Goal: Task Accomplishment & Management: Manage account settings

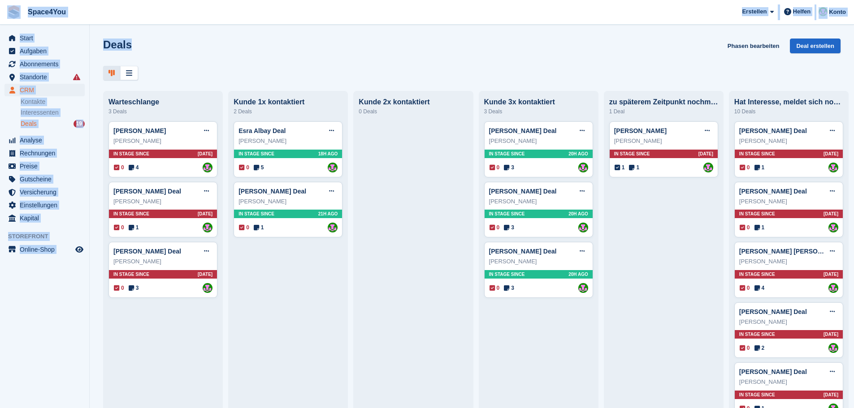
click at [4, 22] on div "Space4You [GEOGRAPHIC_DATA] Abonnement Rechnung Kontakt Deal [GEOGRAPHIC_DATA] …" at bounding box center [427, 204] width 854 height 408
click at [187, 52] on div "Deals Phasen bearbeiten Deal erstellen" at bounding box center [471, 52] width 737 height 26
drag, startPoint x: 103, startPoint y: 39, endPoint x: 6, endPoint y: 18, distance: 98.7
click at [6, 18] on div "Space4You [GEOGRAPHIC_DATA] Abonnement Rechnung Kontakt Deal [GEOGRAPHIC_DATA] …" at bounding box center [427, 204] width 854 height 408
click at [184, 51] on div "Deals Phasen bearbeiten Deal erstellen" at bounding box center [471, 52] width 737 height 26
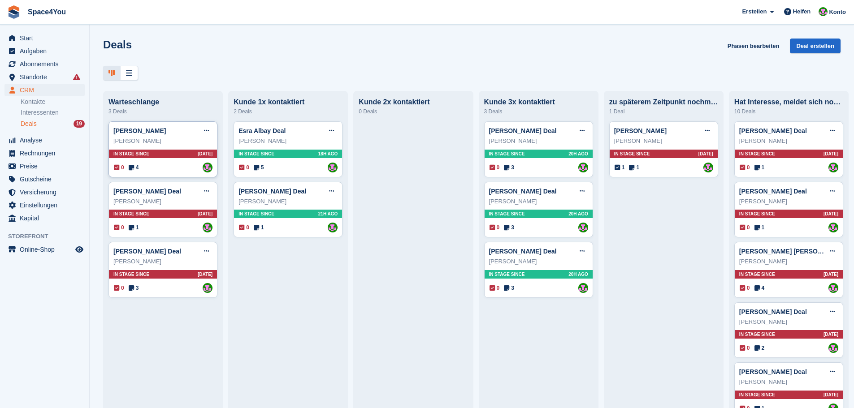
click at [186, 146] on div "Marianne Rohde" at bounding box center [162, 141] width 99 height 9
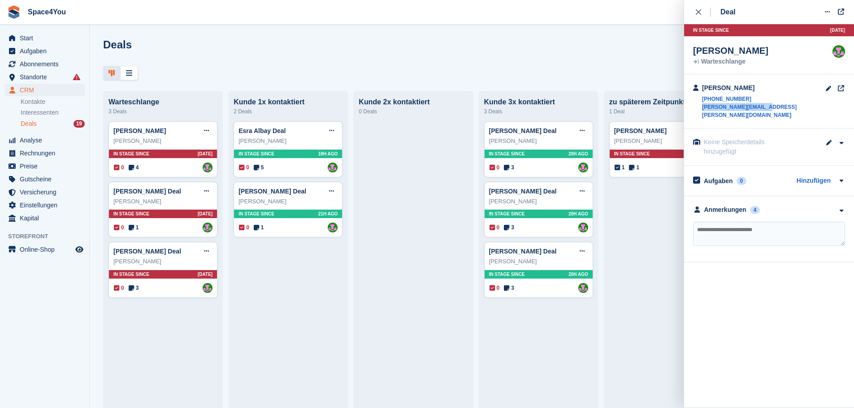
drag, startPoint x: 770, startPoint y: 107, endPoint x: 701, endPoint y: 108, distance: 69.0
click at [701, 108] on div "Marianne Rohde +491623410968 marianne.rohde@gmx.de" at bounding box center [769, 101] width 170 height 54
copy link "marianne.rohde@gmx.de"
click at [398, 79] on div at bounding box center [471, 73] width 737 height 15
click at [42, 192] on span "Versicherung" at bounding box center [47, 192] width 54 height 13
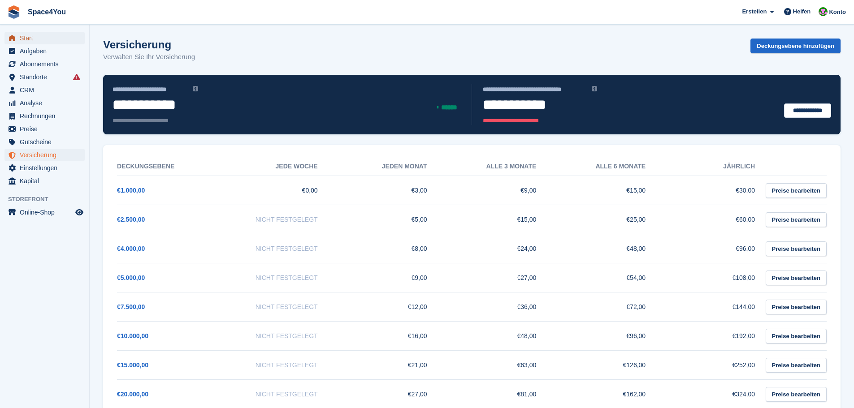
click at [47, 41] on span "Start" at bounding box center [47, 38] width 54 height 13
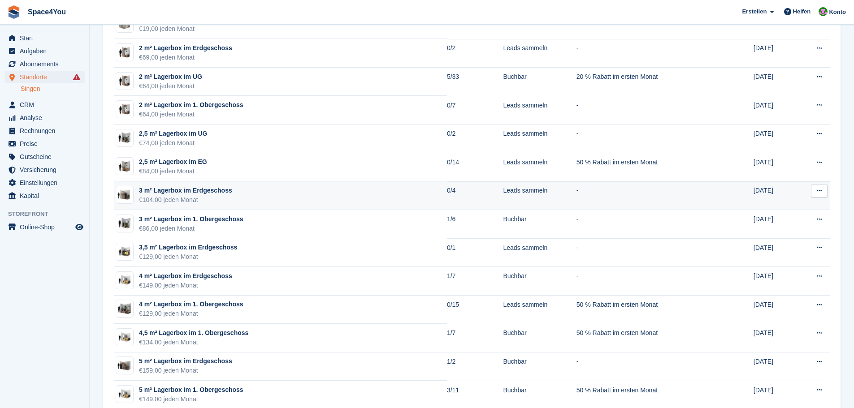
scroll to position [179, 0]
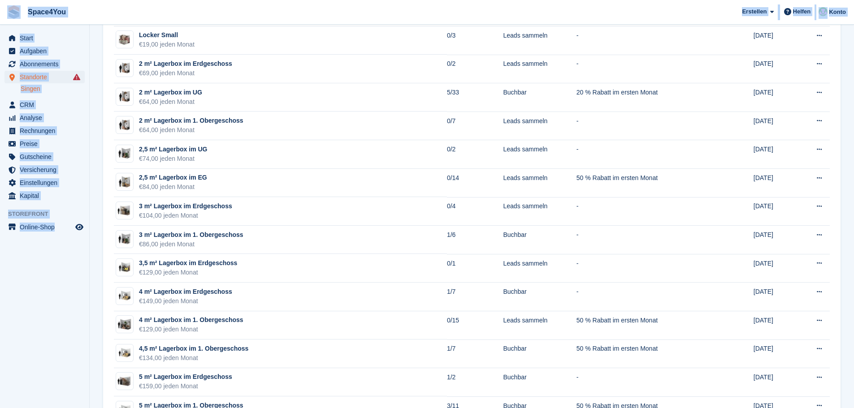
drag, startPoint x: 89, startPoint y: 242, endPoint x: 9, endPoint y: 14, distance: 240.7
click at [36, 313] on aside "Start Aufgaben Abonnements Abonnements Abonnements Preiserhöhungen NEU Preiserh…" at bounding box center [44, 206] width 89 height 363
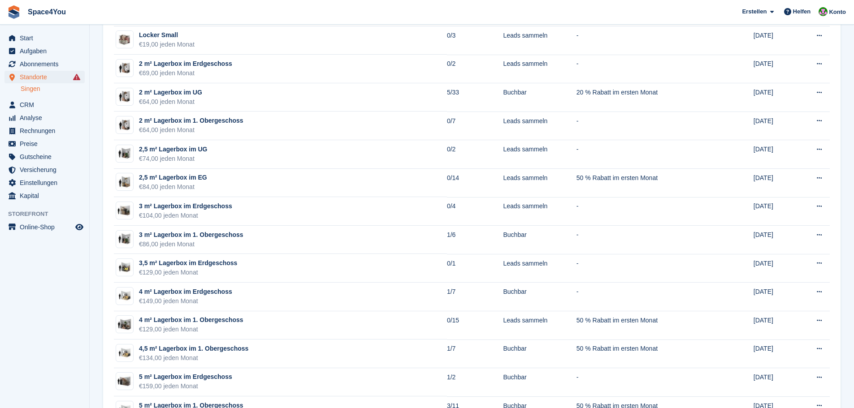
click at [72, 304] on aside "Start Aufgaben Abonnements Abonnements Abonnements Preiserhöhungen NEU Preiserh…" at bounding box center [44, 206] width 89 height 363
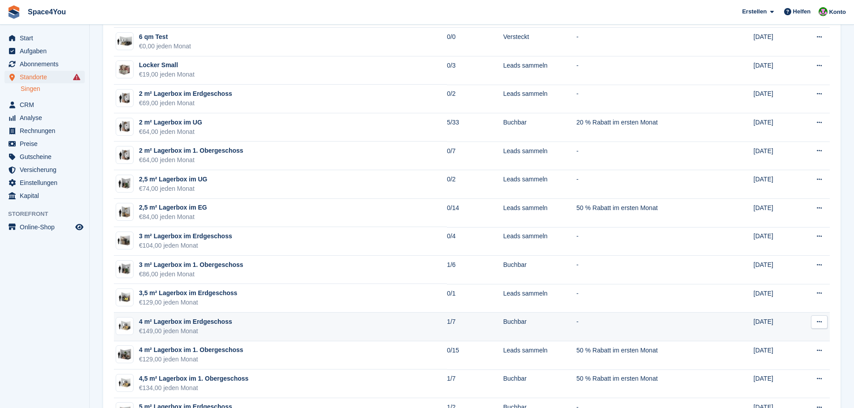
scroll to position [134, 0]
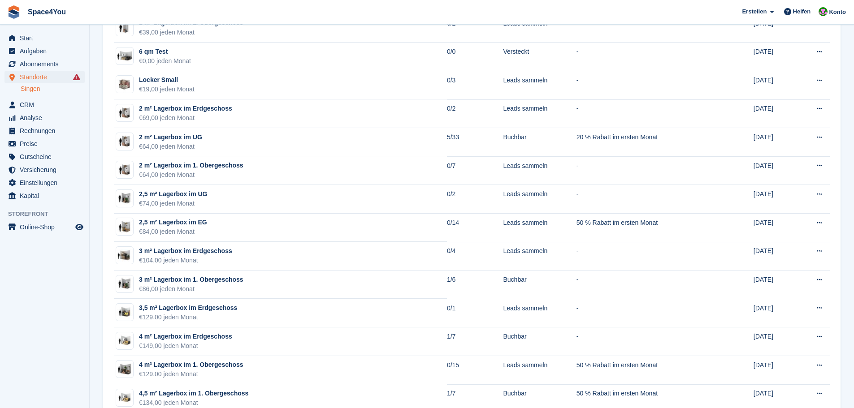
click at [50, 304] on aside "Start Aufgaben Abonnements Abonnements Abonnements Preiserhöhungen NEU Preiserh…" at bounding box center [44, 206] width 89 height 363
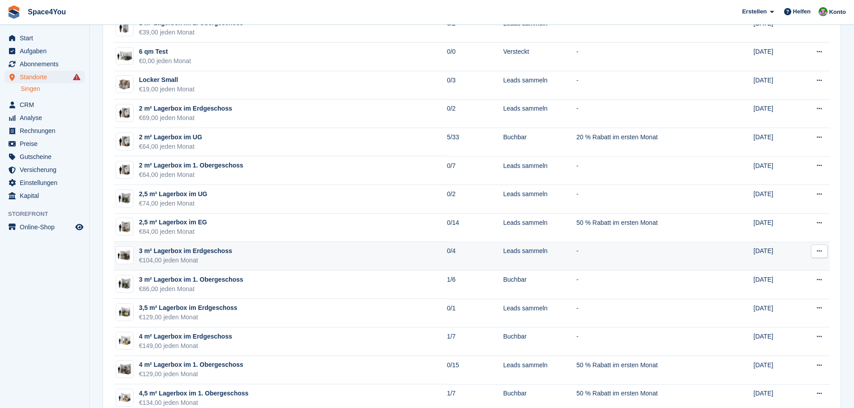
scroll to position [179, 0]
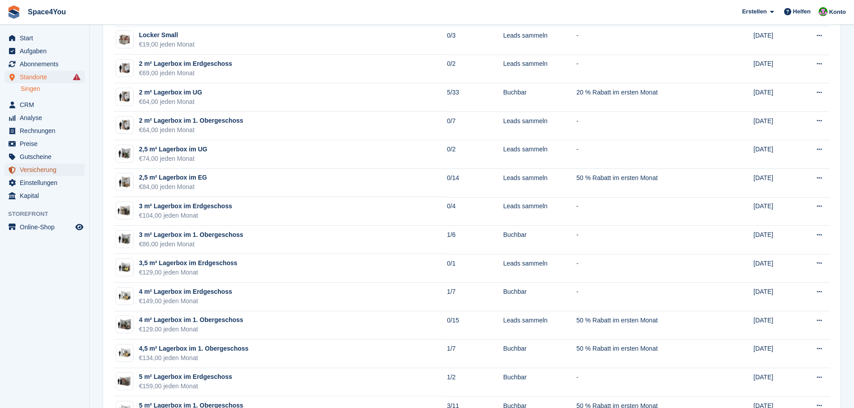
click at [43, 167] on span "Versicherung" at bounding box center [47, 170] width 54 height 13
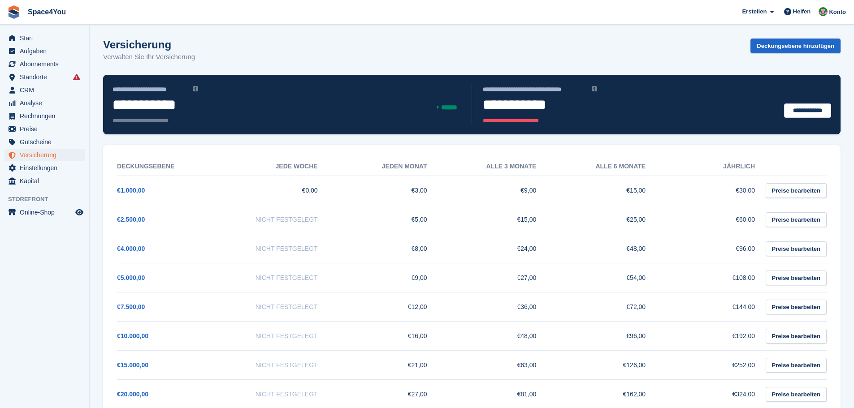
scroll to position [179, 0]
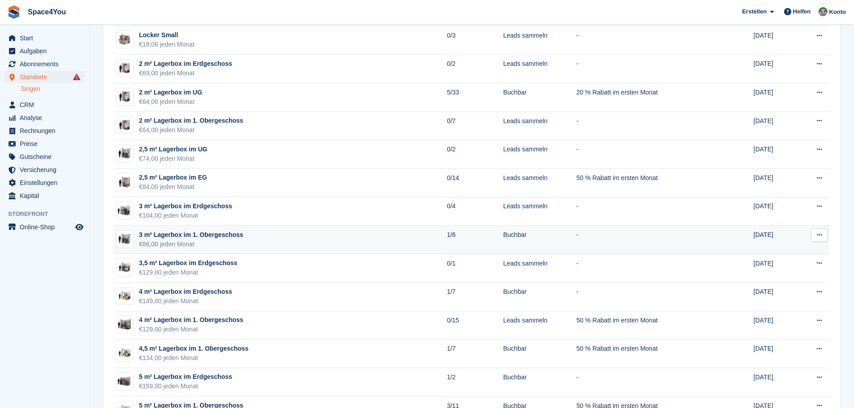
click at [173, 230] on div "3 m² Lagerbox im 1. Obergeschoss" at bounding box center [191, 234] width 104 height 9
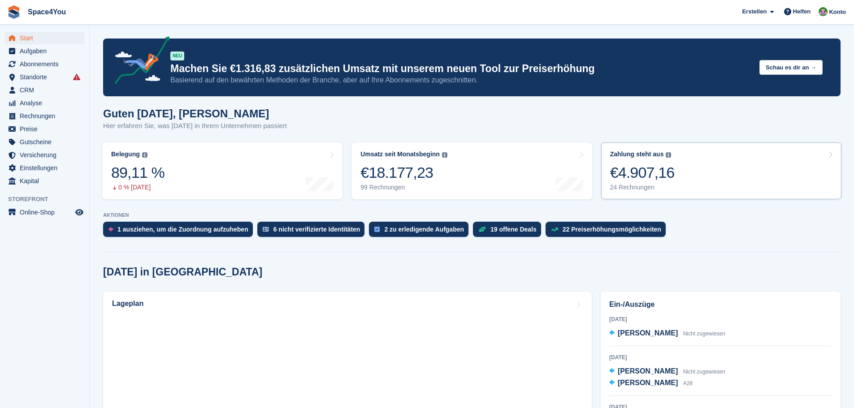
click at [679, 169] on link "Zahlung steht aus Der gesamte ausstehende Saldo aller offenen Rechnungen. €4.90…" at bounding box center [721, 171] width 240 height 57
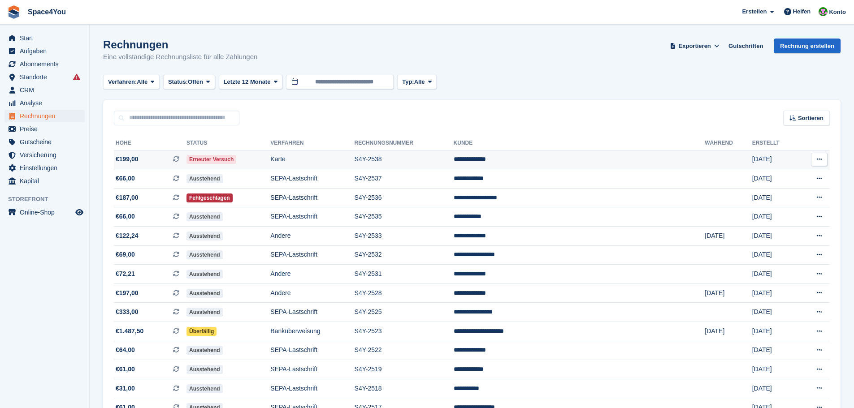
click at [270, 157] on td "Erneuter Versuch" at bounding box center [228, 159] width 84 height 19
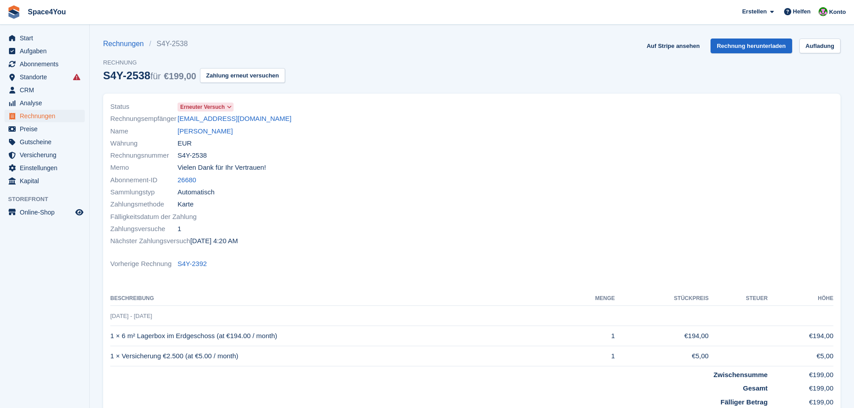
click at [685, 34] on section "Rechnungen S4Y-2538 Rechnung S4Y-2538 für €199,00 Zahlung erneut versuchen Auf …" at bounding box center [472, 269] width 764 height 538
click at [685, 43] on link "Auf Stripe ansehen" at bounding box center [673, 46] width 60 height 15
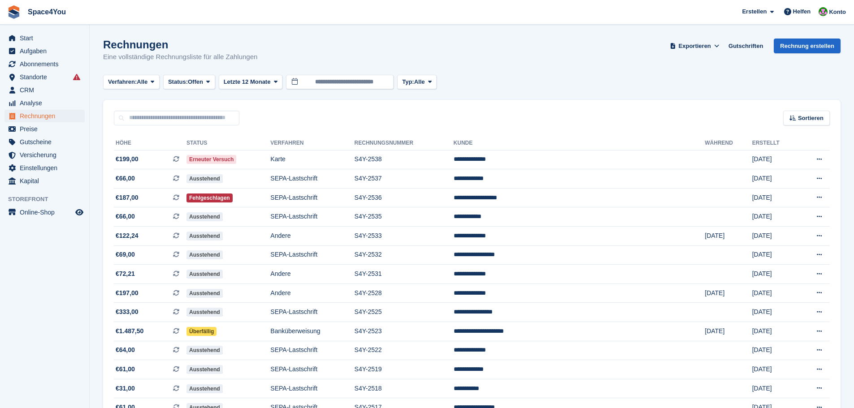
drag, startPoint x: 264, startPoint y: 59, endPoint x: 9, endPoint y: 10, distance: 259.7
click at [9, 10] on div "Space4You [GEOGRAPHIC_DATA] Abonnement Rechnung Kontakt Deal [GEOGRAPHIC_DATA] …" at bounding box center [427, 326] width 854 height 653
click at [185, 47] on h1 "Rechnungen" at bounding box center [180, 45] width 154 height 12
drag, startPoint x: 254, startPoint y: 57, endPoint x: 4, endPoint y: 22, distance: 252.5
click at [4, 22] on div "Space4You Erstellen Abonnement Rechnung Kontakt Deal Rabatt Seite Helfen Chat-S…" at bounding box center [427, 326] width 854 height 653
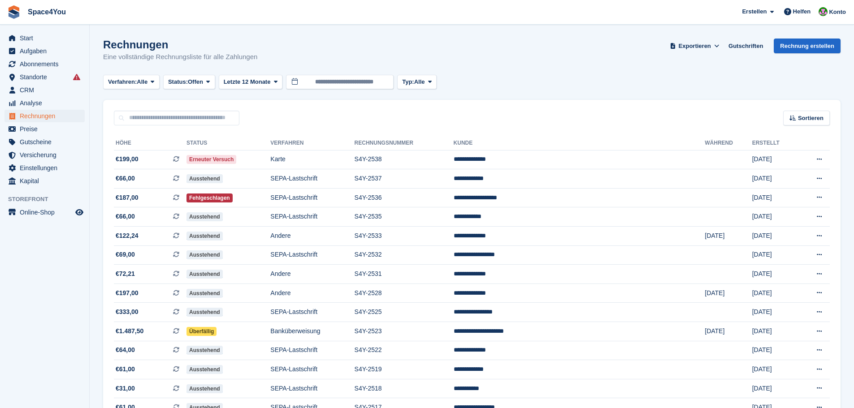
click at [161, 18] on span "Space4You Erstellen Abonnement Rechnung Kontakt Deal Rabatt Seite Helfen Chat-S…" at bounding box center [427, 12] width 854 height 24
click at [170, 36] on section "Rechnungen Eine vollständige Rechnungsliste für alle Zahlungen Exportieren Expo…" at bounding box center [472, 326] width 764 height 653
drag, startPoint x: 258, startPoint y: 57, endPoint x: 104, endPoint y: 35, distance: 154.8
click at [104, 35] on section "Rechnungen Eine vollständige Rechnungsliste für alle Zahlungen Exportieren Expo…" at bounding box center [472, 326] width 764 height 653
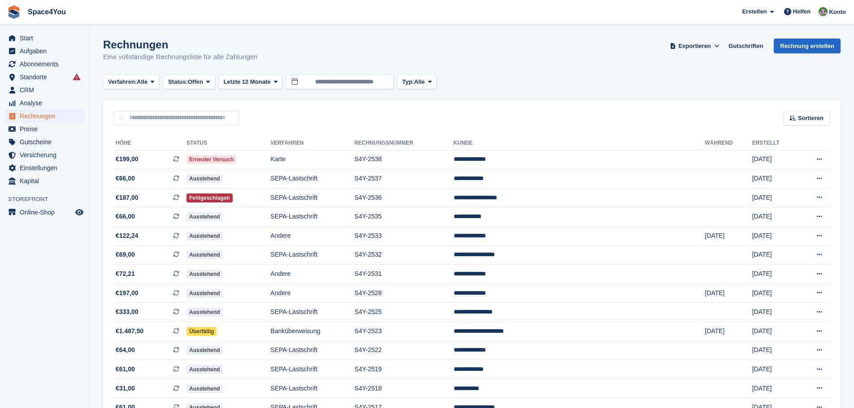
drag, startPoint x: 257, startPoint y: 54, endPoint x: 102, endPoint y: 43, distance: 155.4
click at [102, 43] on section "Rechnungen Eine vollständige Rechnungsliste für alle Zahlungen Exportieren Expo…" at bounding box center [472, 326] width 764 height 653
drag, startPoint x: 266, startPoint y: 58, endPoint x: 12, endPoint y: 22, distance: 256.2
click at [12, 22] on div "Space4You [GEOGRAPHIC_DATA] Abonnement Rechnung Kontakt Deal [GEOGRAPHIC_DATA] …" at bounding box center [427, 326] width 854 height 653
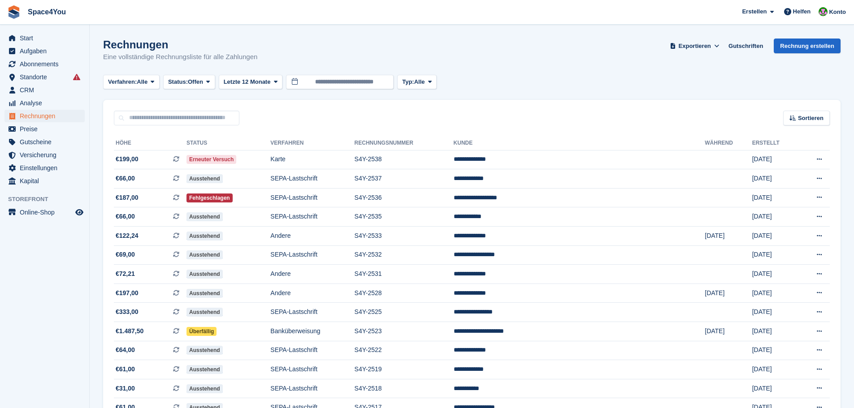
click at [12, 22] on link at bounding box center [14, 12] width 21 height 21
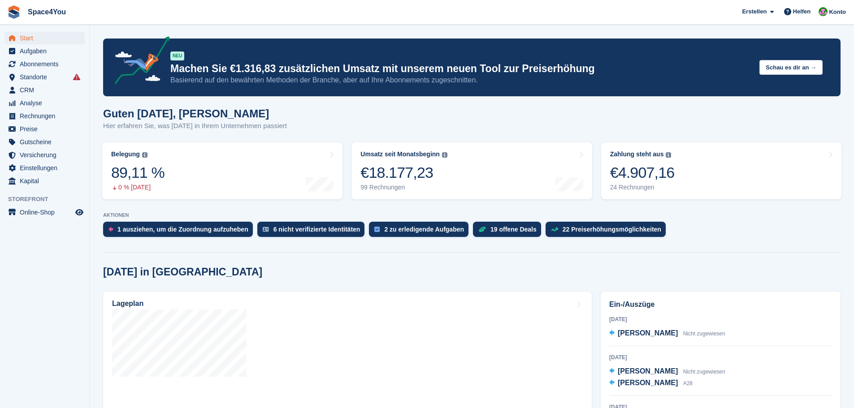
click at [97, 15] on span "Space4You [GEOGRAPHIC_DATA] Abonnement Rechnung Kontakt Deal [GEOGRAPHIC_DATA] …" at bounding box center [427, 12] width 854 height 24
drag, startPoint x: 0, startPoint y: 0, endPoint x: 7, endPoint y: 16, distance: 17.2
click at [7, 16] on span "Space4You [GEOGRAPHIC_DATA] Abonnement Rechnung Kontakt Deal [GEOGRAPHIC_DATA] …" at bounding box center [427, 12] width 854 height 24
click at [112, 7] on span "Space4You [GEOGRAPHIC_DATA] Abonnement Rechnung Kontakt Deal [GEOGRAPHIC_DATA] …" at bounding box center [427, 12] width 854 height 24
click at [40, 92] on span "CRM" at bounding box center [47, 90] width 54 height 13
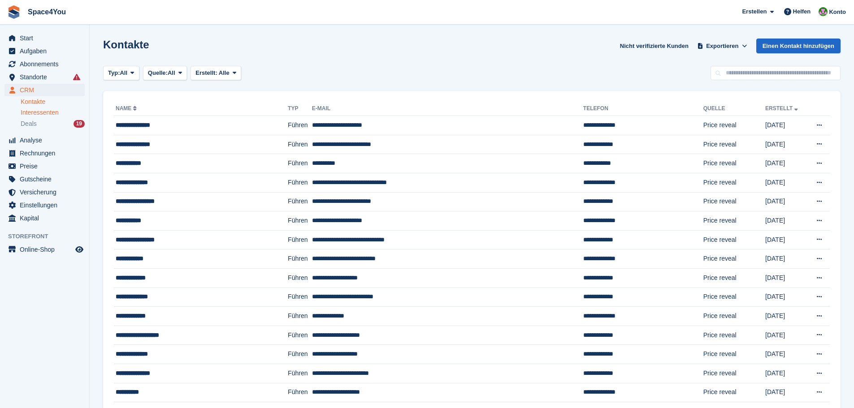
click at [38, 114] on span "Interessenten" at bounding box center [40, 112] width 38 height 9
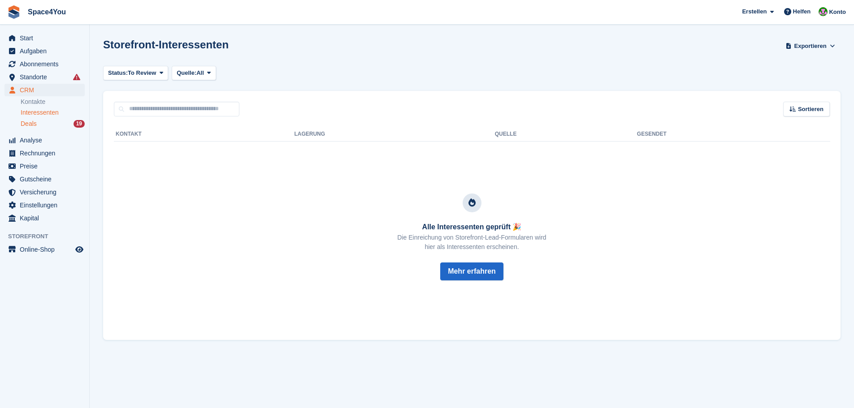
click at [37, 126] on div "Deals 19" at bounding box center [53, 124] width 64 height 9
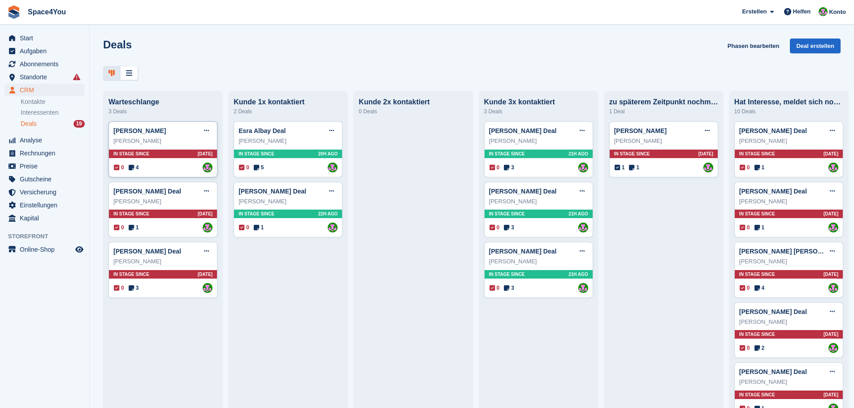
click at [183, 143] on div "Marianne Rohde" at bounding box center [162, 141] width 99 height 9
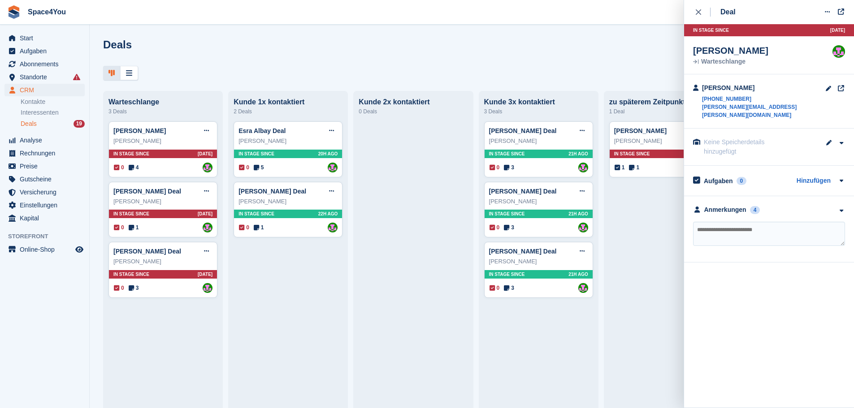
click at [726, 231] on textarea at bounding box center [769, 234] width 152 height 24
click at [840, 208] on icon "button" at bounding box center [841, 211] width 8 height 6
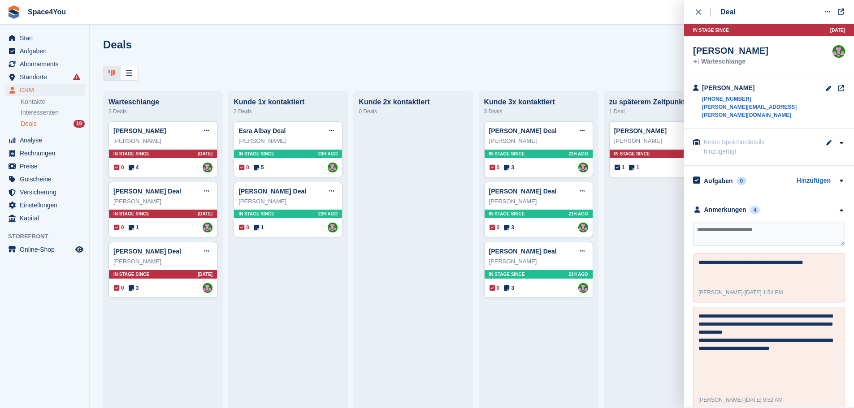
click at [770, 223] on textarea at bounding box center [769, 234] width 152 height 24
type textarea "**********"
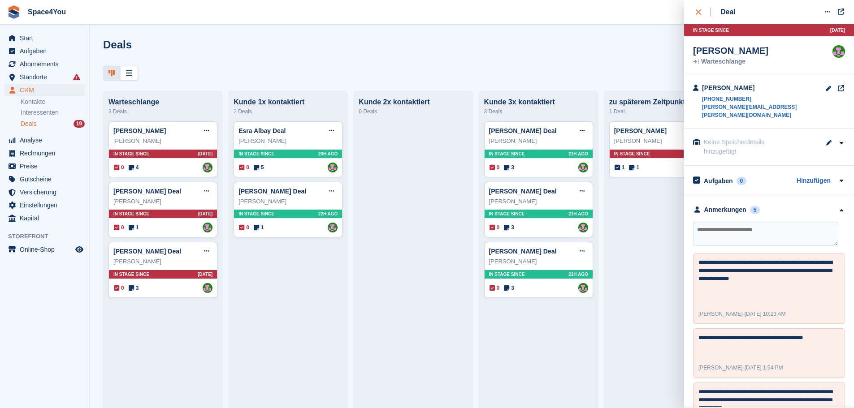
click at [696, 13] on icon "close" at bounding box center [698, 11] width 5 height 5
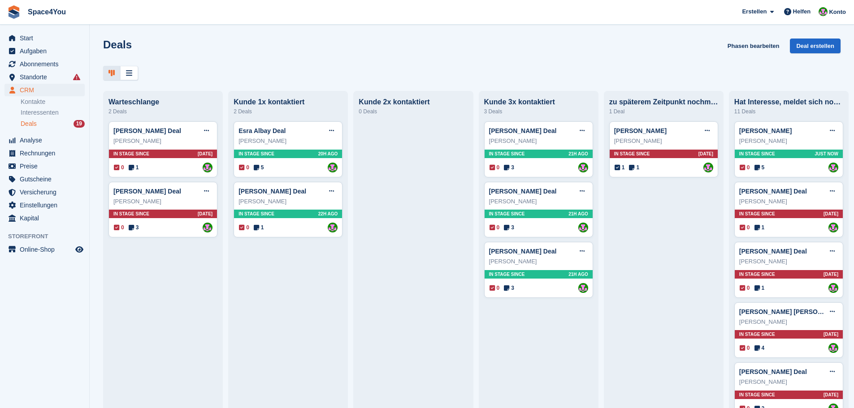
click at [450, 59] on div "Deals Phasen bearbeiten Deal erstellen" at bounding box center [471, 52] width 737 height 26
click at [183, 196] on div "Manuela Iwers Deal Deal bearbeiten Als gewonnen markieren Als verloren markiere…" at bounding box center [162, 191] width 99 height 13
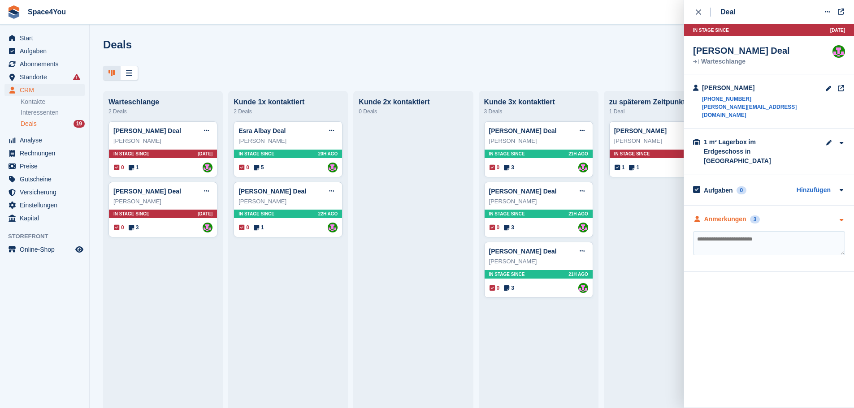
click at [828, 215] on div "Anmerkungen 3" at bounding box center [769, 219] width 152 height 9
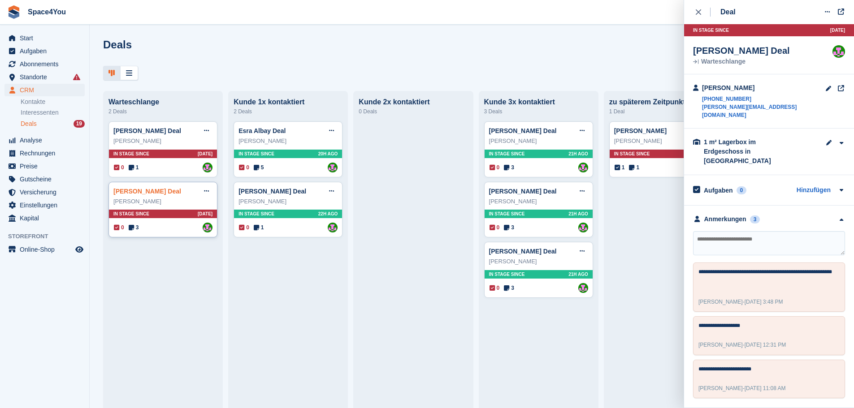
click at [147, 195] on link "Manuela Iwers Deal" at bounding box center [147, 191] width 68 height 7
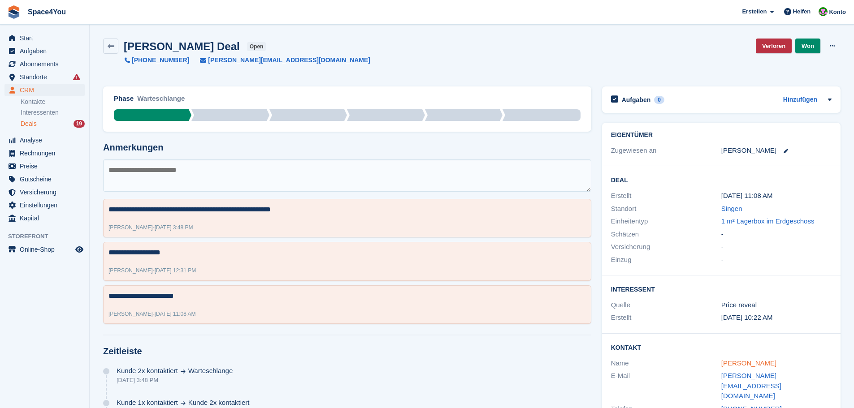
click at [729, 367] on link "Manuela Iwers" at bounding box center [748, 363] width 55 height 8
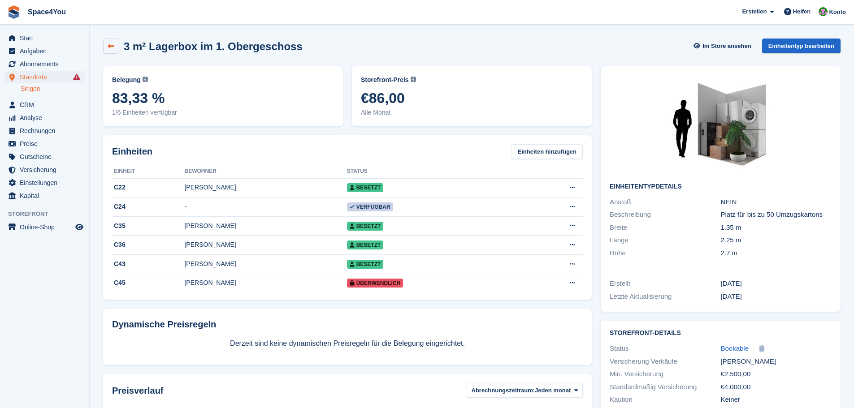
click at [111, 48] on icon at bounding box center [111, 46] width 7 height 7
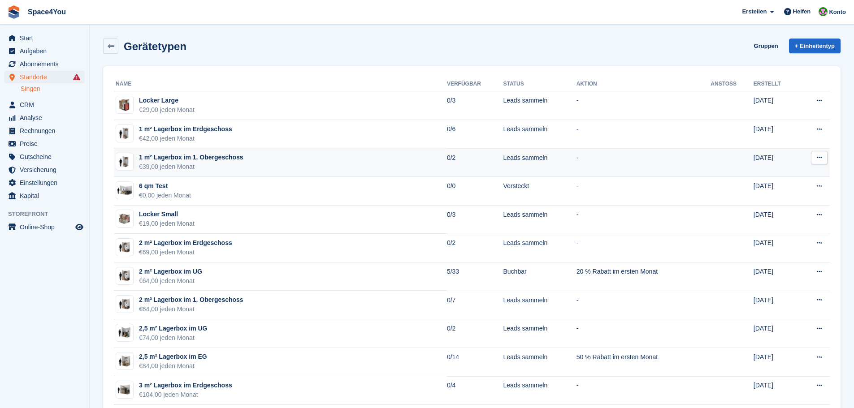
scroll to position [45, 0]
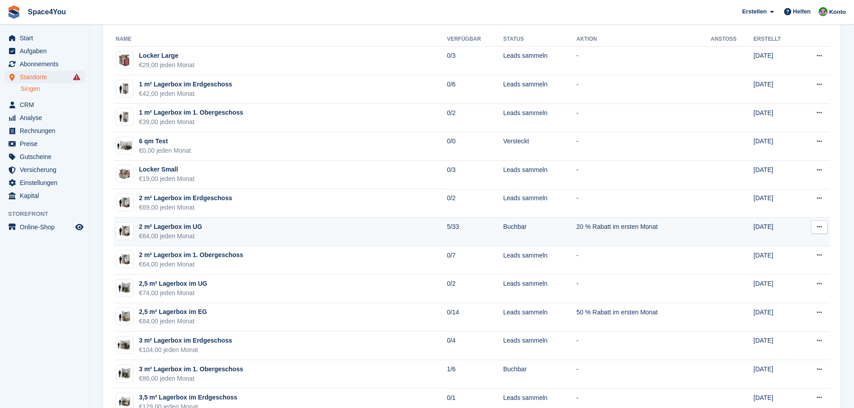
drag, startPoint x: 208, startPoint y: 237, endPoint x: 134, endPoint y: 224, distance: 74.7
click at [134, 224] on td "2 m² Lagerbox im UG €64,00 jeden Monat" at bounding box center [280, 232] width 333 height 29
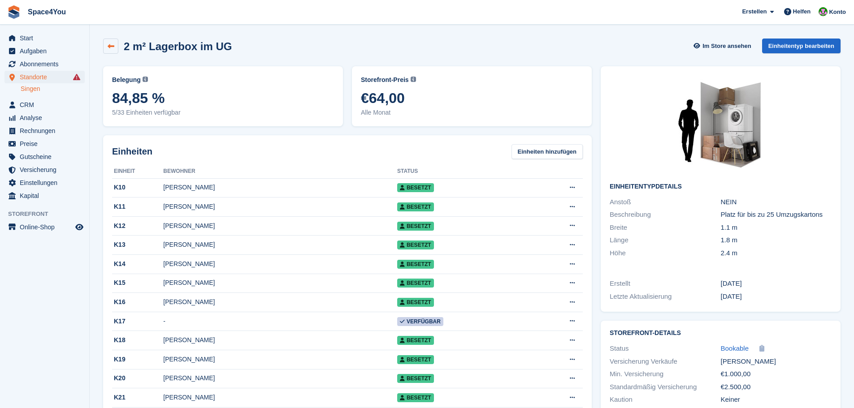
click at [115, 51] on link at bounding box center [110, 46] width 15 height 15
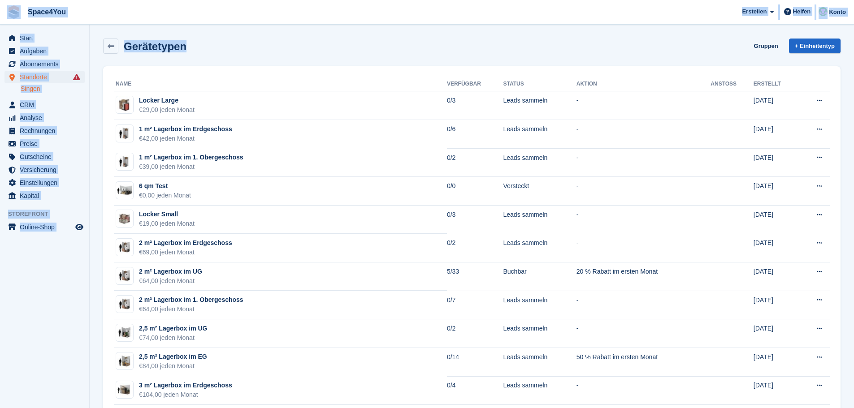
drag, startPoint x: 194, startPoint y: 46, endPoint x: 13, endPoint y: 11, distance: 184.3
click at [315, 59] on div "Gerätetypen Gruppen + Einheitentyp" at bounding box center [472, 48] width 746 height 28
drag, startPoint x: 218, startPoint y: 48, endPoint x: 4, endPoint y: 14, distance: 217.3
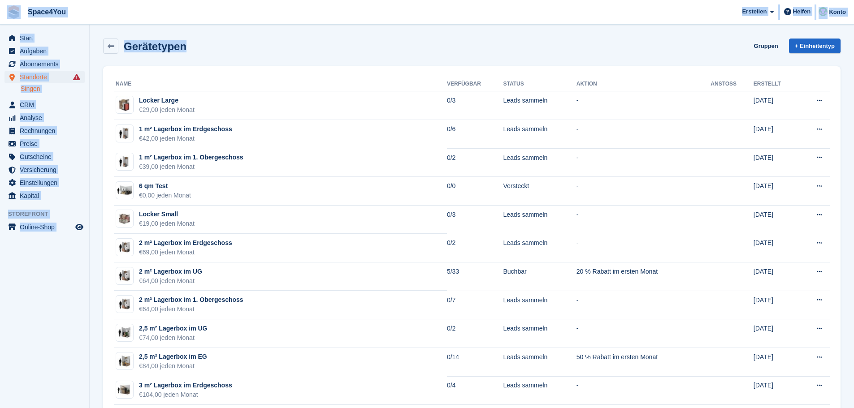
click at [300, 56] on div "Gerätetypen Gruppen + Einheitentyp" at bounding box center [472, 48] width 746 height 28
drag, startPoint x: 199, startPoint y: 50, endPoint x: 0, endPoint y: 18, distance: 201.9
click at [228, 45] on div "Gerätetypen Gruppen + Einheitentyp" at bounding box center [471, 46] width 737 height 15
drag, startPoint x: 228, startPoint y: 45, endPoint x: 9, endPoint y: 13, distance: 221.1
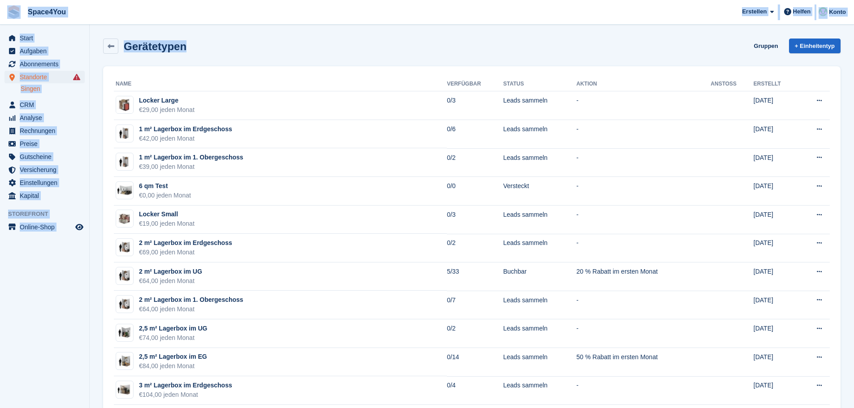
click at [133, 11] on span "Space4You [GEOGRAPHIC_DATA] Abonnement Rechnung Kontakt Deal [GEOGRAPHIC_DATA] …" at bounding box center [427, 12] width 854 height 24
drag, startPoint x: 186, startPoint y: 46, endPoint x: 13, endPoint y: 13, distance: 176.5
click at [142, 21] on span "Space4You Erstellen Abonnement Rechnung Kontakt Deal Rabatt Seite Helfen Chat-S…" at bounding box center [427, 12] width 854 height 24
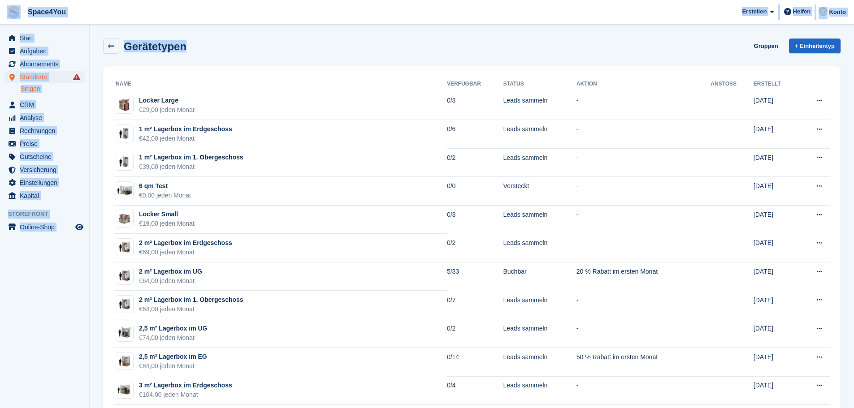
drag, startPoint x: 156, startPoint y: 47, endPoint x: 15, endPoint y: 20, distance: 144.1
click at [159, 21] on span "Space4You Erstellen Abonnement Rechnung Kontakt Deal Rabatt Seite Helfen Chat-S…" at bounding box center [427, 12] width 854 height 24
drag, startPoint x: 200, startPoint y: 51, endPoint x: 3, endPoint y: 13, distance: 201.1
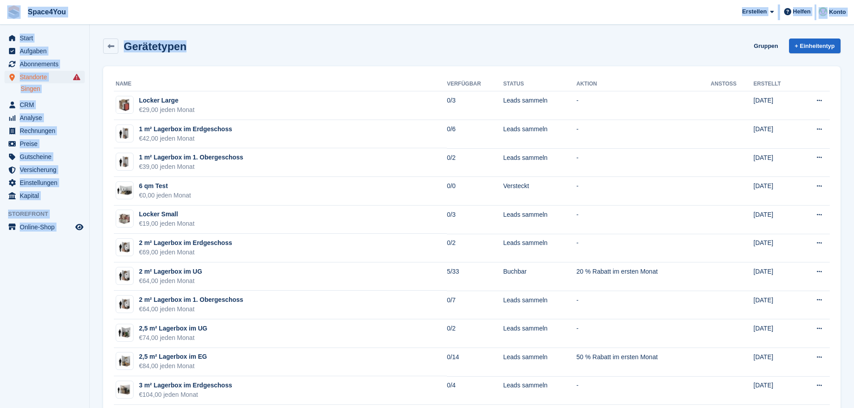
click at [94, 21] on span "Space4You Erstellen Abonnement Rechnung Kontakt Deal Rabatt Seite Helfen Chat-S…" at bounding box center [427, 12] width 854 height 24
drag, startPoint x: 188, startPoint y: 48, endPoint x: 0, endPoint y: 11, distance: 191.9
click at [0, 11] on span "Space4You [GEOGRAPHIC_DATA] Abonnement Rechnung Kontakt Deal [GEOGRAPHIC_DATA] …" at bounding box center [427, 12] width 854 height 24
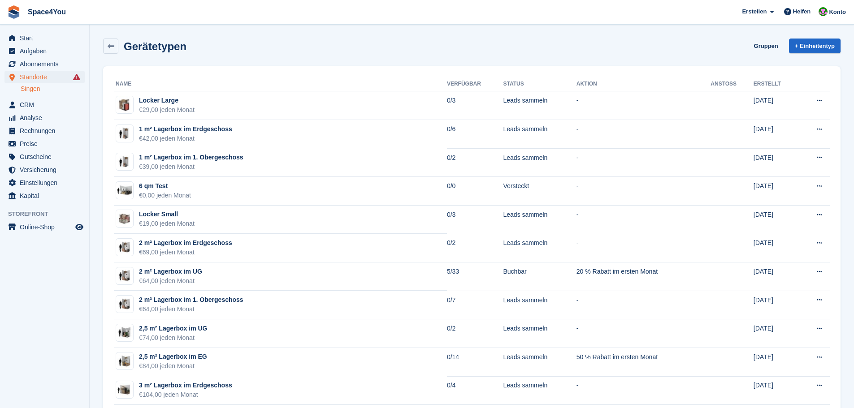
click at [223, 48] on div "Gerätetypen Gruppen + Einheitentyp" at bounding box center [471, 46] width 737 height 15
click at [185, 46] on div "Gerätetypen Gruppen + Einheitentyp" at bounding box center [471, 46] width 737 height 15
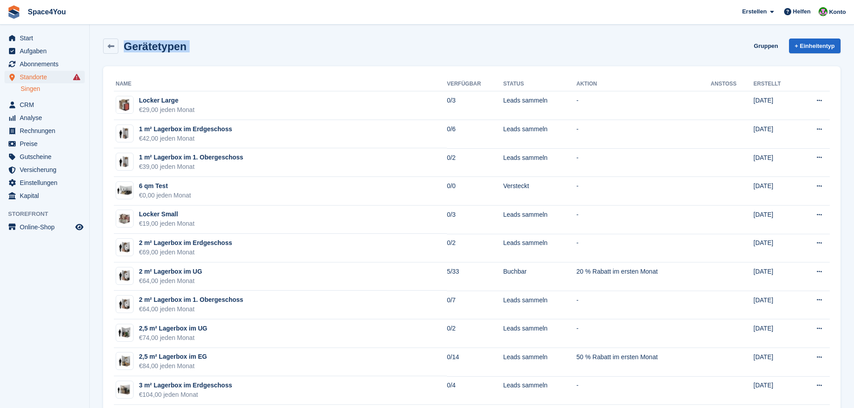
click at [211, 51] on div "Gerätetypen Gruppen + Einheitentyp" at bounding box center [471, 46] width 737 height 15
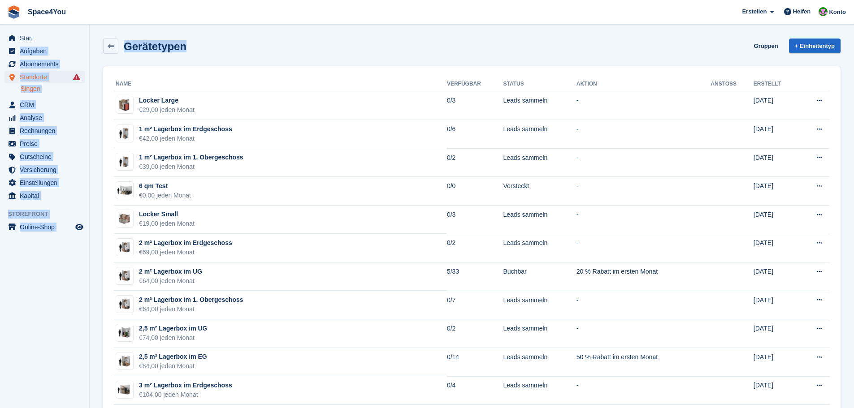
drag, startPoint x: 211, startPoint y: 51, endPoint x: 73, endPoint y: 26, distance: 140.7
click at [264, 48] on div "Gerätetypen Gruppen + Einheitentyp" at bounding box center [471, 46] width 737 height 15
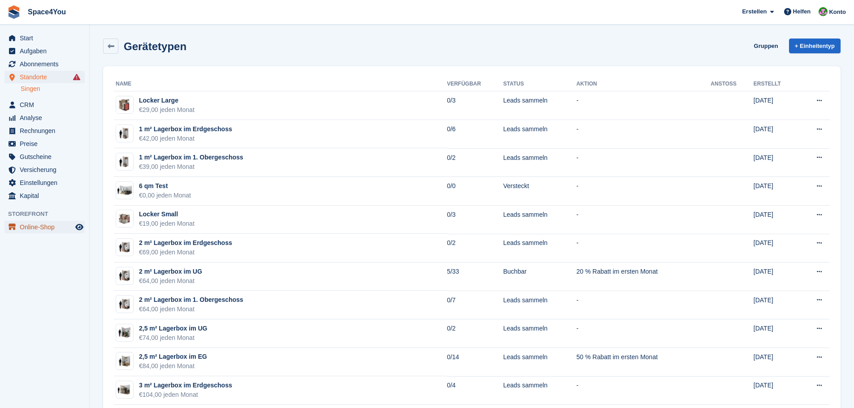
click at [34, 229] on span "Online-Shop" at bounding box center [47, 227] width 54 height 13
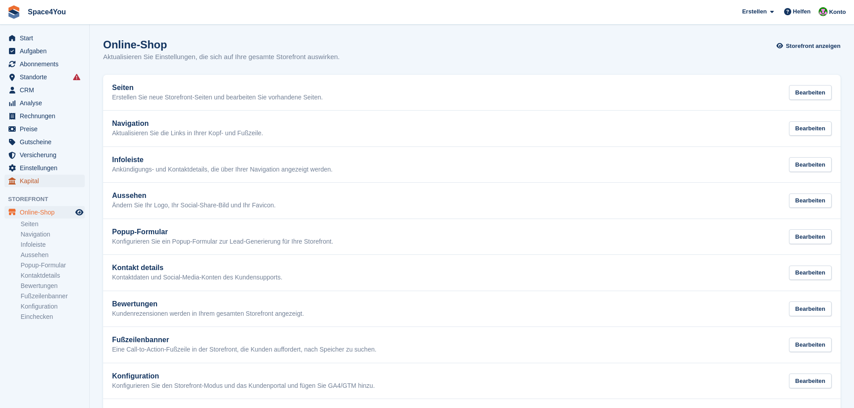
click at [34, 177] on span "Kapital" at bounding box center [47, 181] width 54 height 13
click at [37, 169] on span "Einstellungen" at bounding box center [47, 168] width 54 height 13
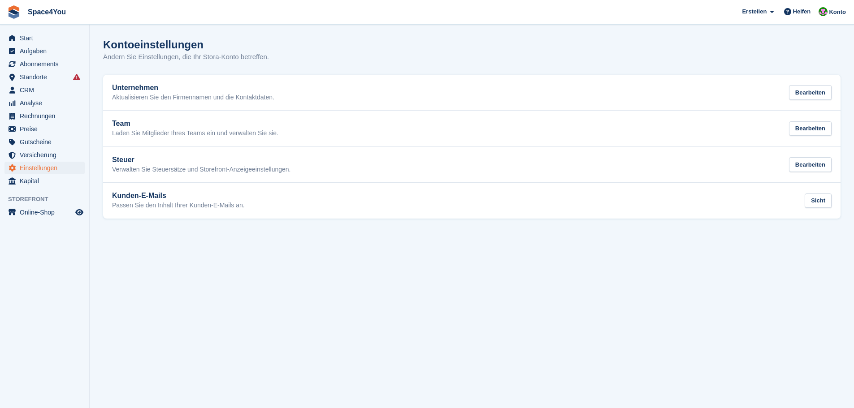
drag, startPoint x: 275, startPoint y: 59, endPoint x: 10, endPoint y: 12, distance: 269.0
click at [10, 12] on div "Space4You [GEOGRAPHIC_DATA] Abonnement Rechnung Kontakt Deal [GEOGRAPHIC_DATA] …" at bounding box center [427, 204] width 854 height 408
click at [241, 49] on div "Kontoeinstellungen" at bounding box center [186, 45] width 166 height 12
drag, startPoint x: 278, startPoint y: 56, endPoint x: 4, endPoint y: 6, distance: 278.7
click at [4, 6] on div "Space4You [GEOGRAPHIC_DATA] Abonnement Rechnung Kontakt Deal [GEOGRAPHIC_DATA] …" at bounding box center [427, 204] width 854 height 408
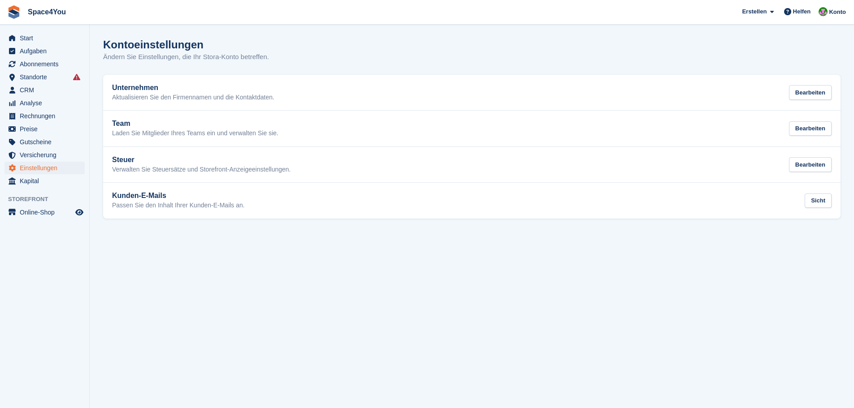
click at [218, 27] on section "Kontoeinstellungen Ändern Sie Einstellungen, die Ihr Stora-Konto betreffen. Unt…" at bounding box center [472, 204] width 764 height 408
drag, startPoint x: 286, startPoint y: 59, endPoint x: 0, endPoint y: 15, distance: 289.2
click at [0, 15] on div "Space4You [GEOGRAPHIC_DATA] Abonnement Rechnung Kontakt Deal [GEOGRAPHIC_DATA] …" at bounding box center [427, 204] width 854 height 408
click at [291, 38] on section "Kontoeinstellungen Ändern Sie Einstellungen, die Ihr Stora-Konto betreffen. Unt…" at bounding box center [472, 204] width 764 height 408
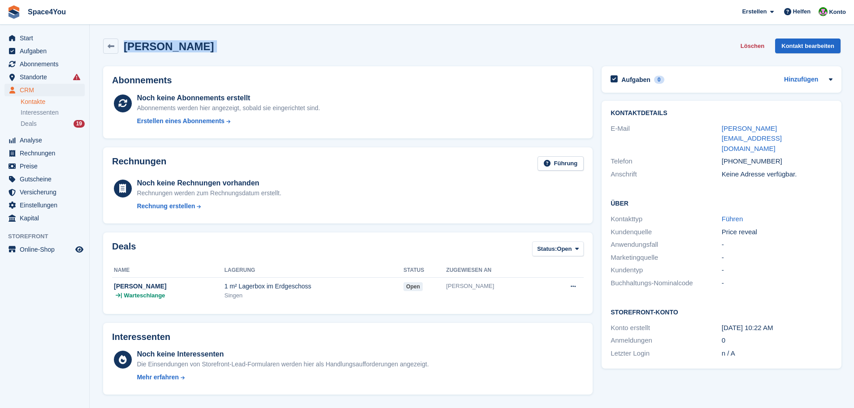
click at [264, 55] on div "[PERSON_NAME] Löschen Kontakt bearbeiten" at bounding box center [472, 48] width 746 height 28
click at [214, 48] on div "[PERSON_NAME] Löschen Kontakt bearbeiten" at bounding box center [471, 46] width 737 height 15
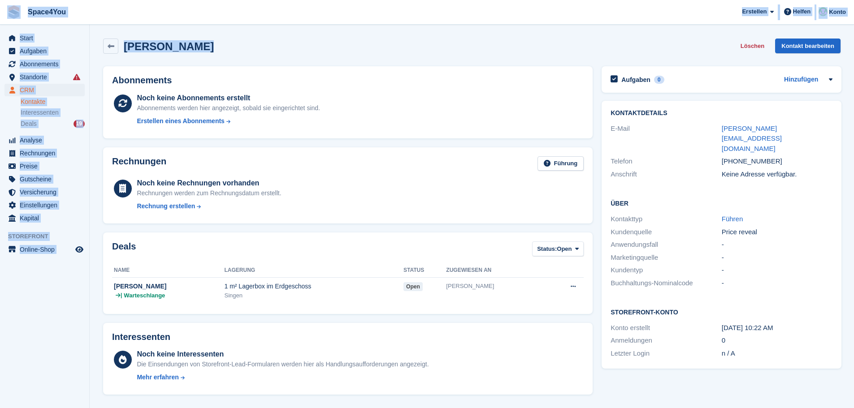
drag, startPoint x: 214, startPoint y: 48, endPoint x: 4, endPoint y: 21, distance: 212.4
click at [4, 21] on div "Space4You [GEOGRAPHIC_DATA] Abonnement Rechnung Kontakt Deal [GEOGRAPHIC_DATA] …" at bounding box center [427, 351] width 854 height 702
click at [270, 39] on div "[PERSON_NAME] Löschen Kontakt bearbeiten" at bounding box center [471, 46] width 737 height 15
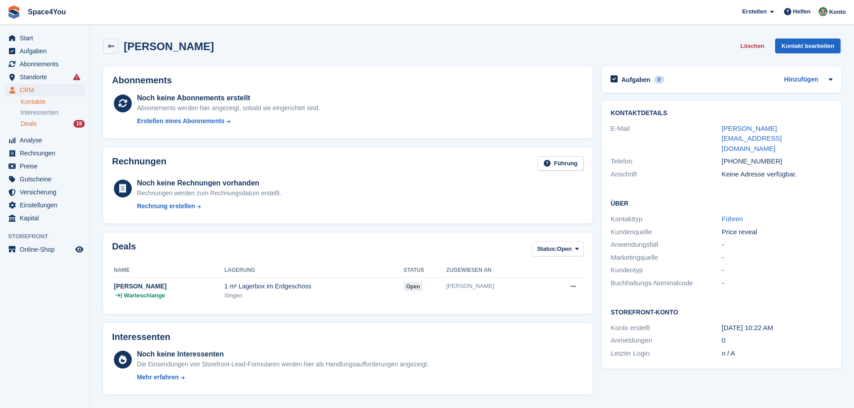
click at [62, 121] on div "Deals 19" at bounding box center [53, 124] width 64 height 9
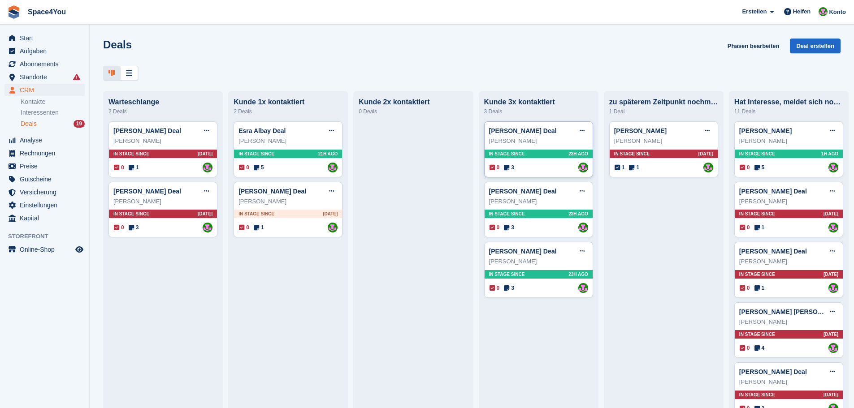
click at [544, 141] on div "[PERSON_NAME]" at bounding box center [538, 141] width 99 height 9
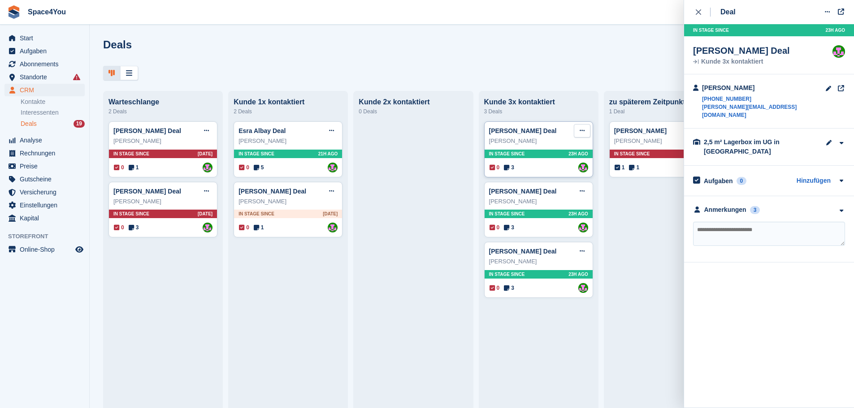
click at [574, 131] on button at bounding box center [582, 130] width 17 height 13
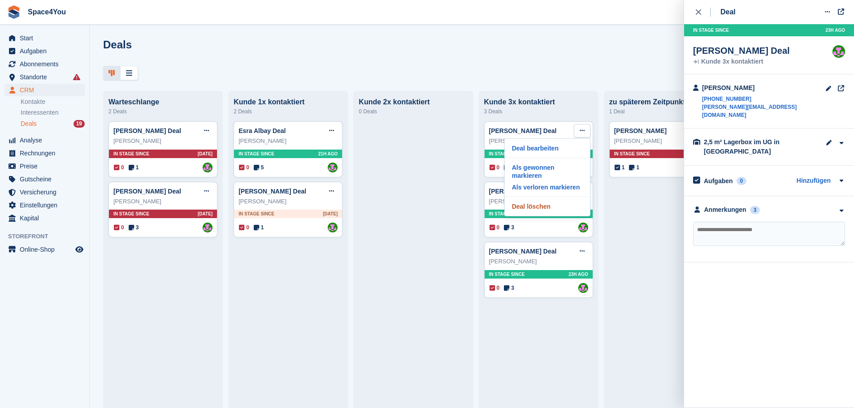
click at [532, 202] on p "Deal löschen" at bounding box center [547, 207] width 78 height 12
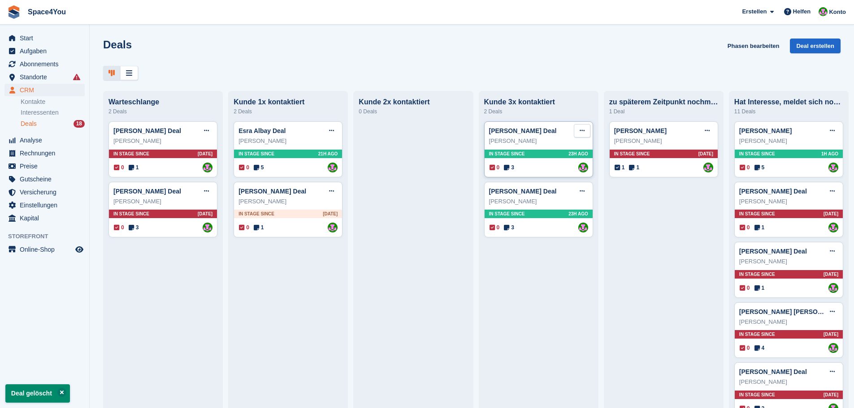
click at [580, 134] on icon at bounding box center [582, 131] width 5 height 6
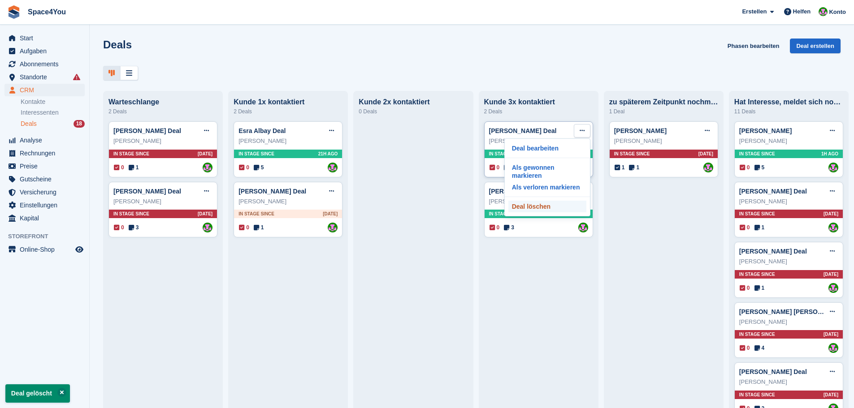
click at [531, 201] on p "Deal löschen" at bounding box center [547, 207] width 78 height 12
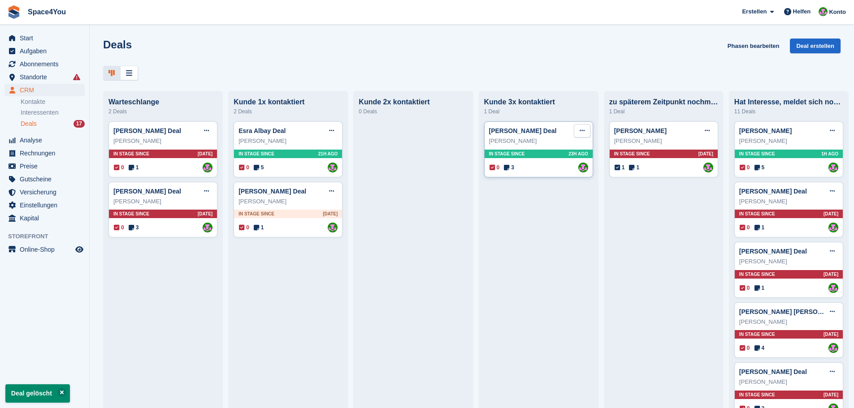
click at [580, 133] on icon at bounding box center [582, 131] width 5 height 6
click at [527, 201] on p "Deal löschen" at bounding box center [547, 207] width 78 height 12
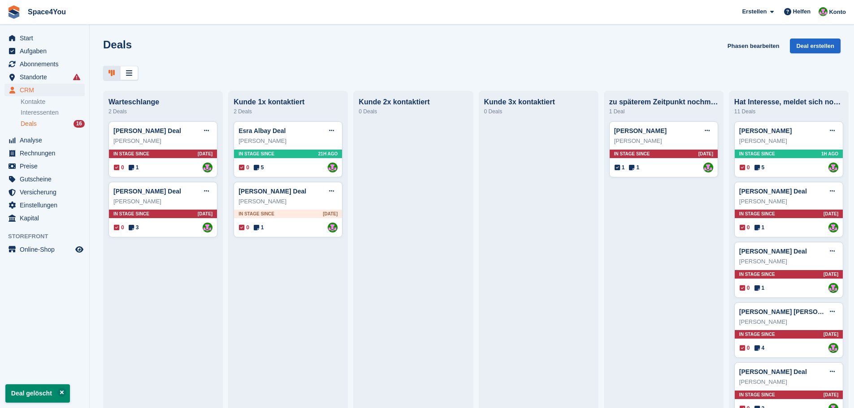
click at [441, 37] on div "Deals Phasen bearbeiten Deal erstellen Warteschlange 2 Deals Andreas Pröger Dea…" at bounding box center [472, 204] width 764 height 408
click at [270, 47] on div "Deals Phasen bearbeiten Deal erstellen" at bounding box center [471, 52] width 737 height 26
click at [174, 145] on div "Andreas Pröger" at bounding box center [162, 141] width 99 height 9
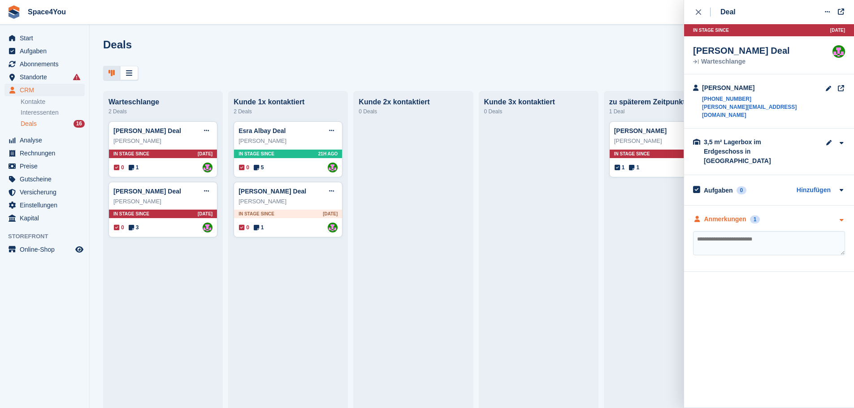
click at [826, 215] on div "Anmerkungen 1" at bounding box center [769, 219] width 152 height 9
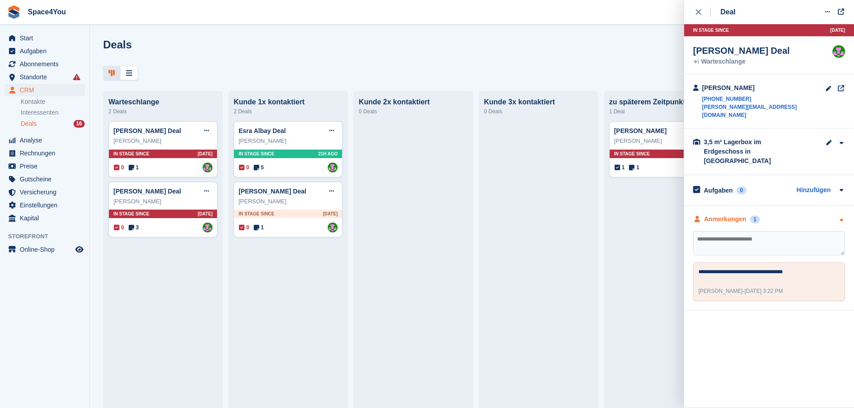
click at [826, 215] on div "Anmerkungen 1" at bounding box center [769, 219] width 152 height 9
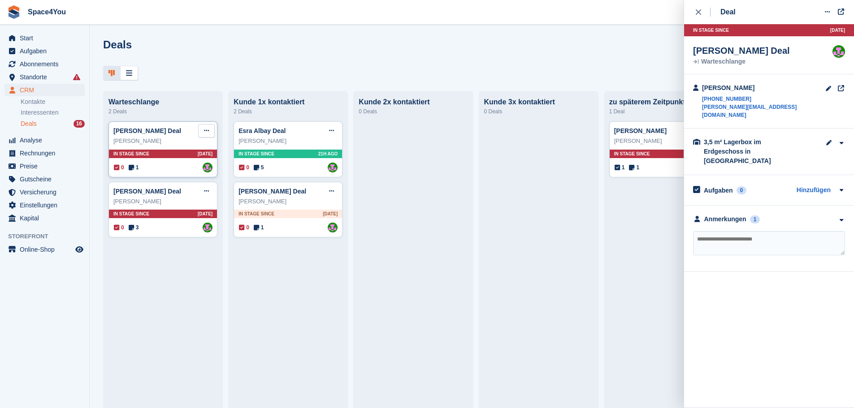
click at [202, 134] on button at bounding box center [206, 130] width 17 height 13
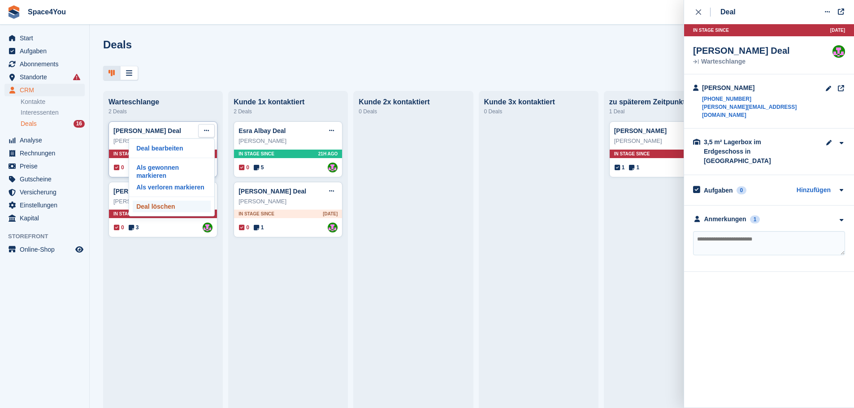
click at [177, 201] on p "Deal löschen" at bounding box center [172, 207] width 78 height 12
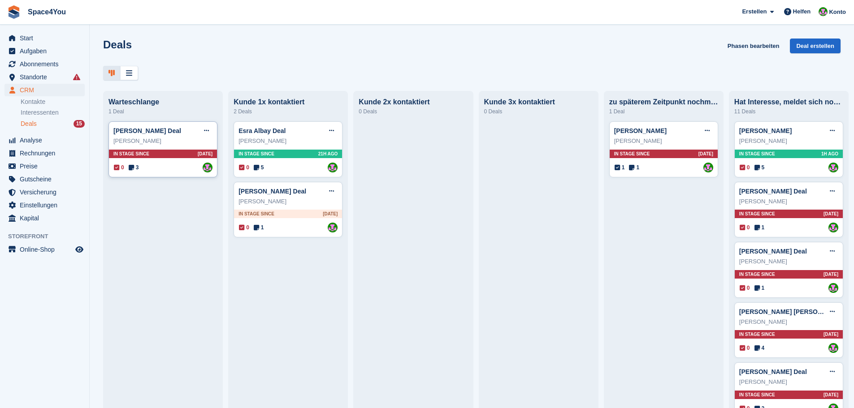
click at [184, 142] on div "Manuela Iwers" at bounding box center [162, 141] width 99 height 9
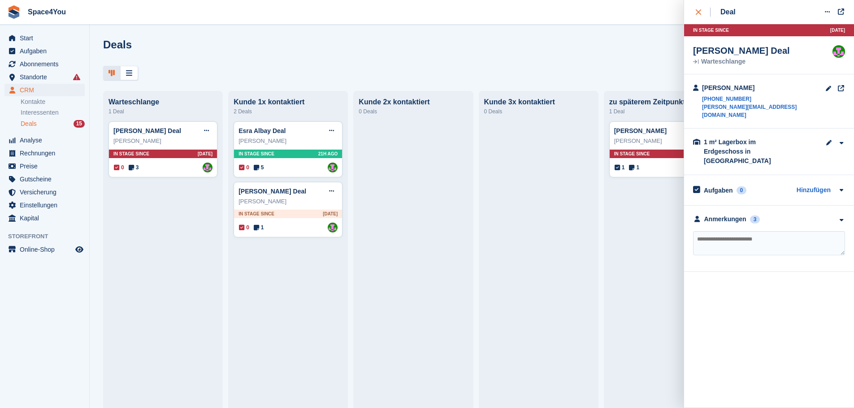
click at [694, 10] on button "close" at bounding box center [703, 12] width 20 height 24
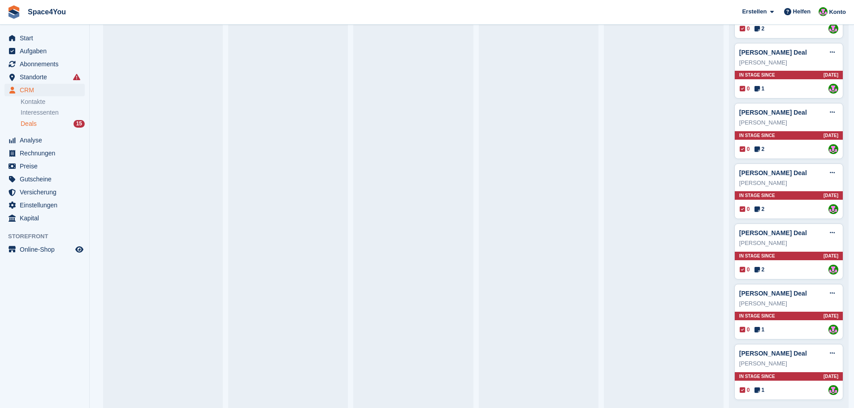
scroll to position [386, 0]
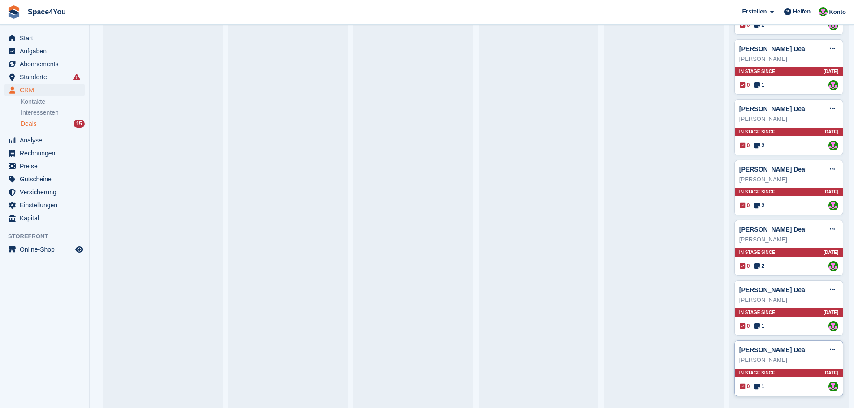
click at [806, 355] on div "Rahel Schwaller Deal Deal bearbeiten Als gewonnen markieren Als verloren markie…" at bounding box center [788, 349] width 99 height 13
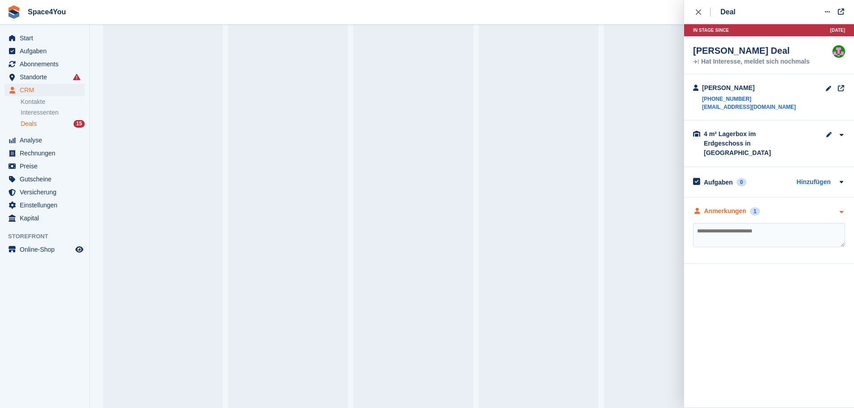
click at [834, 207] on div "Anmerkungen 1" at bounding box center [769, 211] width 152 height 9
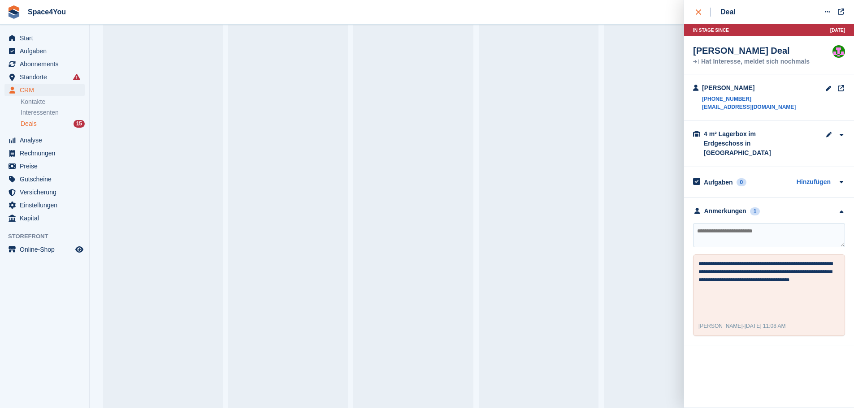
click at [693, 12] on button "close" at bounding box center [703, 12] width 20 height 24
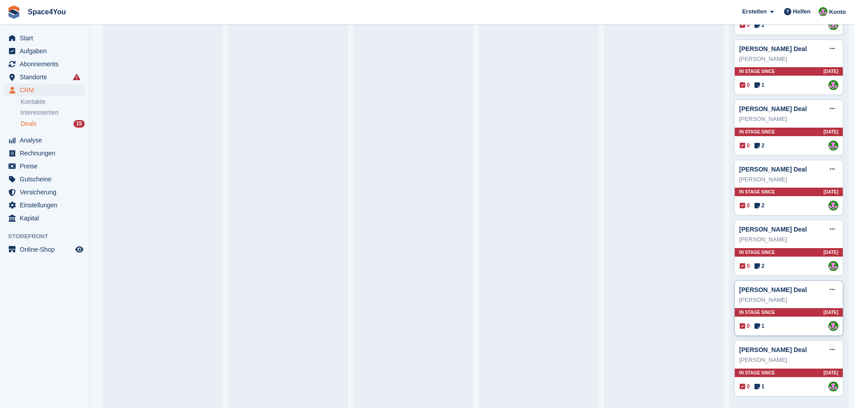
click at [808, 298] on div "Sebastian Krause" at bounding box center [788, 300] width 99 height 9
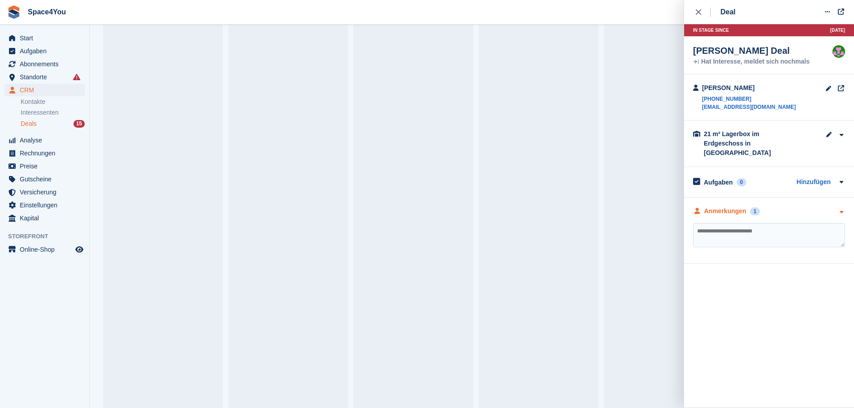
click at [837, 207] on div "Anmerkungen 1" at bounding box center [769, 211] width 152 height 9
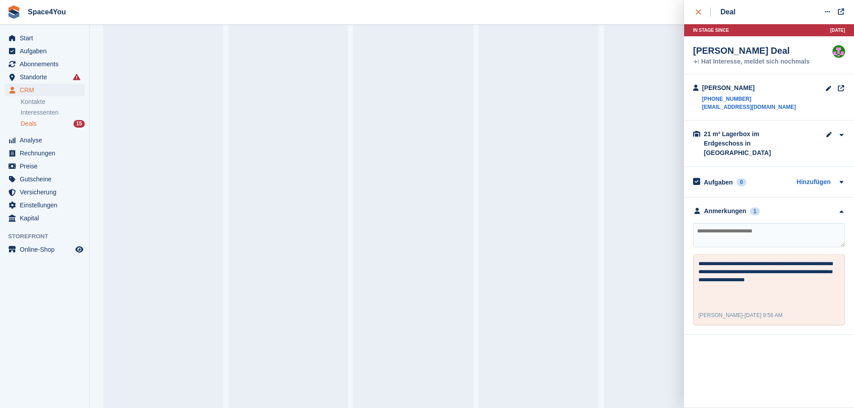
click at [694, 11] on button "close" at bounding box center [703, 12] width 20 height 24
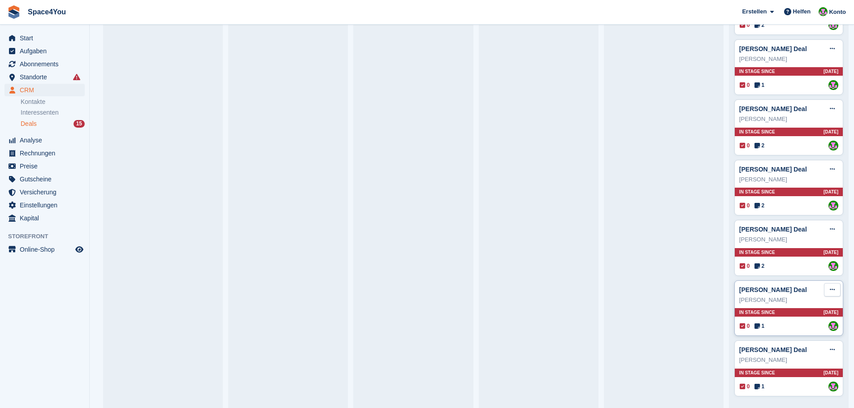
click at [830, 289] on icon at bounding box center [832, 290] width 5 height 6
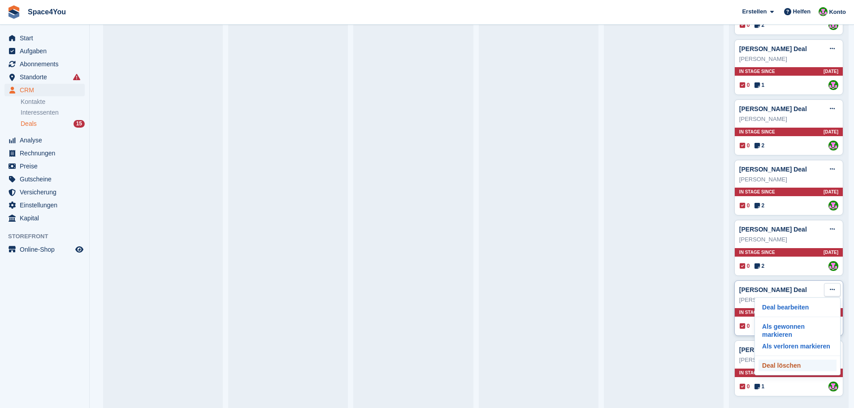
click at [775, 360] on p "Deal löschen" at bounding box center [797, 366] width 78 height 12
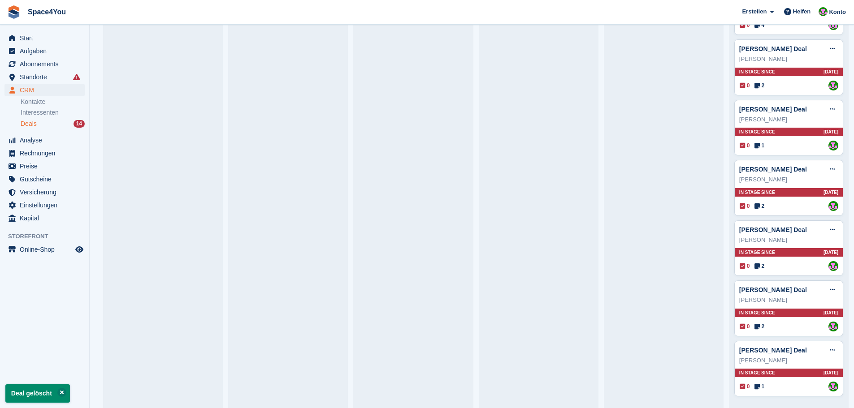
scroll to position [325, 0]
click at [792, 299] on div "Isabella Sharvadze" at bounding box center [788, 300] width 99 height 9
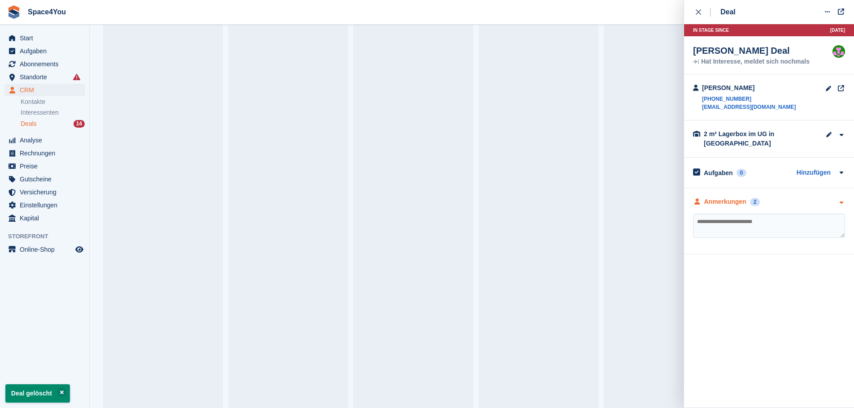
click at [836, 197] on div "Anmerkungen 2" at bounding box center [769, 201] width 152 height 9
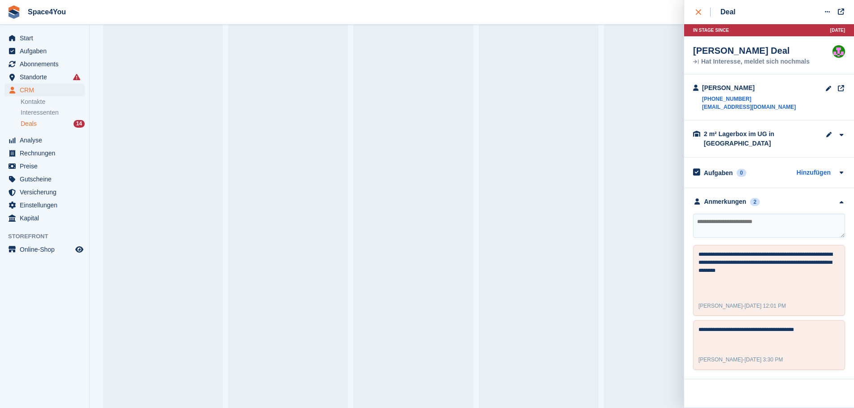
click at [701, 13] on div "close" at bounding box center [703, 12] width 15 height 9
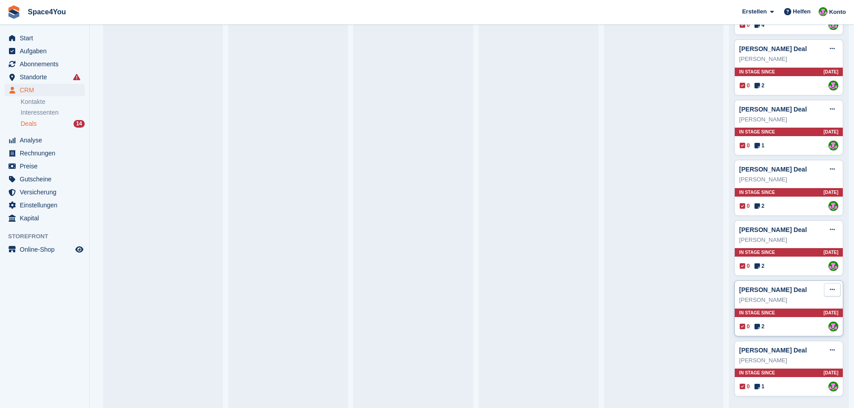
click at [824, 290] on button at bounding box center [832, 289] width 17 height 13
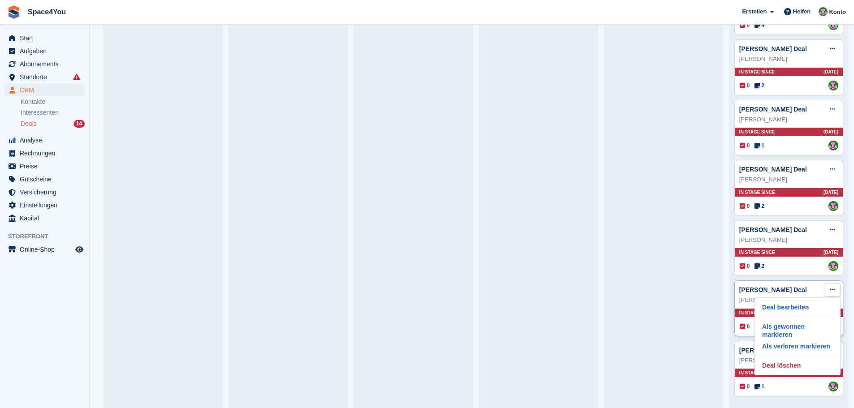
click at [761, 349] on div "Deal bearbeiten Als gewonnen markieren Als verloren markieren Deal löschen" at bounding box center [797, 337] width 86 height 78
click at [763, 360] on p "Deal löschen" at bounding box center [797, 366] width 78 height 12
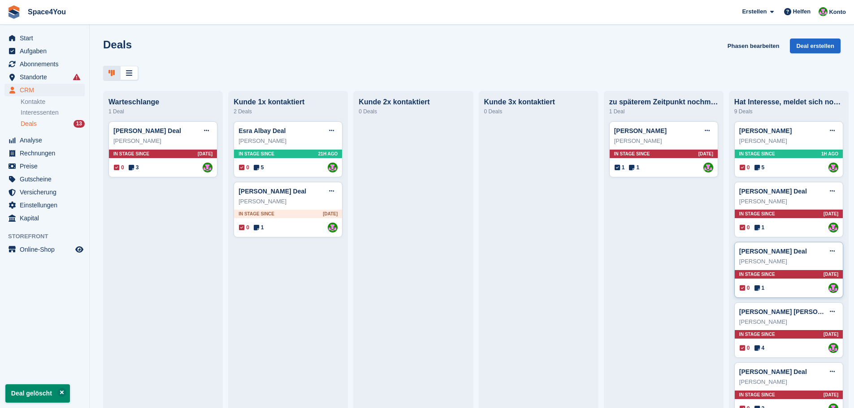
scroll to position [265, 0]
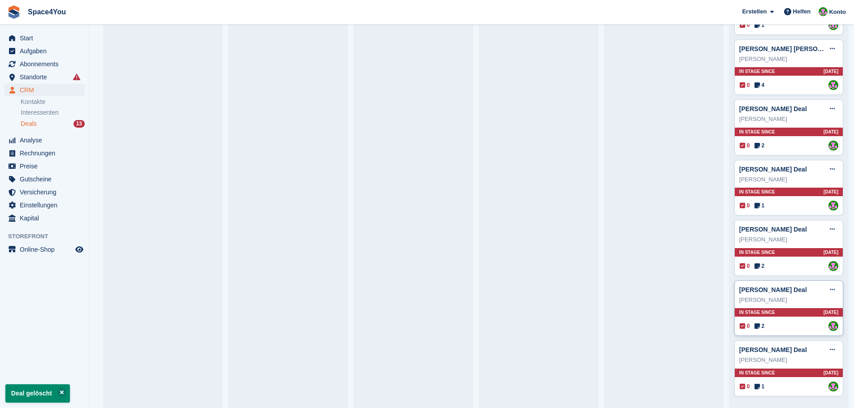
click at [797, 301] on div "Michaela Stadlbauer" at bounding box center [788, 300] width 99 height 9
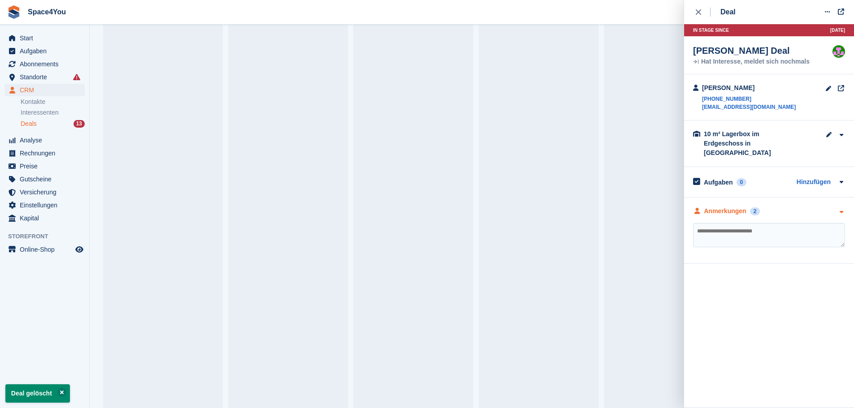
click at [835, 207] on div "Anmerkungen 2" at bounding box center [769, 211] width 152 height 9
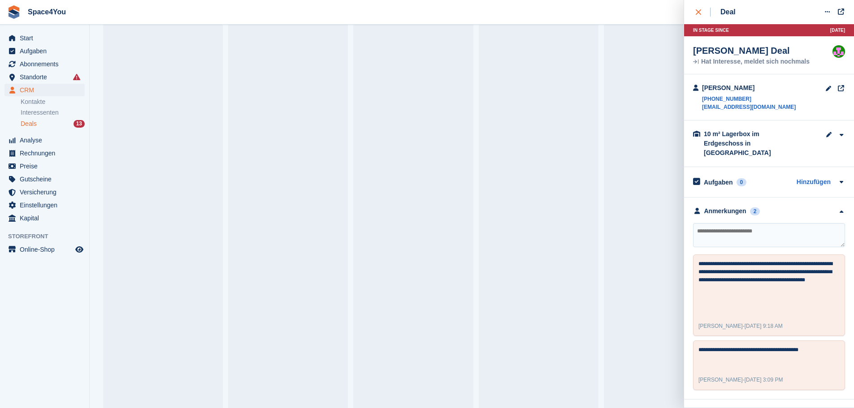
click at [698, 7] on button "close" at bounding box center [703, 12] width 20 height 24
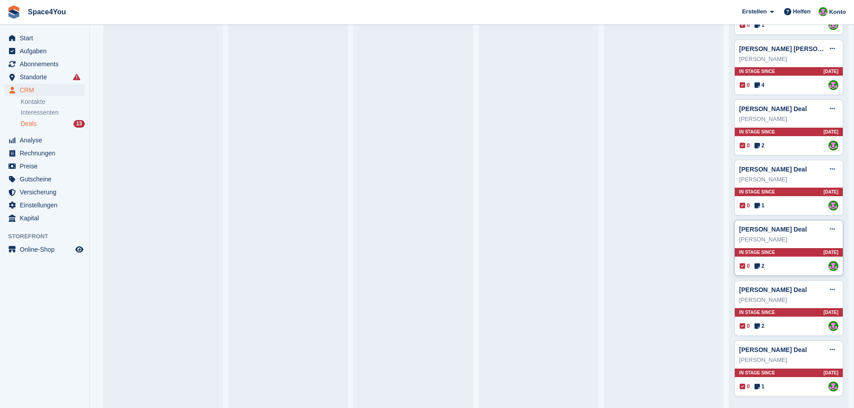
click at [792, 238] on div "Peter Schönheit" at bounding box center [788, 239] width 99 height 9
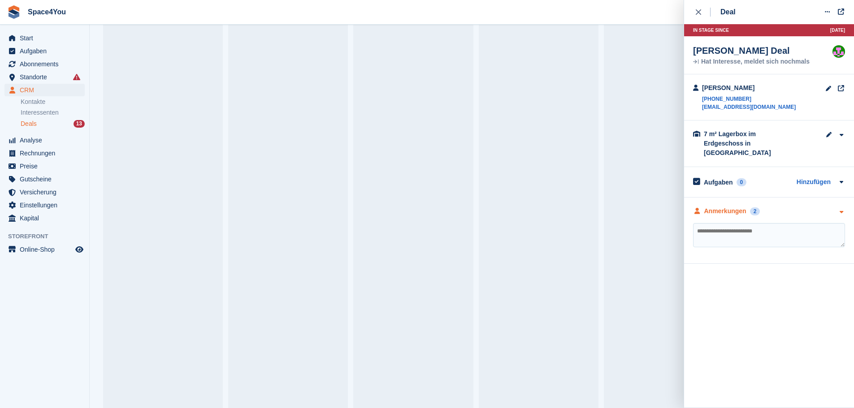
click at [791, 207] on div "Anmerkungen 2" at bounding box center [769, 211] width 152 height 9
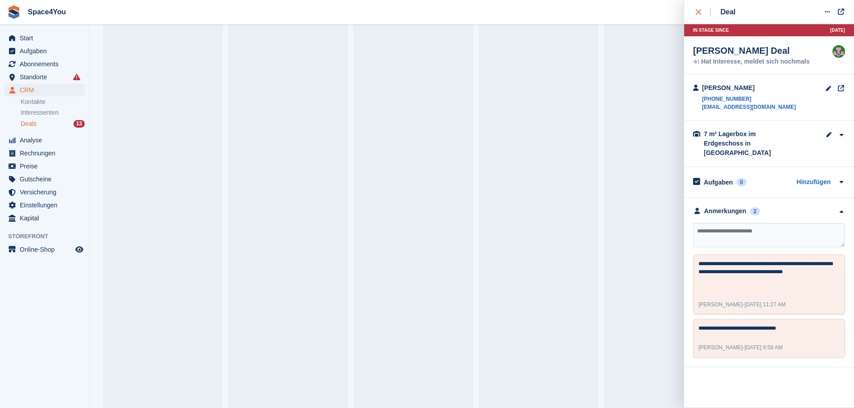
click at [699, 6] on button "close" at bounding box center [703, 12] width 20 height 24
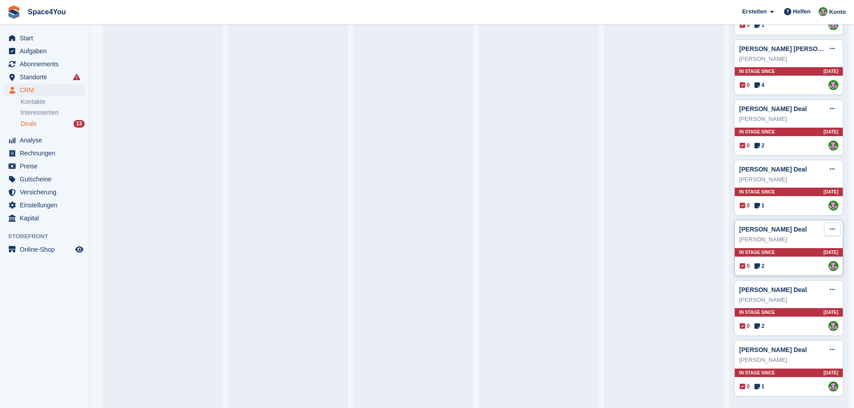
click at [830, 228] on icon at bounding box center [832, 229] width 5 height 6
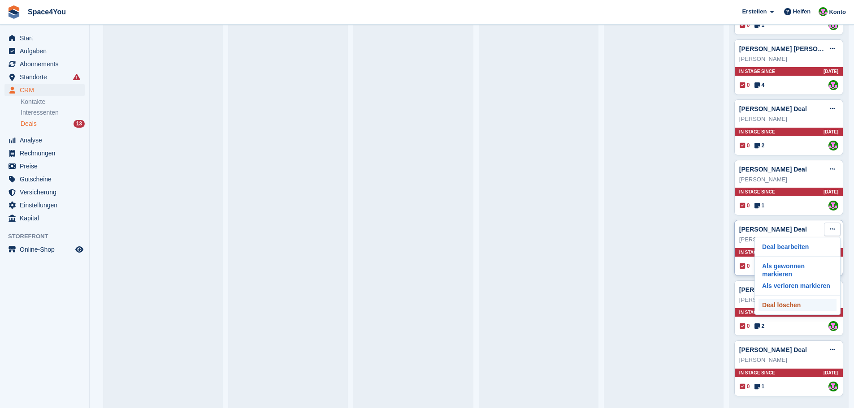
click at [780, 299] on p "Deal löschen" at bounding box center [797, 305] width 78 height 12
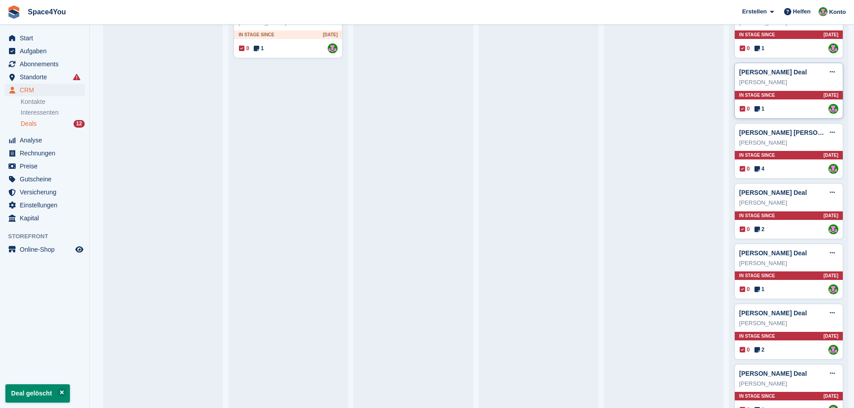
scroll to position [205, 0]
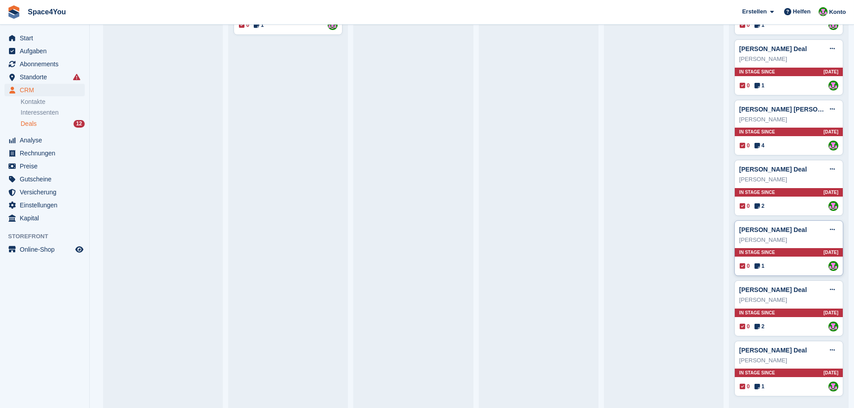
click at [806, 240] on div "Ramona Lemmer" at bounding box center [788, 240] width 99 height 9
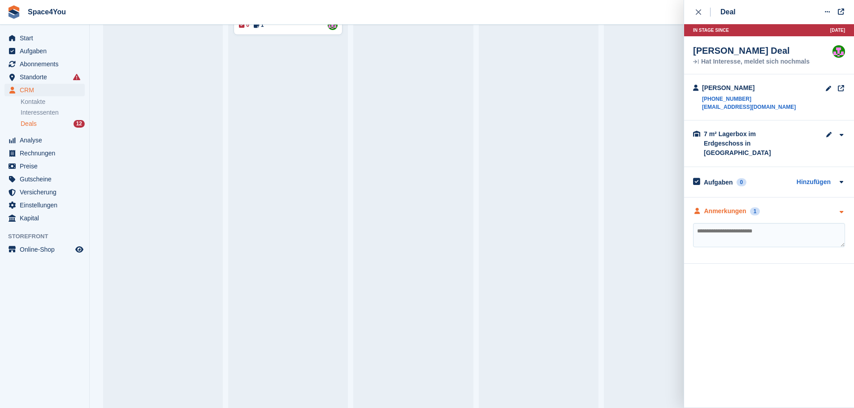
click at [830, 207] on div "Anmerkungen 1" at bounding box center [769, 211] width 152 height 9
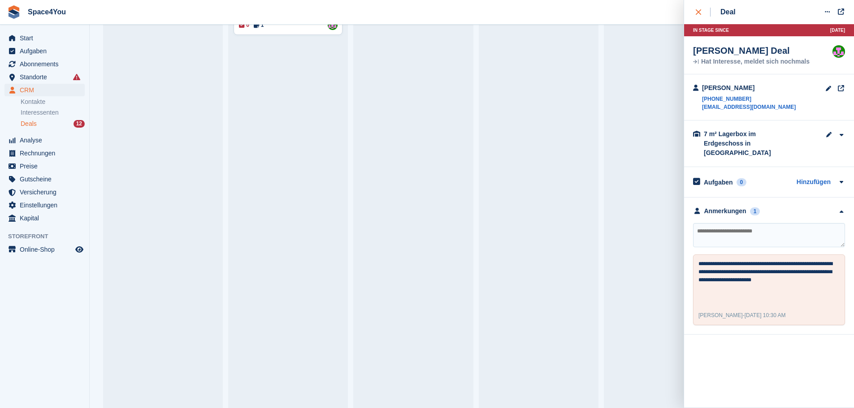
click at [697, 13] on icon "close" at bounding box center [698, 11] width 5 height 5
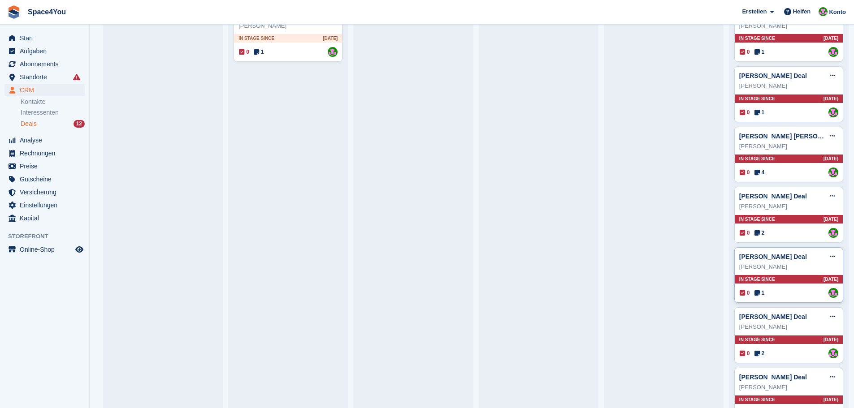
scroll to position [160, 0]
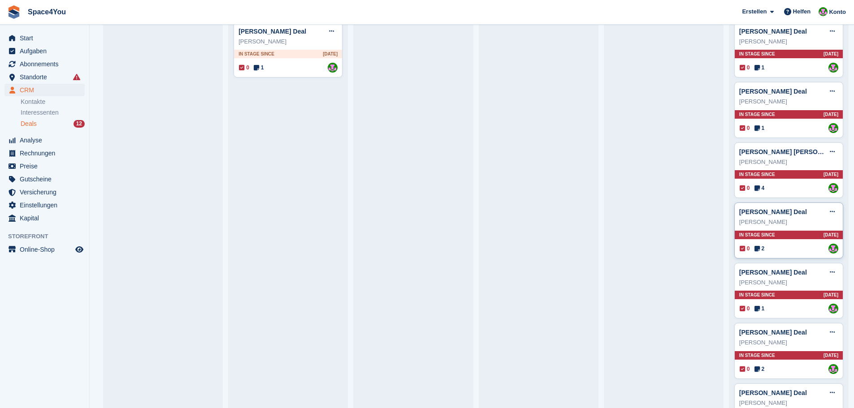
click at [802, 223] on div "Mirjam Wernigk" at bounding box center [788, 222] width 99 height 9
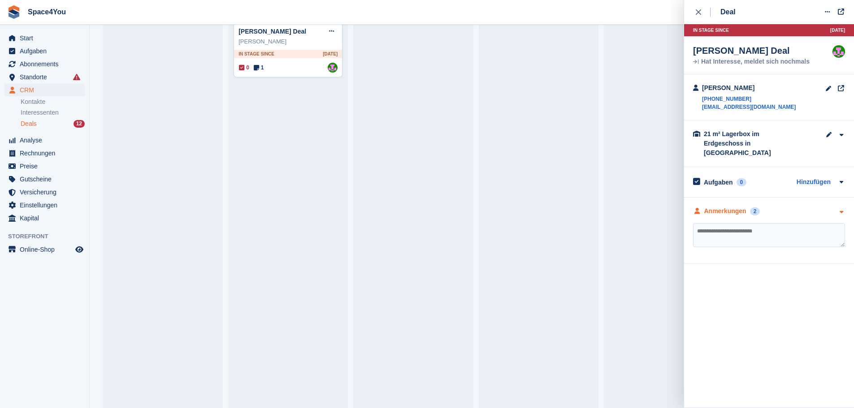
click at [826, 207] on div "Anmerkungen 2" at bounding box center [769, 211] width 152 height 9
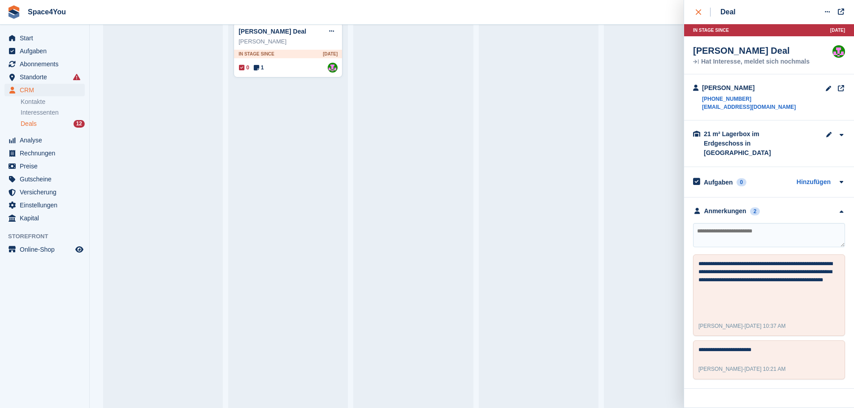
click at [696, 7] on button "close" at bounding box center [703, 12] width 20 height 24
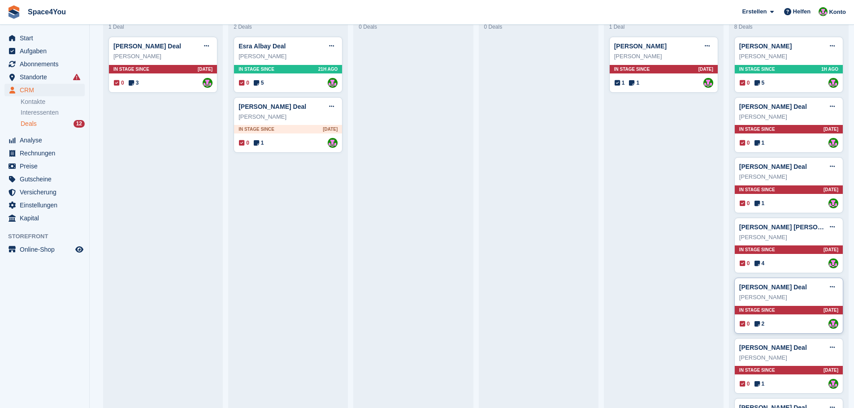
scroll to position [70, 0]
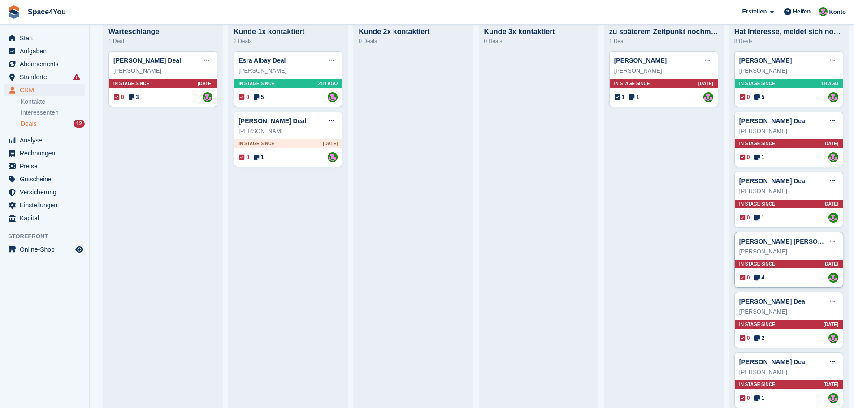
click at [801, 254] on div "Matthias Werkmeister" at bounding box center [788, 251] width 99 height 9
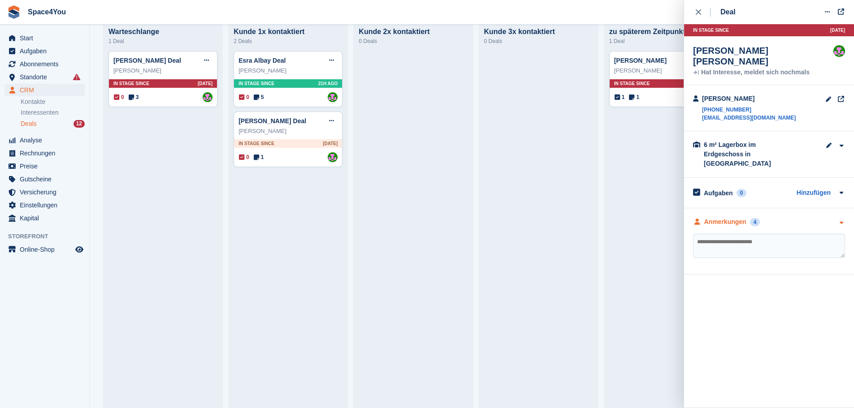
click at [797, 217] on div "Anmerkungen 4" at bounding box center [769, 221] width 152 height 9
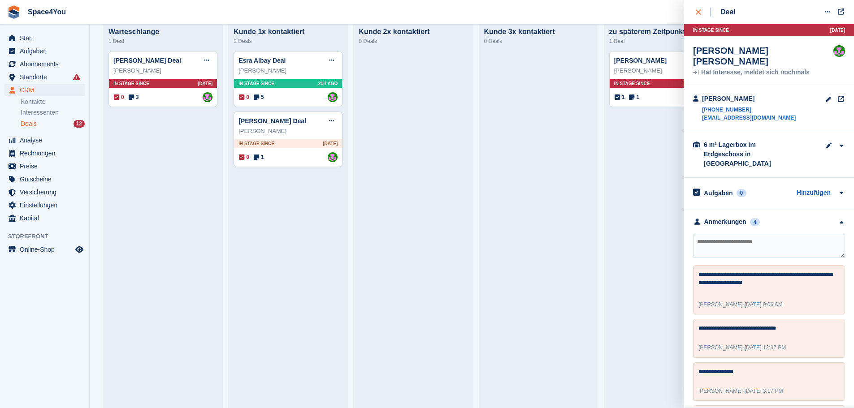
click at [694, 15] on button "close" at bounding box center [703, 12] width 20 height 24
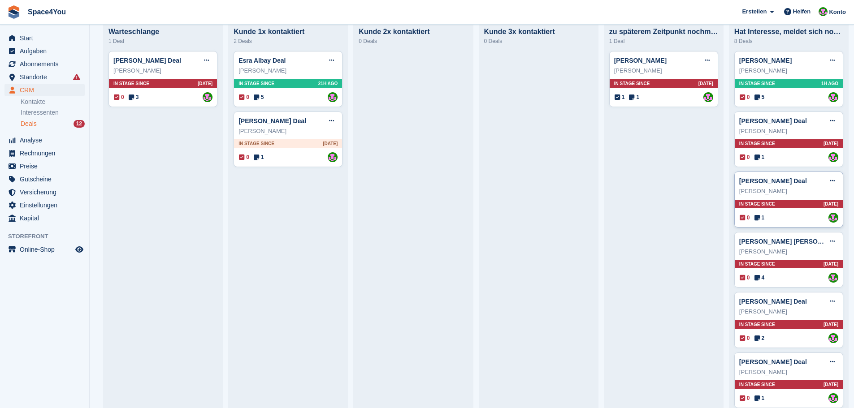
click at [800, 194] on div "Heidi Heckel" at bounding box center [788, 191] width 99 height 9
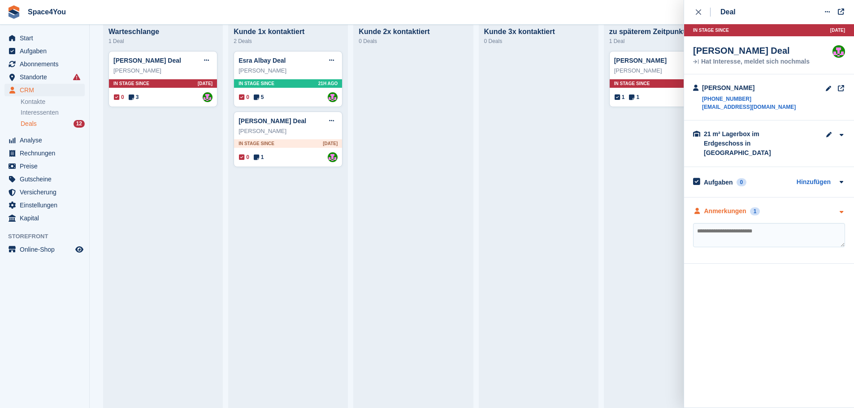
click at [804, 207] on div "Anmerkungen 1" at bounding box center [769, 211] width 152 height 9
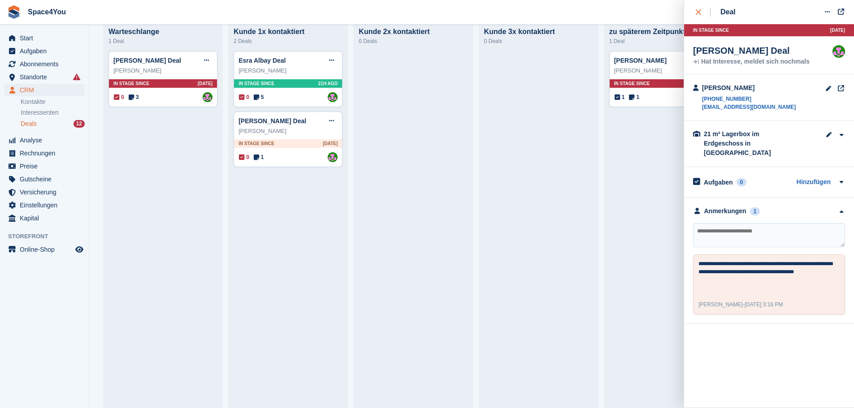
click at [704, 16] on div "close" at bounding box center [703, 12] width 15 height 9
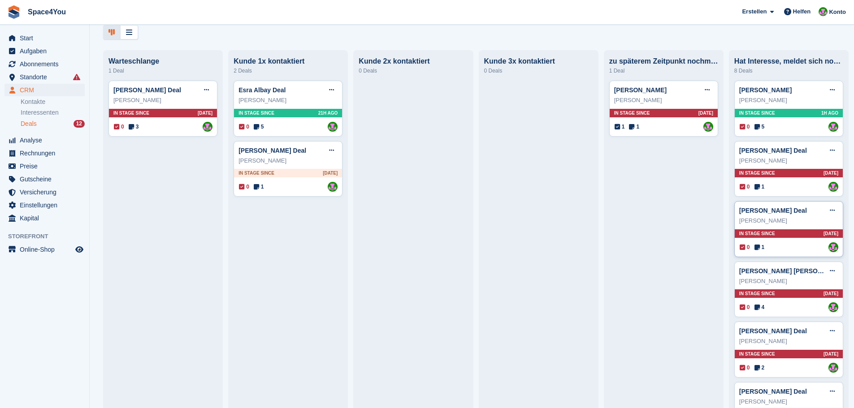
scroll to position [26, 0]
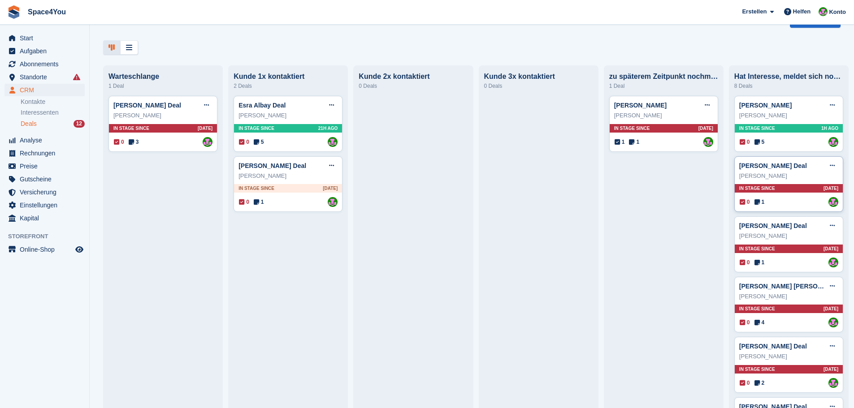
click at [790, 177] on div "Julie Ann Ruddies" at bounding box center [788, 176] width 99 height 9
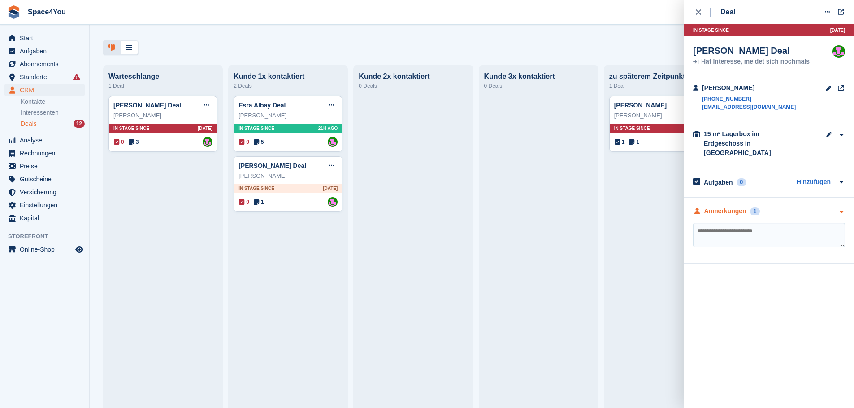
click at [788, 207] on div "Anmerkungen 1" at bounding box center [769, 211] width 152 height 9
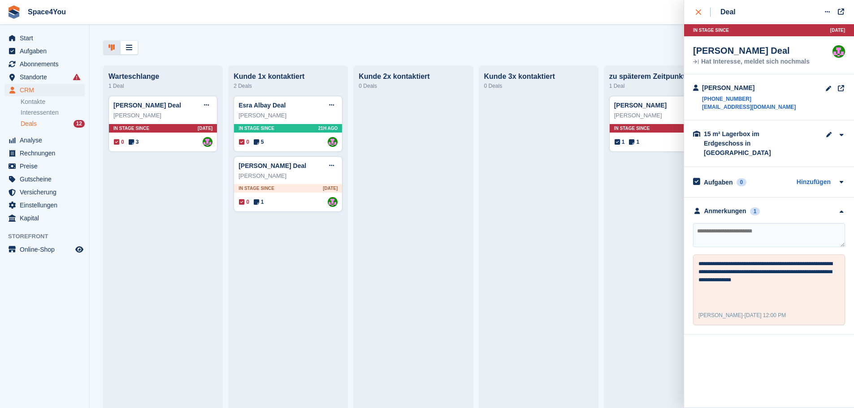
click at [697, 9] on div "close" at bounding box center [703, 12] width 15 height 9
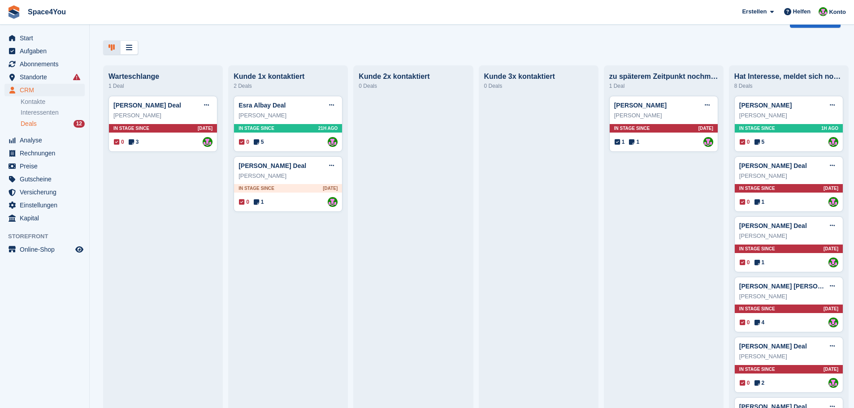
click at [184, 57] on div "Deals Phasen bearbeiten Deal erstellen Warteschlange 1 Deal Manuela Iwers Deal …" at bounding box center [472, 204] width 764 height 408
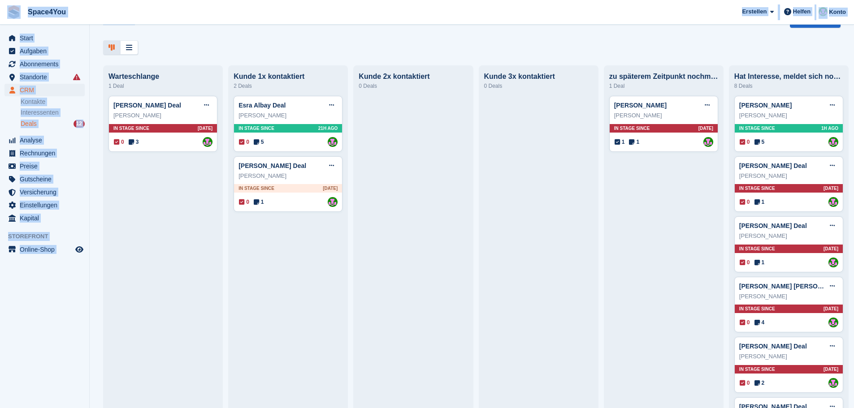
drag, startPoint x: 146, startPoint y: 52, endPoint x: 4, endPoint y: 10, distance: 147.9
click at [4, 10] on div "Space4You Erstellen Abonnement Rechnung Kontakt Deal Rabatt Seite Helfen Chat-S…" at bounding box center [427, 204] width 854 height 408
click at [268, 50] on div at bounding box center [471, 47] width 737 height 15
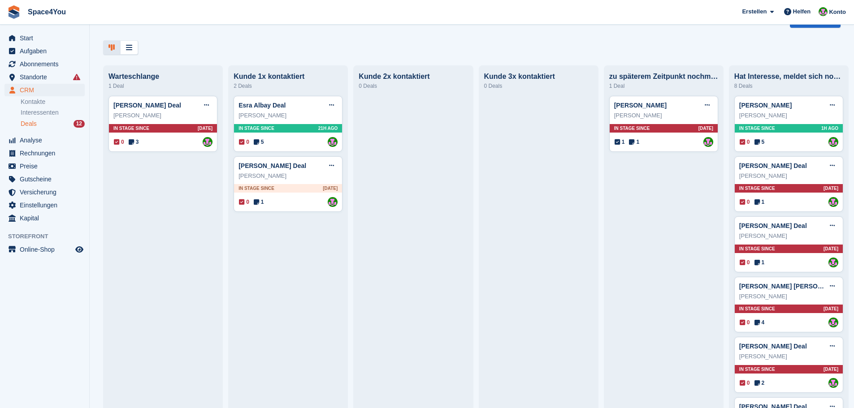
scroll to position [0, 0]
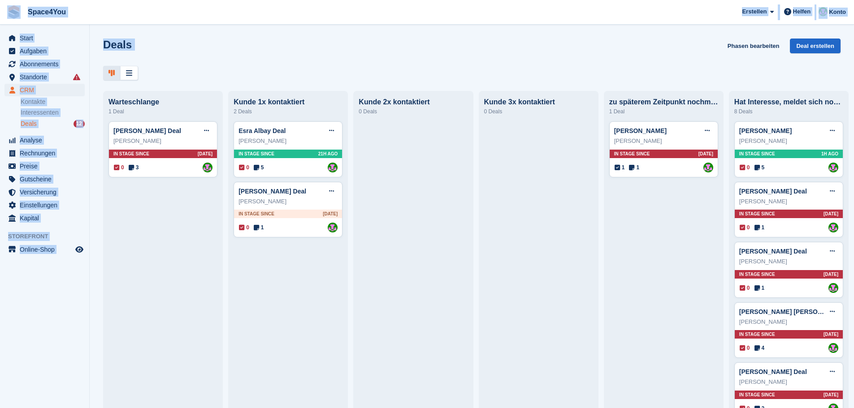
drag, startPoint x: 152, startPoint y: 84, endPoint x: 7, endPoint y: 15, distance: 160.6
click at [7, 15] on div "Space4You Erstellen Abonnement Rechnung Kontakt Deal Rabatt Seite Helfen Chat-S…" at bounding box center [427, 204] width 854 height 408
click at [206, 66] on div at bounding box center [471, 73] width 737 height 15
drag, startPoint x: 166, startPoint y: 43, endPoint x: 0, endPoint y: 21, distance: 167.8
click at [0, 21] on div "Space4You Erstellen Abonnement Rechnung Kontakt Deal Rabatt Seite Helfen Chat-S…" at bounding box center [427, 204] width 854 height 408
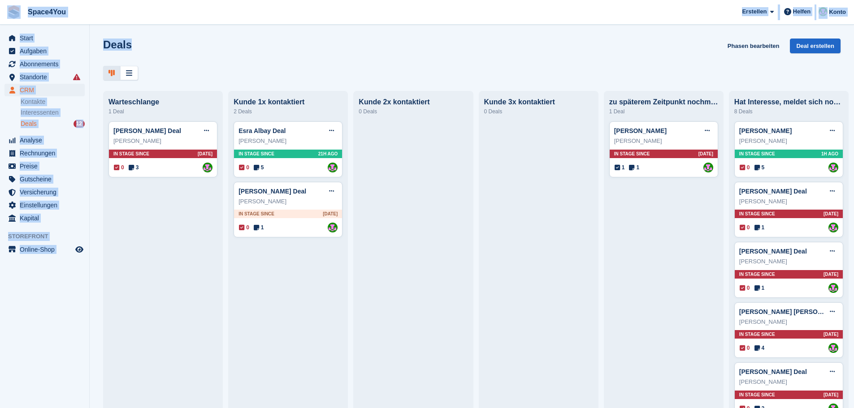
click at [184, 35] on div "Deals Phasen bearbeiten Deal erstellen Warteschlange 1 Deal Manuela Iwers Deal …" at bounding box center [472, 204] width 764 height 408
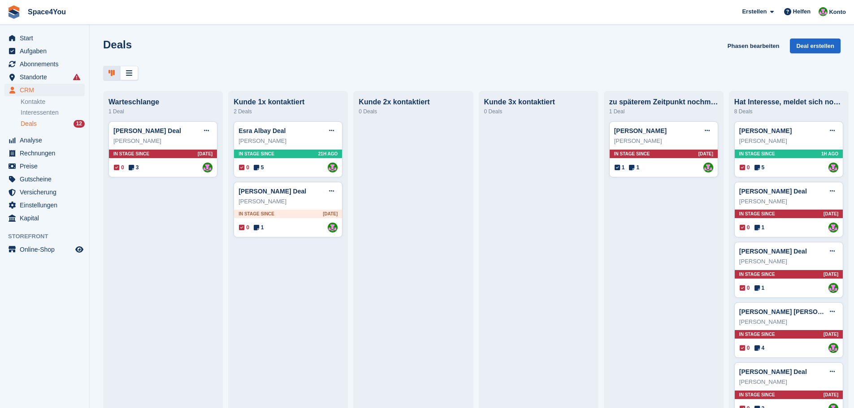
click at [228, 64] on div "Deals Phasen bearbeiten Deal erstellen" at bounding box center [472, 60] width 764 height 42
click at [120, 52] on div "Deals Phasen bearbeiten Deal erstellen" at bounding box center [471, 52] width 737 height 26
click at [120, 47] on h1 "Deals" at bounding box center [117, 45] width 29 height 12
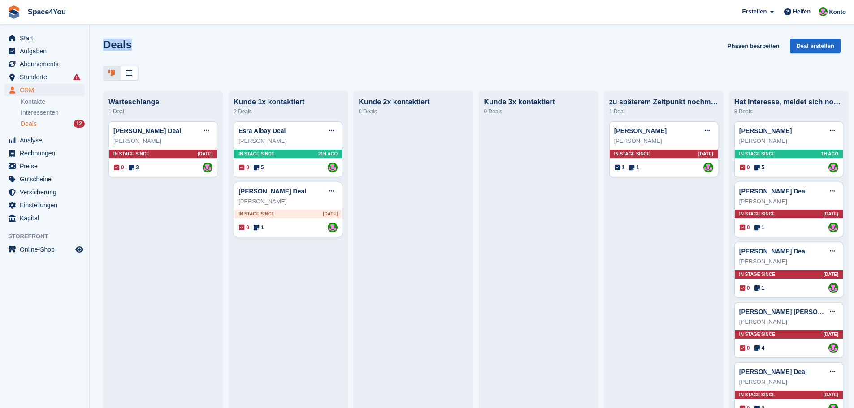
click at [120, 47] on h1 "Deals" at bounding box center [117, 45] width 29 height 12
drag, startPoint x: 82, startPoint y: 268, endPoint x: 174, endPoint y: 65, distance: 223.0
click at [174, 65] on div "Start Aufgaben Abonnements Abonnements Abonnements Preiserhöhungen NEU Preiserh…" at bounding box center [427, 204] width 854 height 408
click at [174, 65] on div "Deals Phasen bearbeiten Deal erstellen" at bounding box center [472, 60] width 764 height 42
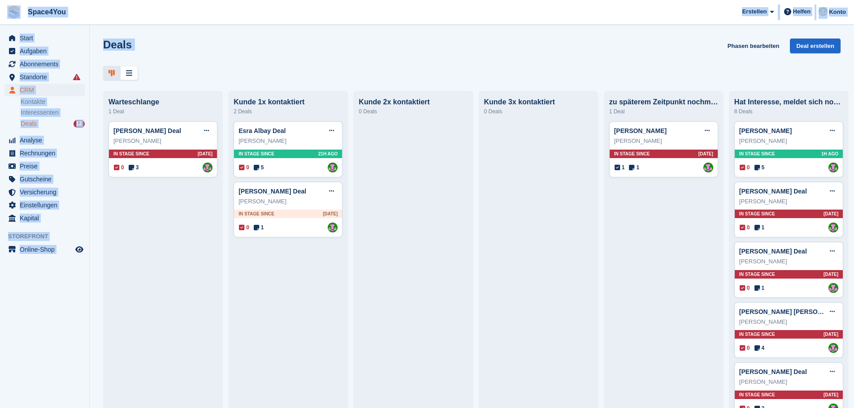
drag, startPoint x: 174, startPoint y: 65, endPoint x: 4, endPoint y: 17, distance: 176.9
click at [4, 17] on div "Space4You [GEOGRAPHIC_DATA] Abonnement Rechnung Kontakt Deal [GEOGRAPHIC_DATA] …" at bounding box center [427, 204] width 854 height 408
click at [219, 51] on div "Deals Phasen bearbeiten Deal erstellen" at bounding box center [471, 52] width 737 height 26
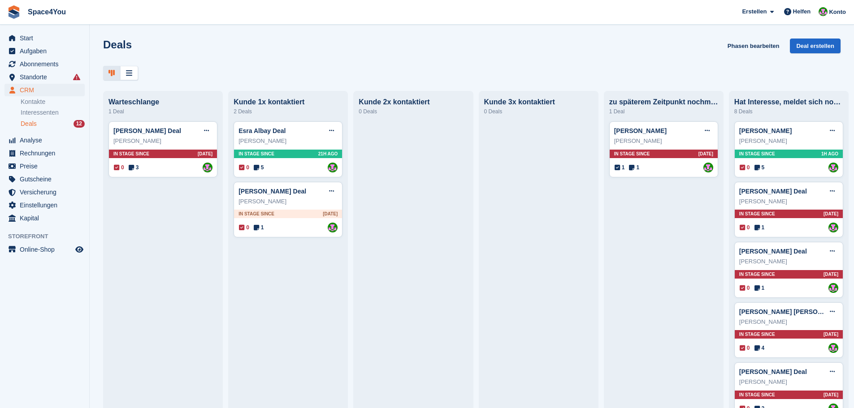
click at [149, 52] on div "Deals Phasen bearbeiten Deal erstellen" at bounding box center [471, 52] width 737 height 26
click at [175, 56] on div "Deals Phasen bearbeiten Deal erstellen" at bounding box center [471, 52] width 737 height 26
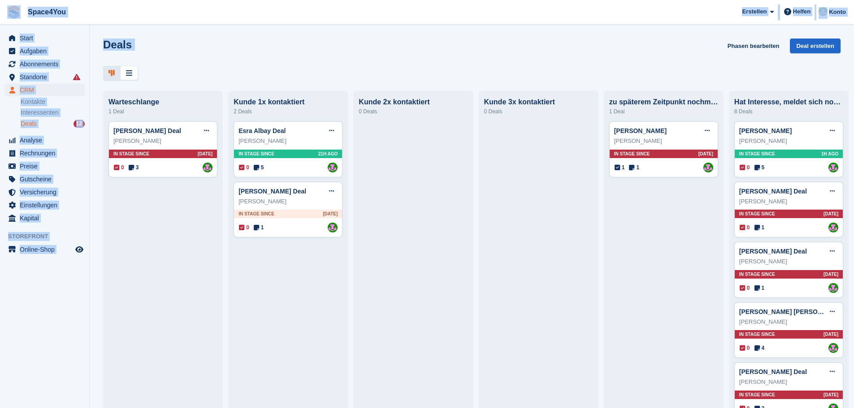
drag, startPoint x: 147, startPoint y: 71, endPoint x: 9, endPoint y: 18, distance: 147.2
click at [9, 18] on div "Space4You [GEOGRAPHIC_DATA] Abonnement Rechnung Kontakt Deal [GEOGRAPHIC_DATA] …" at bounding box center [427, 204] width 854 height 408
click at [164, 43] on div "Deals Phasen bearbeiten Deal erstellen" at bounding box center [471, 52] width 737 height 26
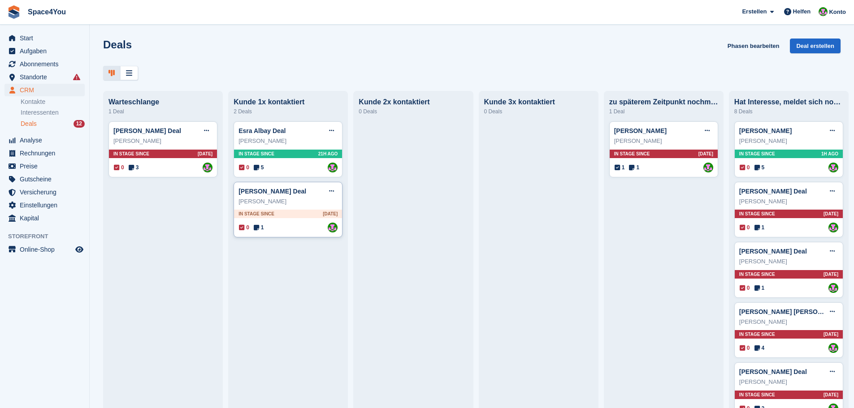
click at [308, 205] on div "Bettina Fechner" at bounding box center [287, 201] width 99 height 9
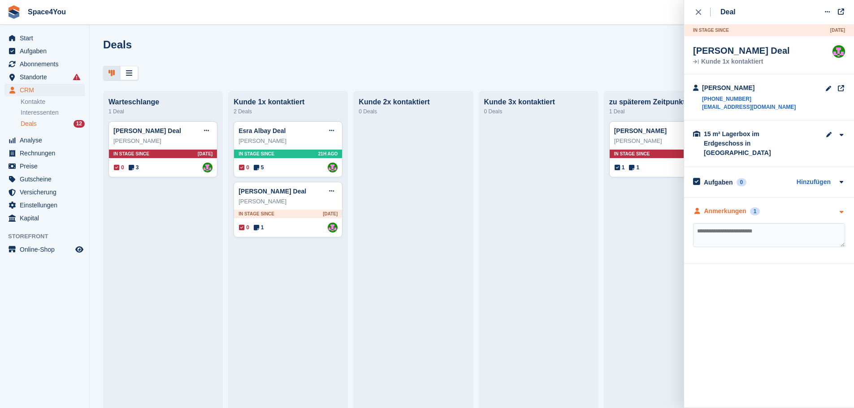
click at [844, 209] on icon "button" at bounding box center [841, 212] width 8 height 6
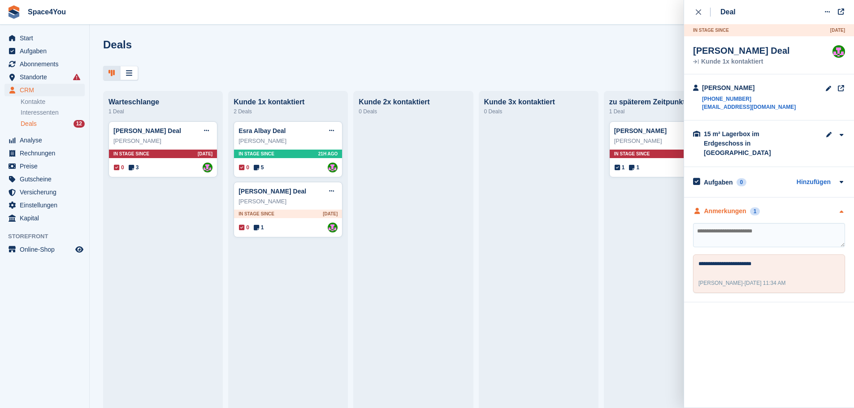
click at [844, 209] on icon "button" at bounding box center [841, 212] width 8 height 6
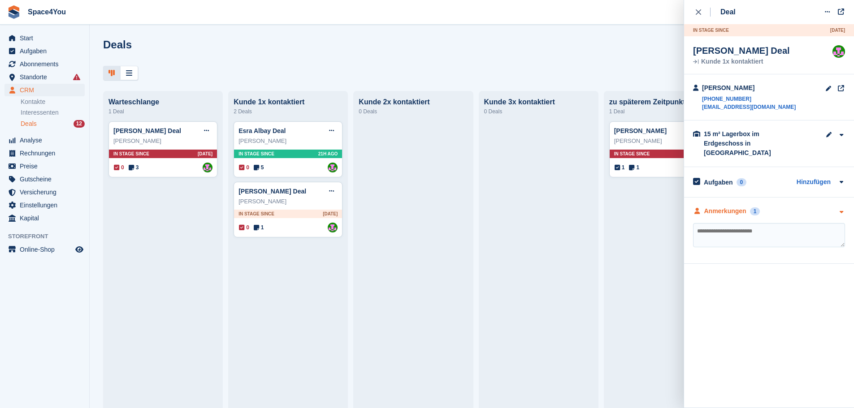
click at [835, 207] on div "Anmerkungen 1" at bounding box center [769, 211] width 152 height 9
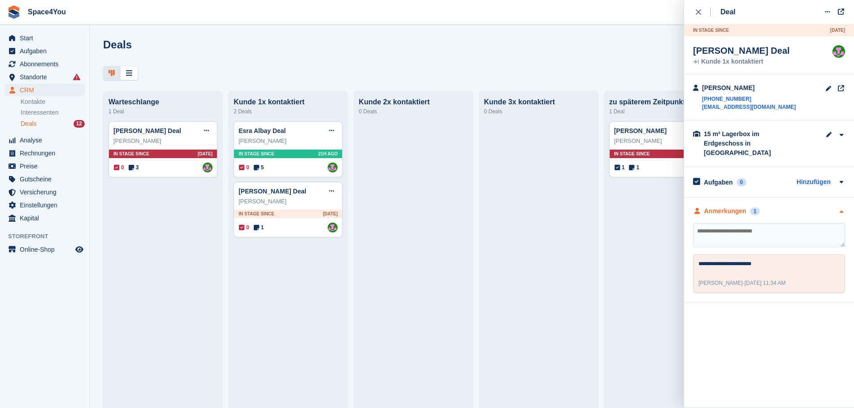
click at [835, 207] on div "Anmerkungen 1" at bounding box center [769, 211] width 152 height 9
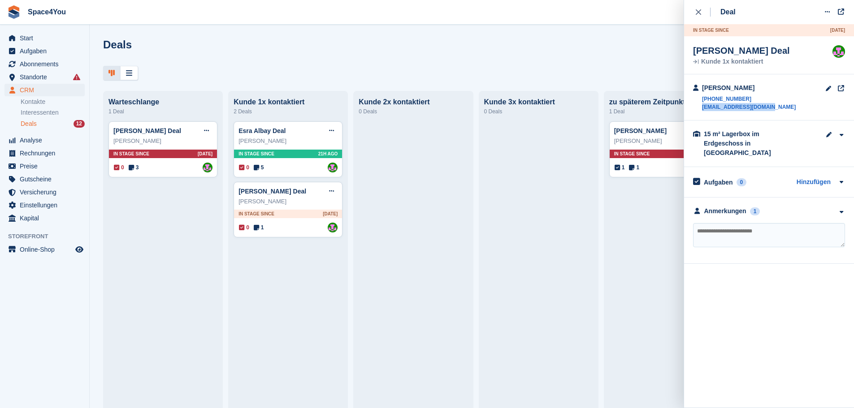
drag, startPoint x: 768, startPoint y: 110, endPoint x: 701, endPoint y: 116, distance: 67.9
click at [701, 116] on div "Bettina Fechner +4916094176300 info@bettinafechner.de" at bounding box center [769, 97] width 170 height 46
copy link "info@bettinafechner.de"
click at [808, 224] on textarea at bounding box center [769, 235] width 152 height 24
type textarea "**********"
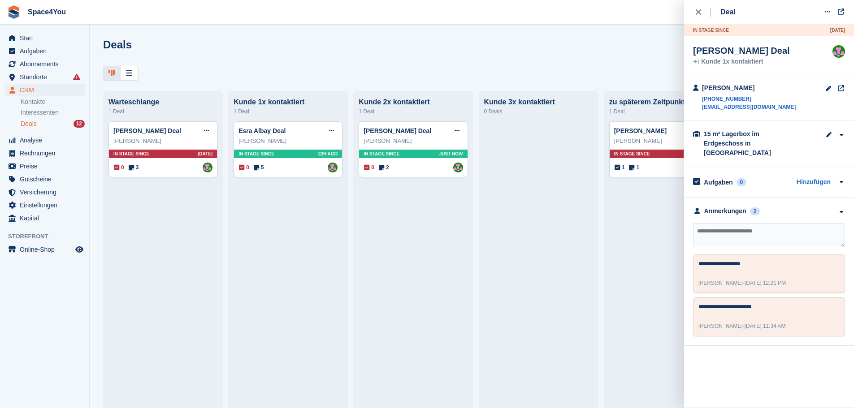
click at [280, 48] on div "Deals Phasen bearbeiten Deal erstellen" at bounding box center [471, 52] width 737 height 26
click at [281, 64] on div "Deals Phasen bearbeiten Deal erstellen" at bounding box center [472, 60] width 764 height 42
click at [303, 137] on div "Esra Albay Deal Deal bearbeiten Als gewonnen markieren Als verloren markieren D…" at bounding box center [287, 130] width 99 height 13
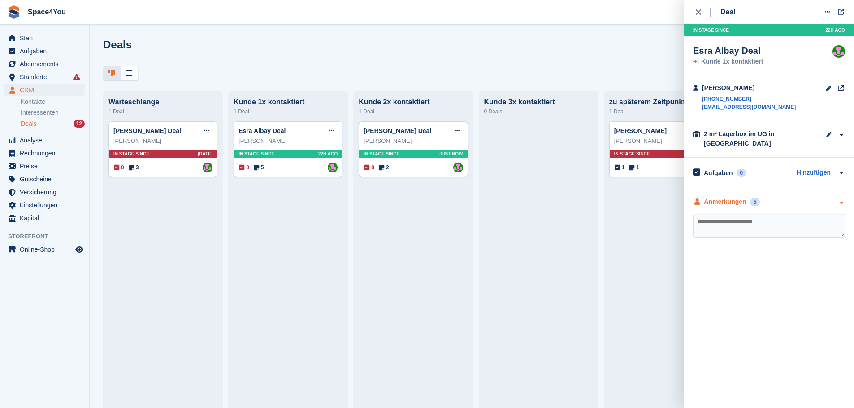
click at [798, 198] on div "Anmerkungen 5" at bounding box center [769, 201] width 152 height 9
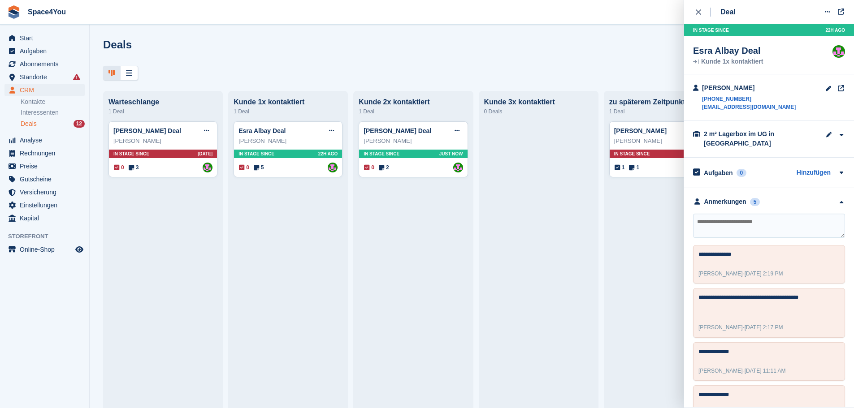
drag, startPoint x: 701, startPoint y: 13, endPoint x: 693, endPoint y: 16, distance: 8.2
click at [701, 13] on div "close" at bounding box center [703, 12] width 15 height 9
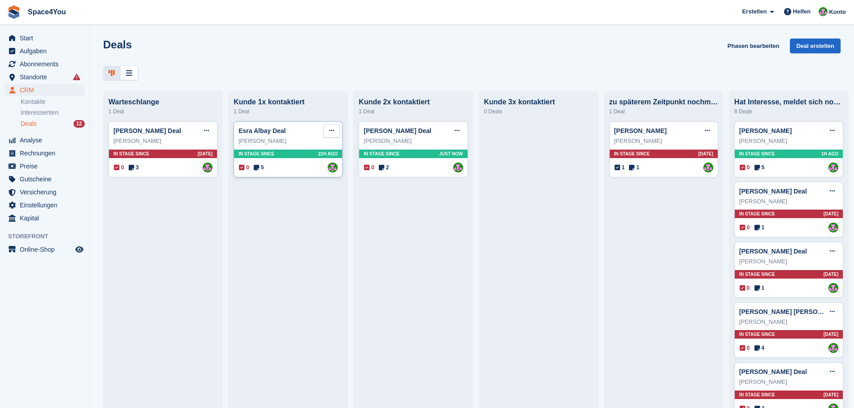
click at [329, 133] on icon at bounding box center [331, 131] width 5 height 6
click at [299, 201] on p "Deal löschen" at bounding box center [297, 207] width 78 height 12
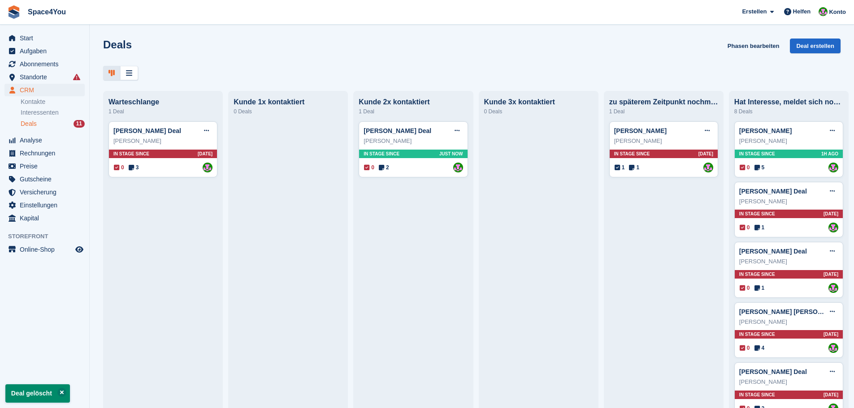
click at [303, 43] on div "Deals Phasen bearbeiten Deal erstellen" at bounding box center [471, 52] width 737 height 26
click at [660, 146] on div "Christine jacobi" at bounding box center [663, 141] width 99 height 9
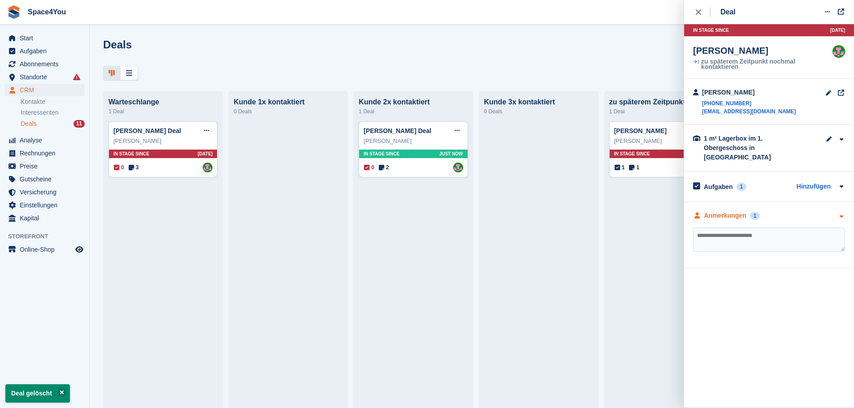
click at [814, 211] on div "Anmerkungen 1" at bounding box center [769, 215] width 152 height 9
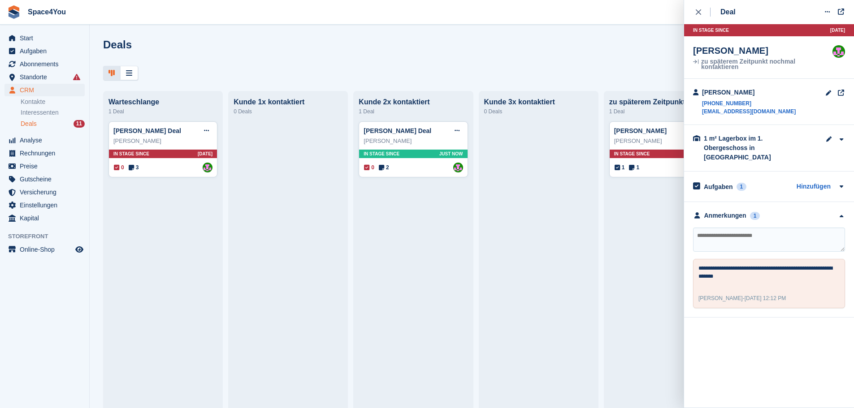
click at [712, 228] on textarea at bounding box center [769, 240] width 152 height 24
type textarea "**********"
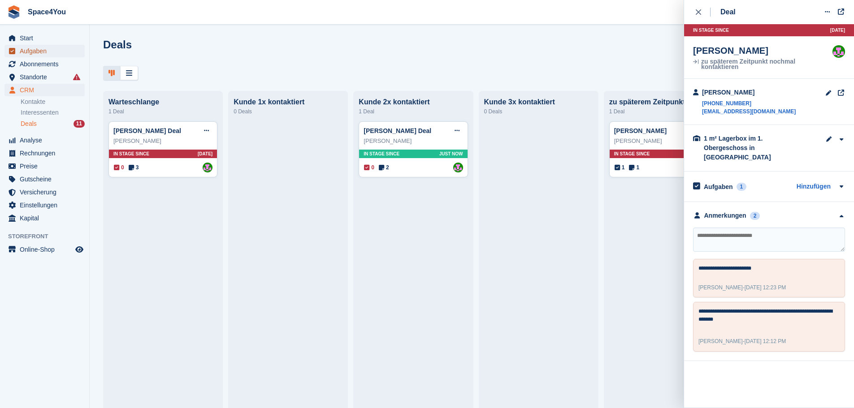
click at [30, 55] on span "Aufgaben" at bounding box center [47, 51] width 54 height 13
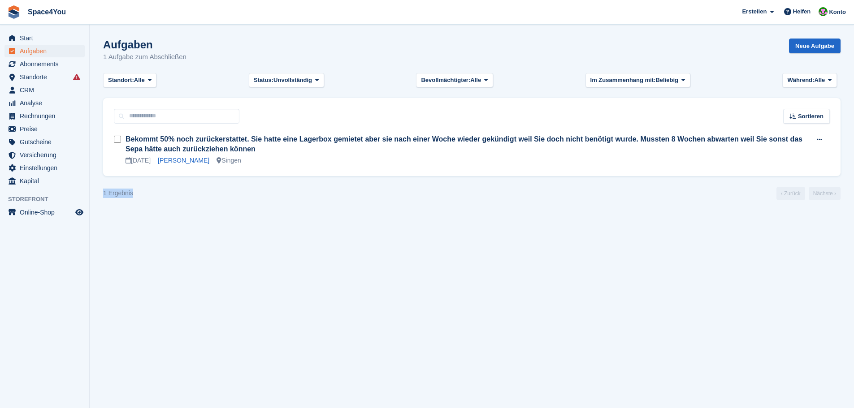
drag, startPoint x: 137, startPoint y: 196, endPoint x: 102, endPoint y: 191, distance: 35.7
click at [102, 191] on section "' Nochmals anrufen ' markiert mit vollständig Aufgaben 1 Aufgabe zum Abschließe…" at bounding box center [472, 204] width 764 height 408
drag, startPoint x: 102, startPoint y: 191, endPoint x: 141, endPoint y: 196, distance: 39.3
click at [141, 196] on section "' Nochmals anrufen ' markiert mit vollständig Aufgaben 1 Aufgabe zum Abschließe…" at bounding box center [472, 204] width 764 height 408
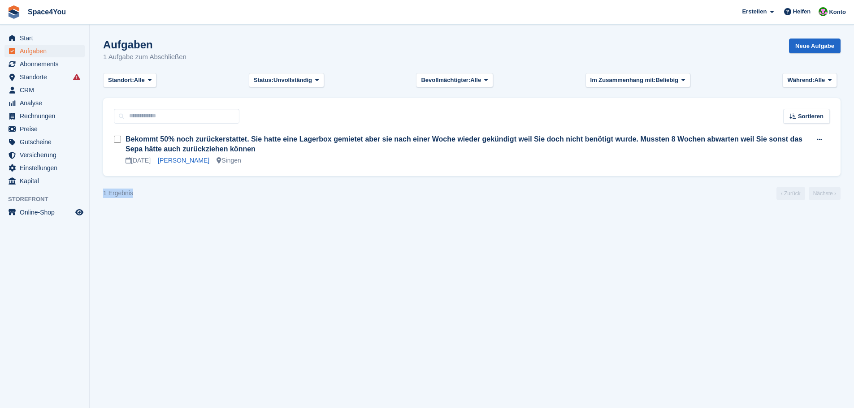
click at [141, 196] on div "1 Ergebnis ‹ Zurück Nächste ›" at bounding box center [471, 193] width 737 height 13
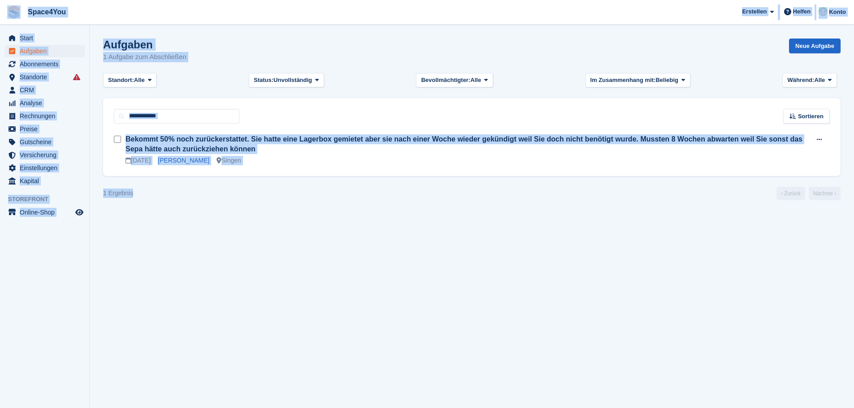
drag, startPoint x: 141, startPoint y: 196, endPoint x: 7, endPoint y: 10, distance: 229.0
click at [7, 10] on div "Space4You Erstellen Abonnement Rechnung Kontakt Deal Rabatt Seite Helfen Chat-S…" at bounding box center [427, 204] width 854 height 408
click at [198, 54] on div "Aufgaben 1 Aufgabe zum Abschließen Neue Aufgabe" at bounding box center [471, 56] width 737 height 35
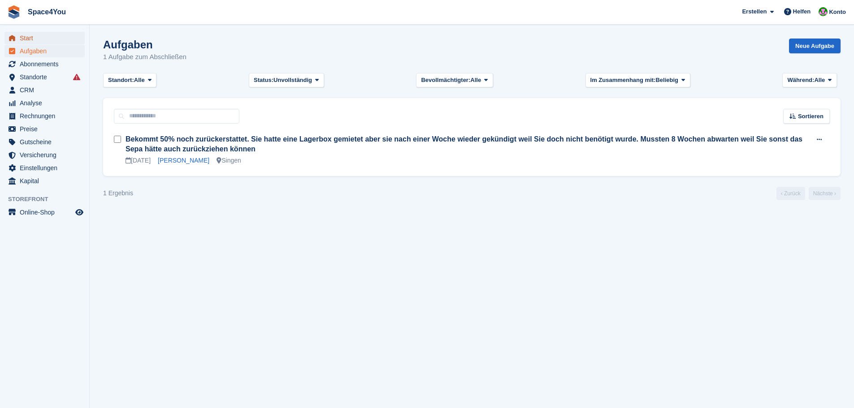
click at [57, 39] on span "Start" at bounding box center [47, 38] width 54 height 13
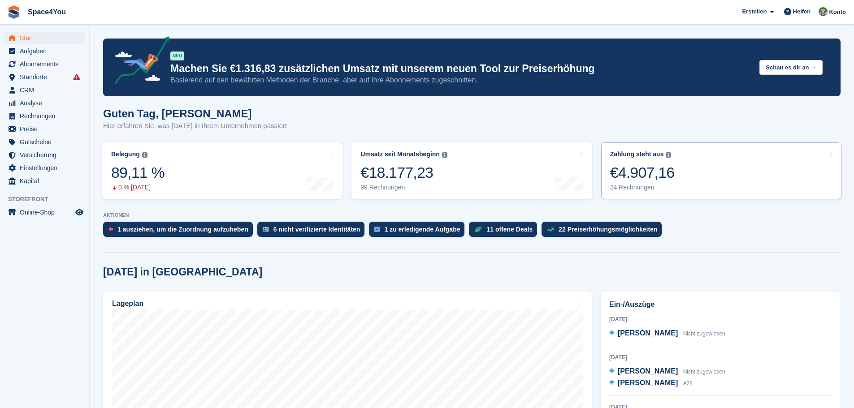
click at [725, 179] on link "Zahlung steht aus Der gesamte ausstehende Saldo aller offenen Rechnungen. €4.90…" at bounding box center [721, 171] width 240 height 57
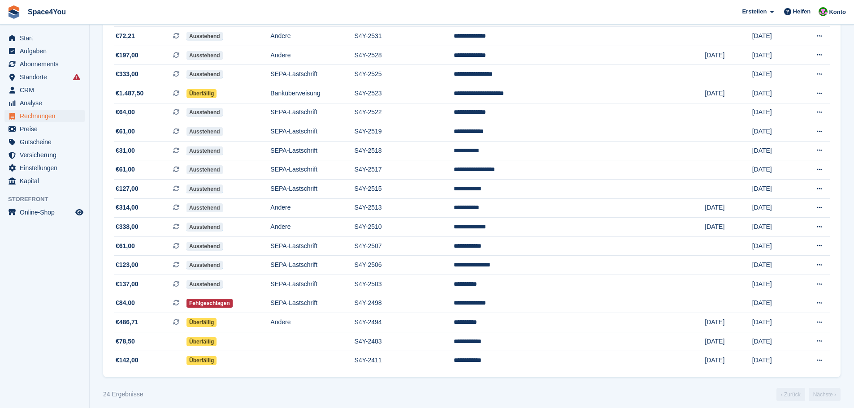
scroll to position [245, 0]
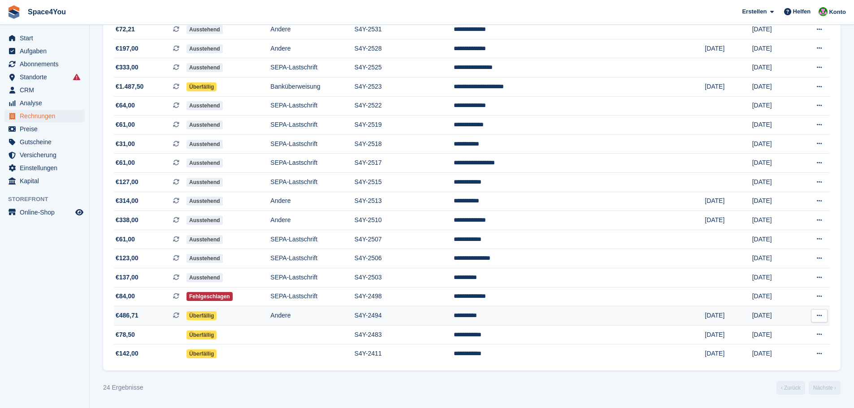
click at [454, 321] on td "S4Y-2494" at bounding box center [404, 316] width 99 height 19
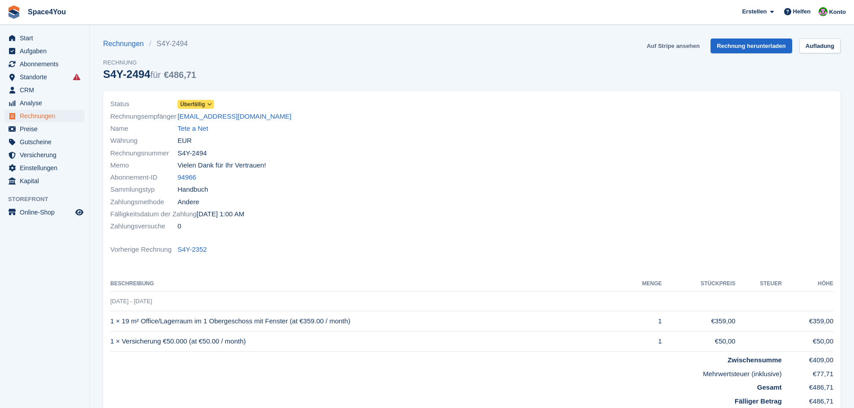
click at [662, 49] on link "Auf Stripe ansehen" at bounding box center [673, 46] width 60 height 15
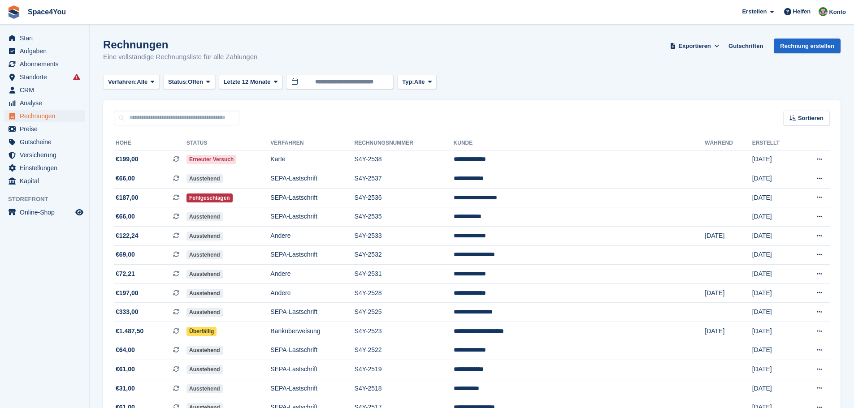
scroll to position [245, 0]
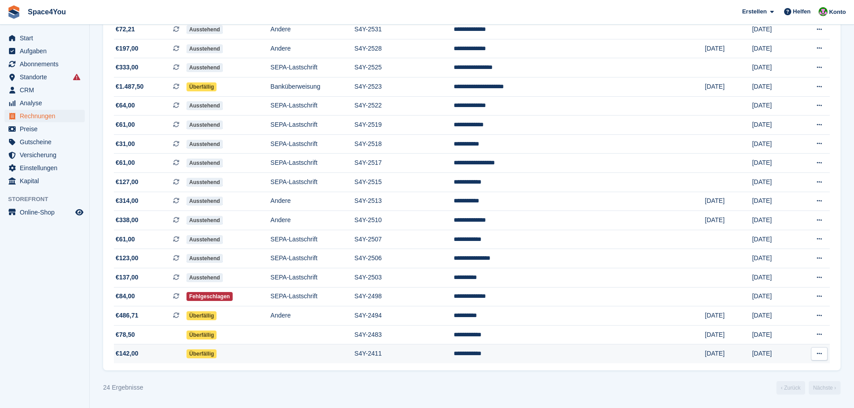
click at [270, 345] on td "Überfällig" at bounding box center [228, 354] width 84 height 19
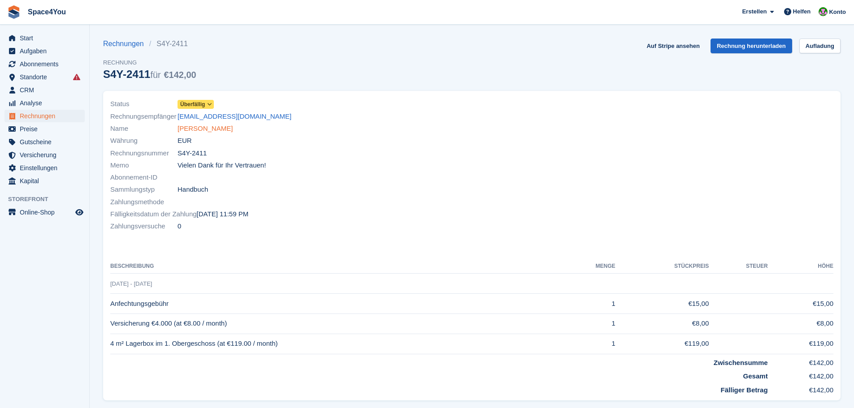
click at [201, 125] on link "[PERSON_NAME]" at bounding box center [204, 129] width 55 height 10
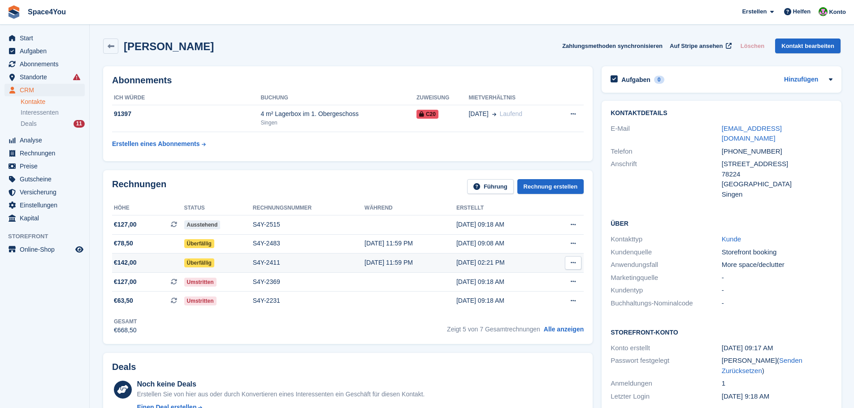
click at [575, 264] on button at bounding box center [573, 262] width 17 height 13
click at [402, 267] on div "[DATE] 11:59 PM" at bounding box center [410, 262] width 92 height 9
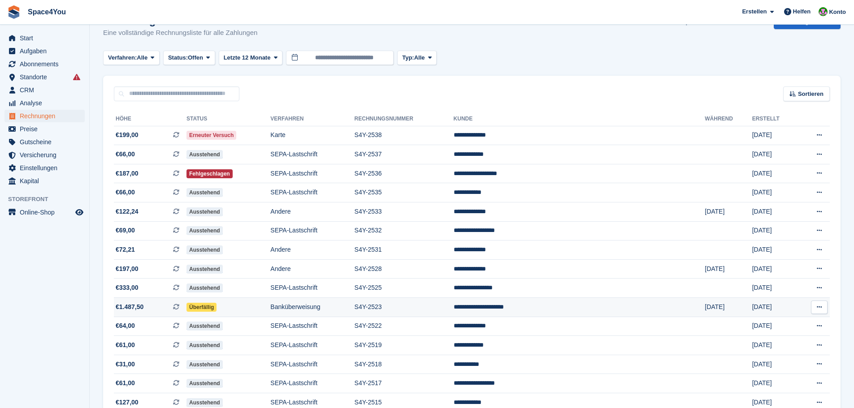
scroll to position [21, 0]
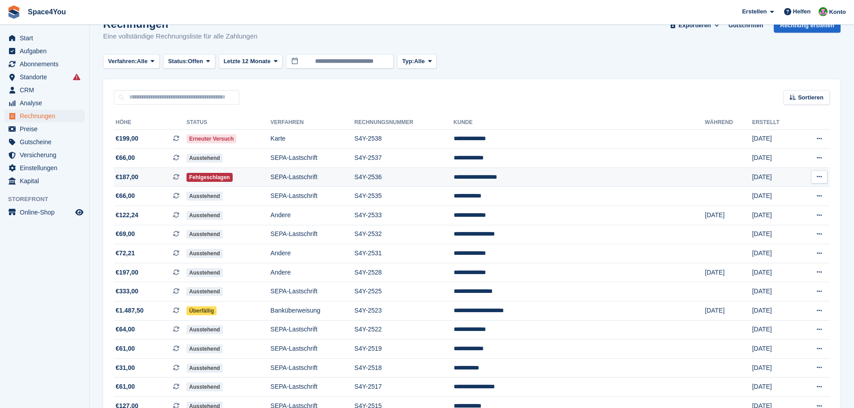
click at [268, 180] on td "Fehlgeschlagen" at bounding box center [228, 177] width 84 height 19
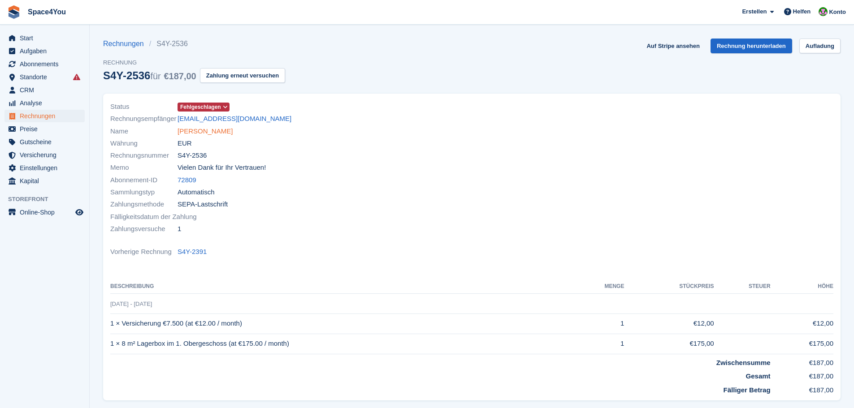
click at [216, 130] on link "[PERSON_NAME]" at bounding box center [204, 131] width 55 height 10
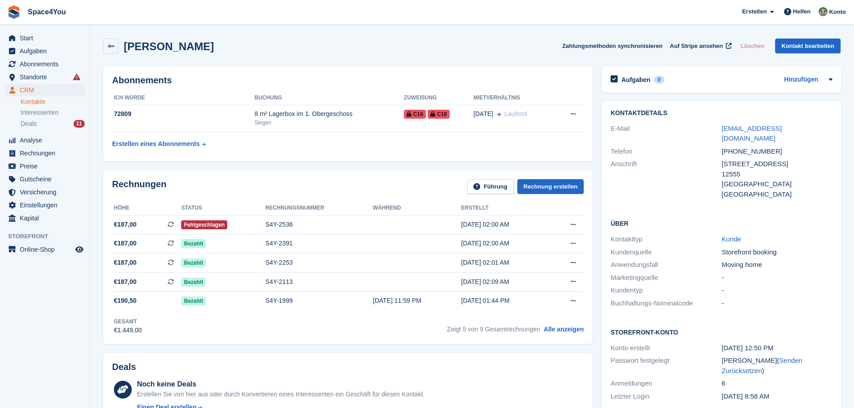
click at [453, 56] on div "[PERSON_NAME] Zahlungsmethoden synchronisieren Auf Stripe ansehen Löschen Konta…" at bounding box center [472, 48] width 746 height 28
click at [28, 32] on span "Start" at bounding box center [47, 38] width 54 height 13
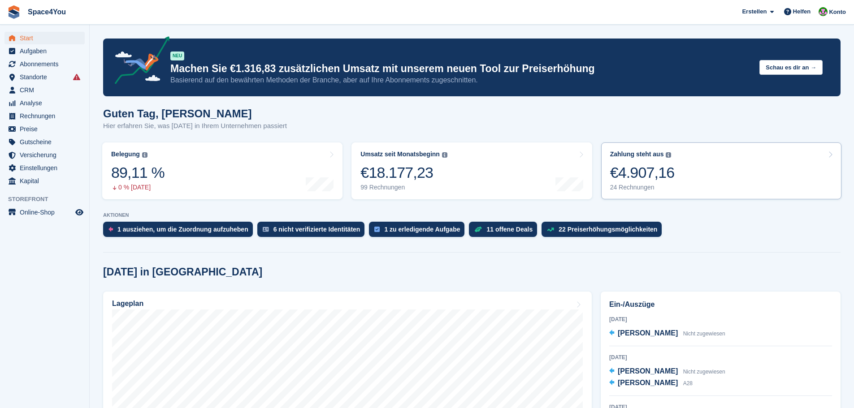
click at [725, 180] on link "Zahlung steht aus Der gesamte ausstehende Saldo aller offenen Rechnungen. Der g…" at bounding box center [721, 171] width 240 height 57
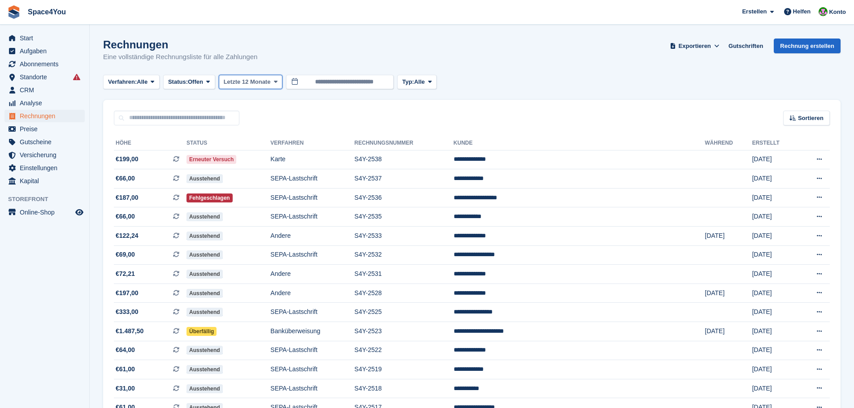
click at [270, 79] on span "Letzte 12 Monate" at bounding box center [247, 82] width 47 height 9
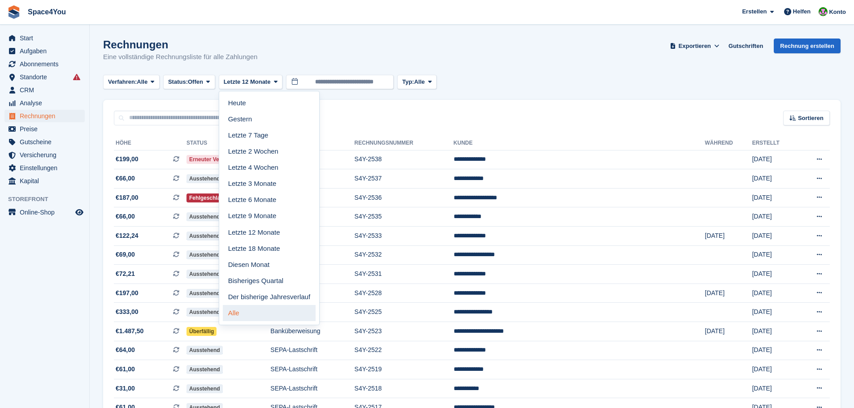
click at [252, 306] on link "Alle" at bounding box center [269, 313] width 93 height 16
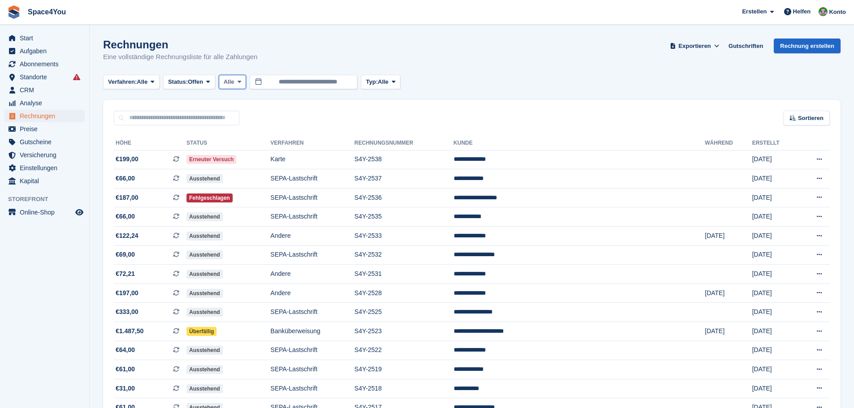
click at [234, 81] on span "Alle" at bounding box center [229, 82] width 11 height 9
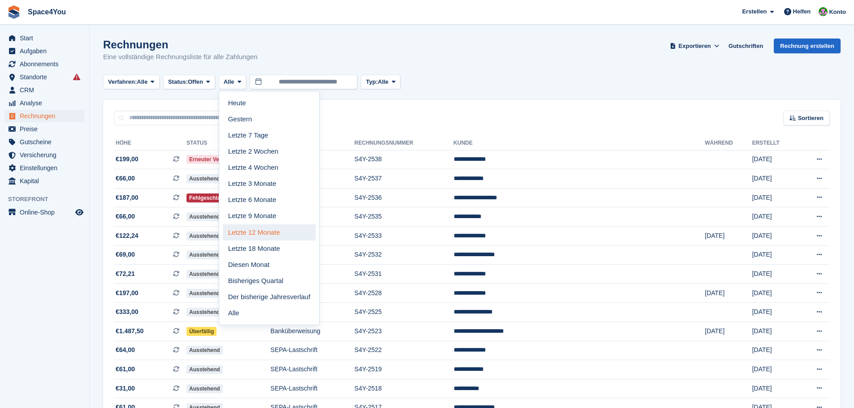
click at [266, 236] on link "Letzte 12 Monate" at bounding box center [269, 233] width 93 height 16
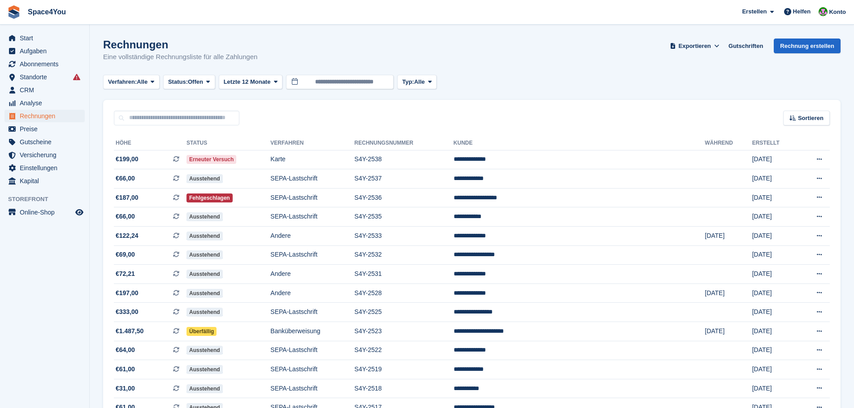
drag, startPoint x: 272, startPoint y: 61, endPoint x: 95, endPoint y: 36, distance: 178.8
click at [95, 36] on section "Rechnungen Eine vollständige Rechnungsliste für alle Zahlungen Exportieren Expo…" at bounding box center [472, 326] width 764 height 653
click at [94, 43] on section "Rechnungen Eine vollständige Rechnungsliste für alle Zahlungen Exportieren Expo…" at bounding box center [472, 326] width 764 height 653
drag, startPoint x: 94, startPoint y: 43, endPoint x: 263, endPoint y: 56, distance: 169.1
click at [263, 56] on section "Rechnungen Eine vollständige Rechnungsliste für alle Zahlungen Exportieren Expo…" at bounding box center [472, 326] width 764 height 653
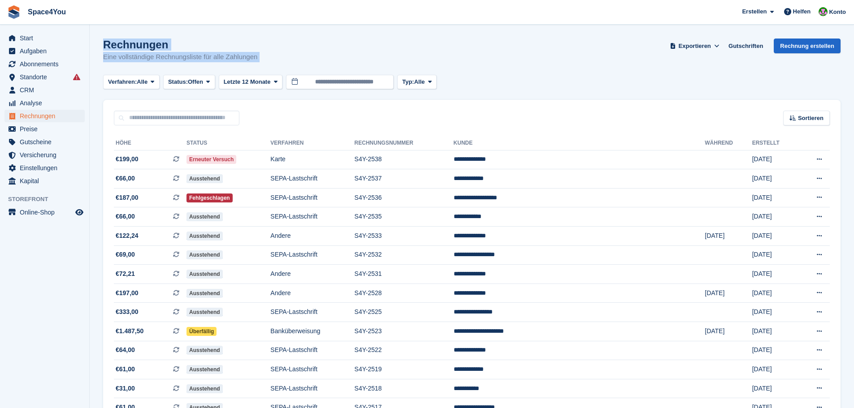
click at [263, 56] on div "Rechnungen Eine vollständige Rechnungsliste für alle Zahlungen Exportieren Expo…" at bounding box center [471, 56] width 737 height 35
drag, startPoint x: 277, startPoint y: 57, endPoint x: 9, endPoint y: 0, distance: 274.0
click at [9, 0] on div "Space4You [GEOGRAPHIC_DATA] Abonnement Rechnung Kontakt Deal [GEOGRAPHIC_DATA] …" at bounding box center [427, 326] width 854 height 653
click at [189, 49] on h1 "Rechnungen" at bounding box center [180, 45] width 154 height 12
drag, startPoint x: 103, startPoint y: 44, endPoint x: 255, endPoint y: 59, distance: 152.3
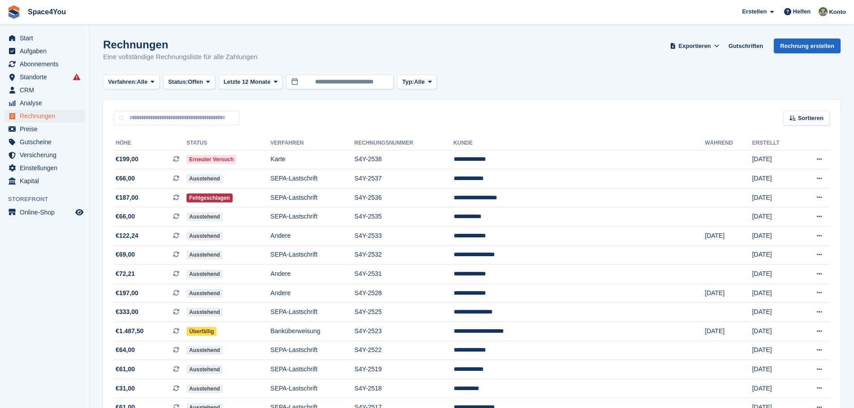
click at [255, 59] on div "Rechnungen Eine vollständige Rechnungsliste für alle Zahlungen" at bounding box center [180, 51] width 154 height 24
click at [255, 59] on p "Eine vollständige Rechnungsliste für alle Zahlungen" at bounding box center [180, 57] width 154 height 10
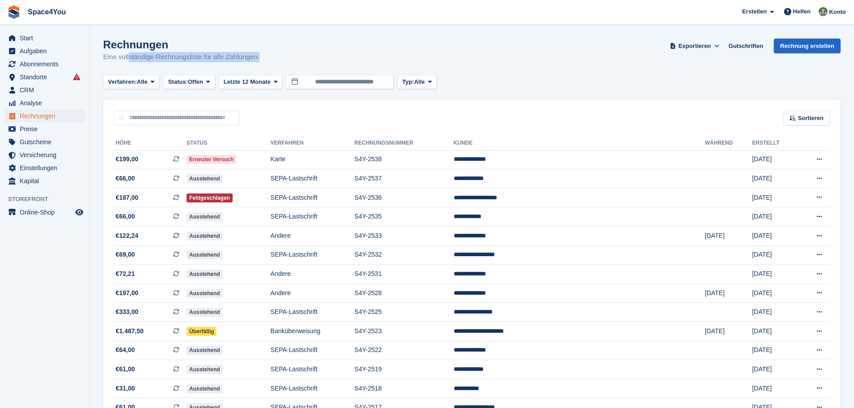
click at [255, 59] on p "Eine vollständige Rechnungsliste für alle Zahlungen" at bounding box center [180, 57] width 154 height 10
drag, startPoint x: 255, startPoint y: 59, endPoint x: 5, endPoint y: 5, distance: 255.5
click at [5, 5] on div "Space4You [GEOGRAPHIC_DATA] Abonnement Rechnung Kontakt Deal [GEOGRAPHIC_DATA] …" at bounding box center [427, 326] width 854 height 653
click at [121, 5] on span "Space4You [GEOGRAPHIC_DATA] Abonnement Rechnung Kontakt Deal [GEOGRAPHIC_DATA] …" at bounding box center [427, 12] width 854 height 24
click at [123, 13] on span "Space4You [GEOGRAPHIC_DATA] Abonnement Rechnung Kontakt Deal [GEOGRAPHIC_DATA] …" at bounding box center [427, 12] width 854 height 24
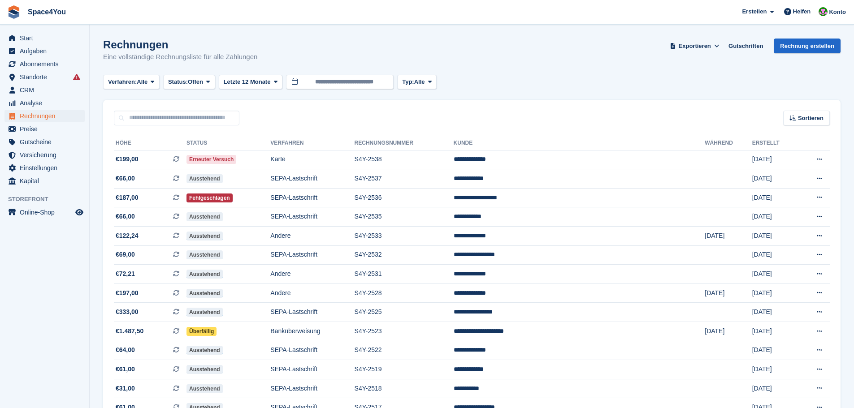
click at [168, 25] on section "Rechnungen Eine vollständige Rechnungsliste für alle Zahlungen Exportieren Expo…" at bounding box center [472, 326] width 764 height 653
click at [259, 58] on div "Rechnungen Eine vollständige Rechnungsliste für alle Zahlungen Exportieren Expo…" at bounding box center [471, 56] width 737 height 35
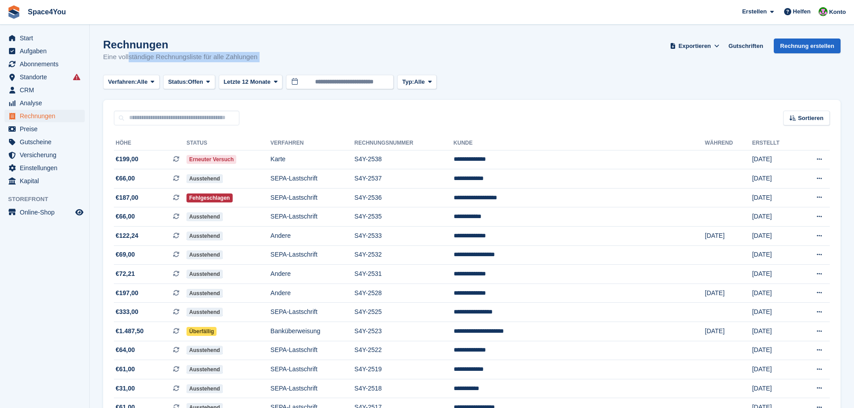
click at [271, 56] on div "Rechnungen Eine vollständige Rechnungsliste für alle Zahlungen Exportieren Expo…" at bounding box center [471, 56] width 737 height 35
click at [157, 70] on div "Rechnungen Eine vollständige Rechnungsliste für alle Zahlungen Exportieren Expo…" at bounding box center [471, 56] width 737 height 35
click at [161, 62] on p "Eine vollständige Rechnungsliste für alle Zahlungen" at bounding box center [180, 57] width 154 height 10
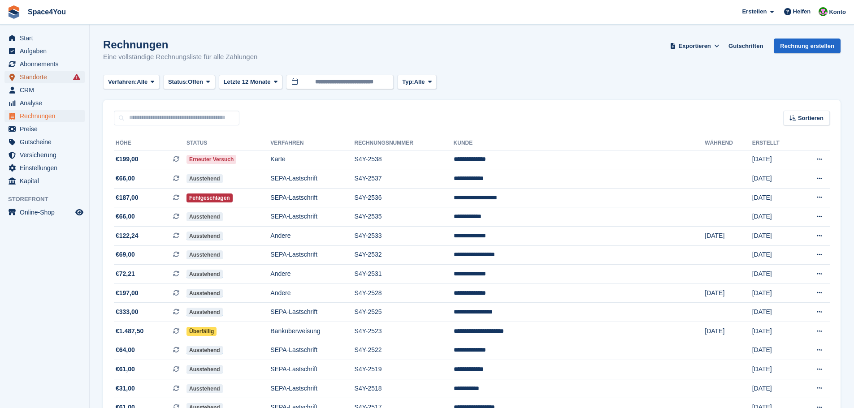
click at [35, 80] on span "Standorte" at bounding box center [47, 77] width 54 height 13
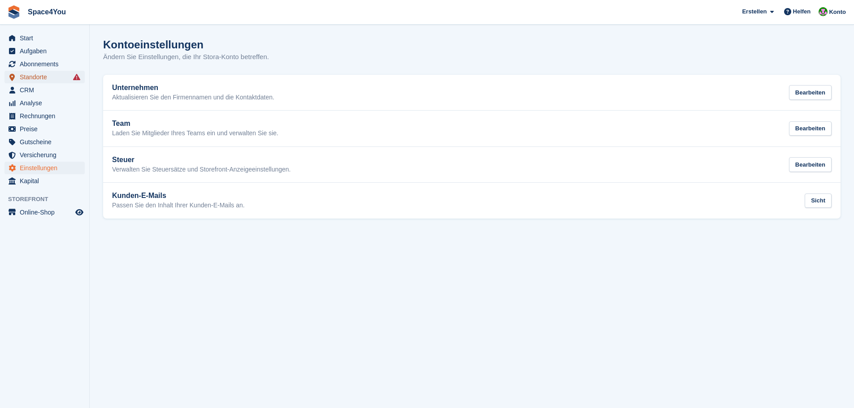
click at [39, 78] on span "Standorte" at bounding box center [47, 77] width 54 height 13
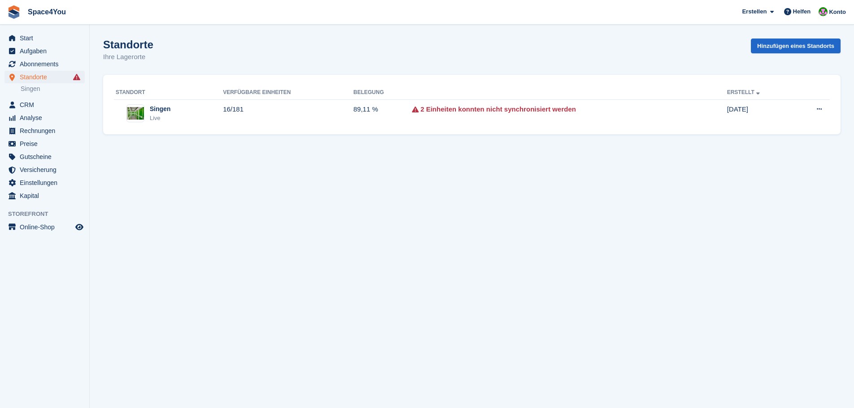
click at [221, 110] on div "Singen Live" at bounding box center [169, 113] width 107 height 18
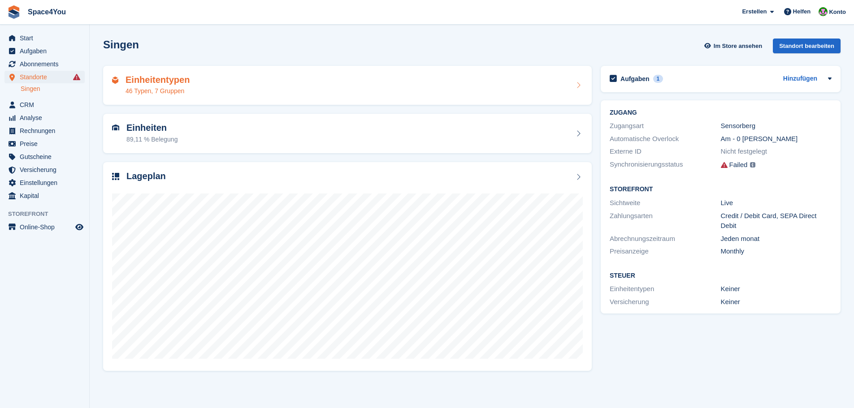
click at [407, 83] on div "Einheitentypen 46 Typen, 7 Gruppen" at bounding box center [347, 86] width 471 height 22
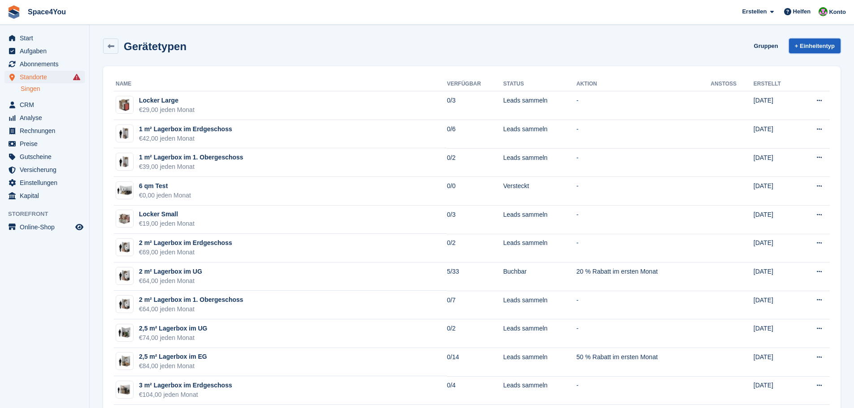
click at [811, 50] on link "+ Einheitentyp" at bounding box center [815, 46] width 52 height 15
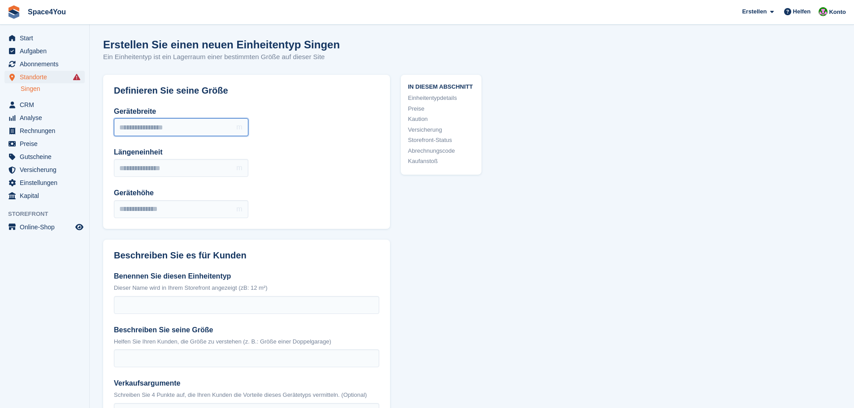
click at [160, 125] on input "Gerätebreite" at bounding box center [181, 127] width 134 height 18
type input "***"
click at [166, 162] on input "Längeneinheit" at bounding box center [181, 168] width 134 height 18
type input "***"
click at [124, 128] on input "***" at bounding box center [181, 127] width 134 height 18
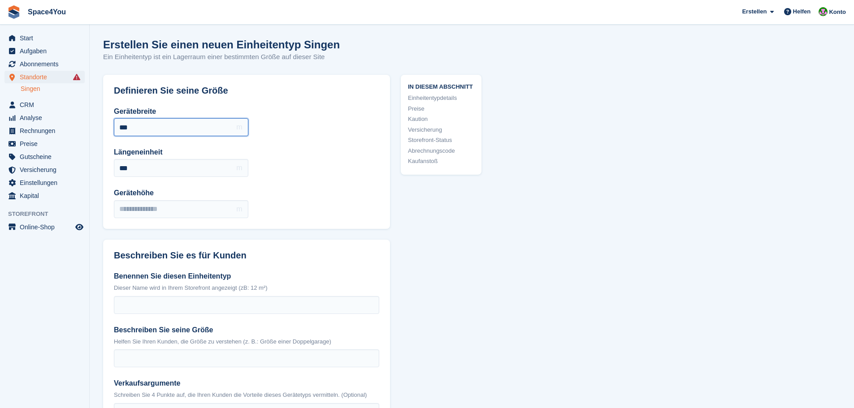
type input "***"
click at [147, 214] on input "Gerätehöhe" at bounding box center [181, 209] width 134 height 18
type input "***"
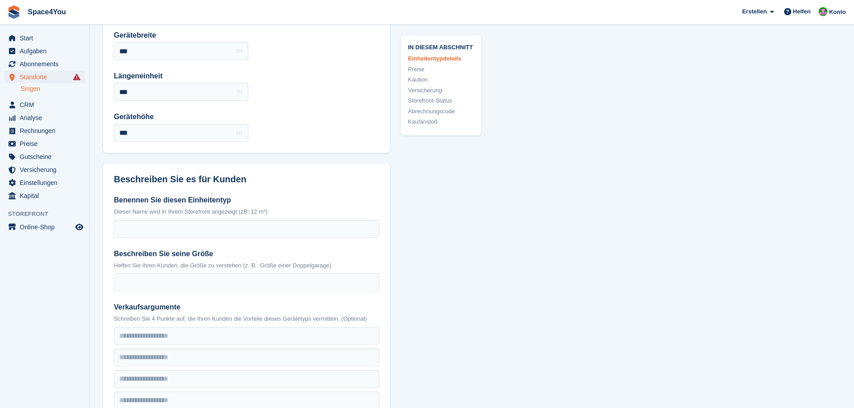
scroll to position [90, 0]
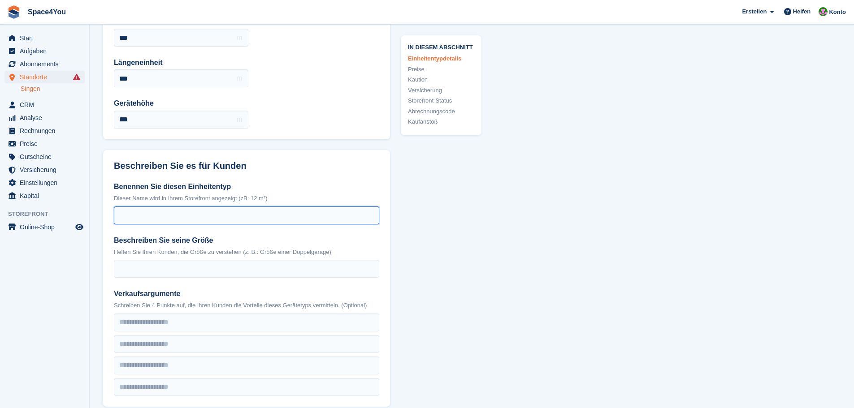
click at [147, 216] on input "Benennen Sie diesen Einheitentyp" at bounding box center [246, 216] width 265 height 18
paste input "**********"
click at [122, 217] on input "**********" at bounding box center [246, 216] width 265 height 18
click at [230, 261] on div "Beschreiben Sie seine Größe Helfen Sie Ihren Kunden, die Größe zu verstehen (z.…" at bounding box center [246, 256] width 265 height 43
click at [206, 215] on input "**********" at bounding box center [246, 216] width 265 height 18
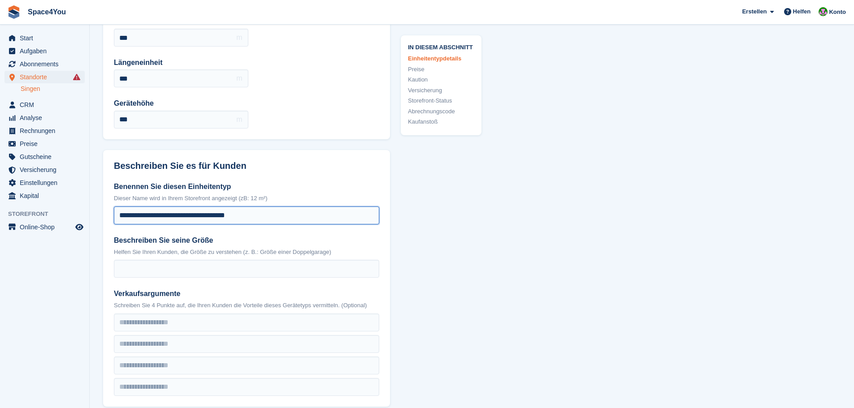
drag, startPoint x: 118, startPoint y: 217, endPoint x: 134, endPoint y: 218, distance: 15.3
click at [134, 218] on input "**********" at bounding box center [246, 216] width 265 height 18
click at [285, 212] on input "**********" at bounding box center [246, 216] width 265 height 18
paste input "*****"
click at [248, 219] on input "**********" at bounding box center [246, 216] width 265 height 18
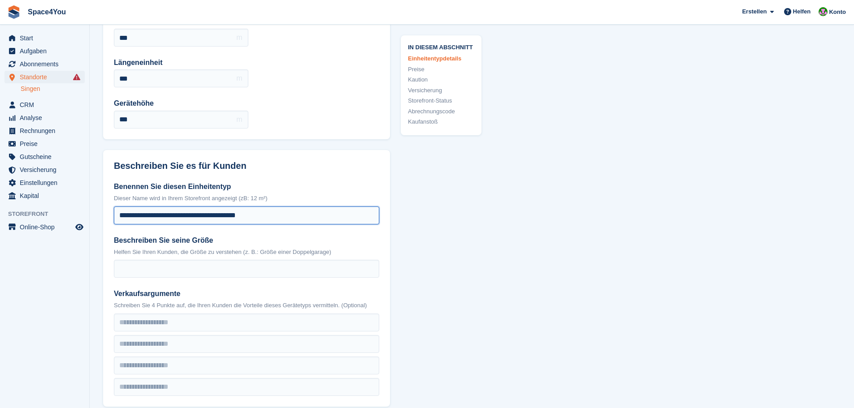
drag, startPoint x: 242, startPoint y: 220, endPoint x: 243, endPoint y: 226, distance: 6.8
click at [242, 220] on input "**********" at bounding box center [246, 216] width 265 height 18
type input "**********"
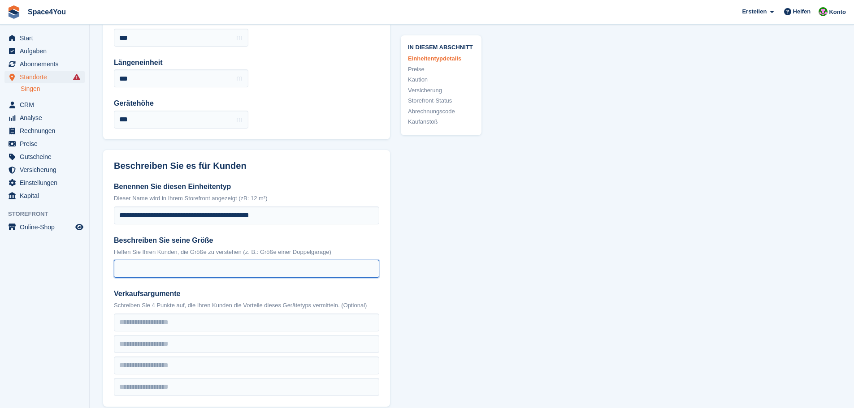
click at [134, 262] on input "Beschreiben Sie seine Größe" at bounding box center [246, 269] width 265 height 18
click at [170, 271] on input "**********" at bounding box center [246, 269] width 265 height 18
type input "**********"
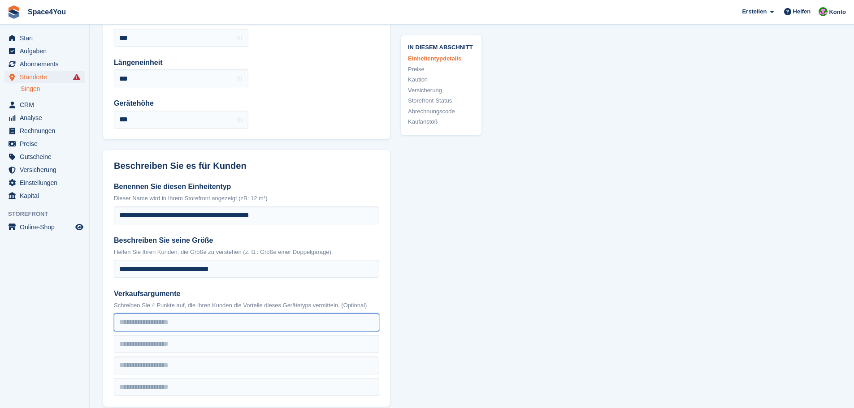
click at [160, 329] on input "text" at bounding box center [246, 323] width 265 height 18
type input "**********"
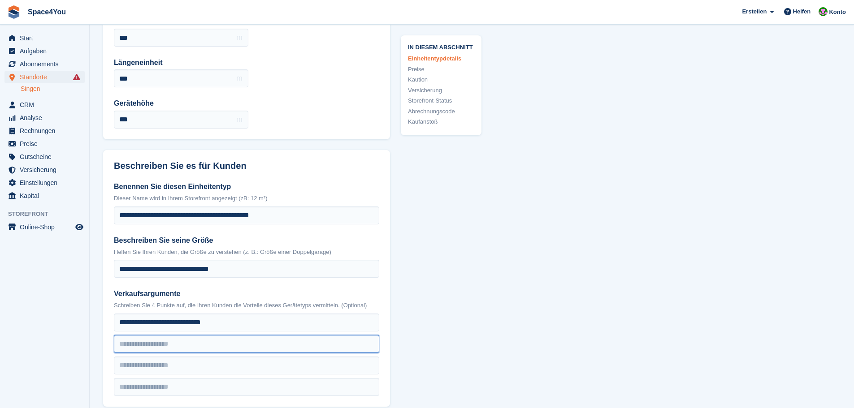
click at [151, 344] on input "text" at bounding box center [246, 344] width 265 height 18
type input "**********"
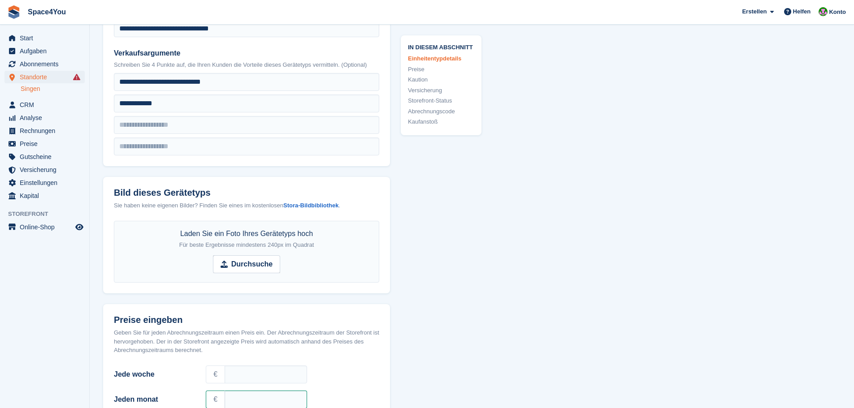
scroll to position [359, 0]
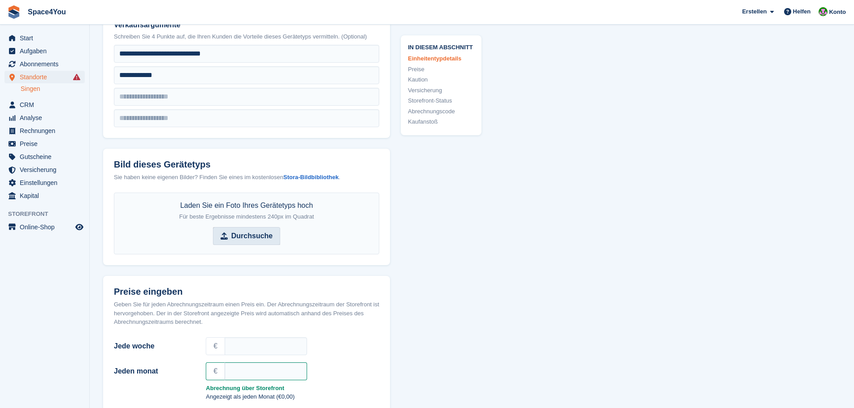
click at [244, 233] on strong "Durchsuche" at bounding box center [251, 236] width 41 height 11
click at [244, 233] on input "Durchsuche" at bounding box center [246, 236] width 67 height 18
type input "**********"
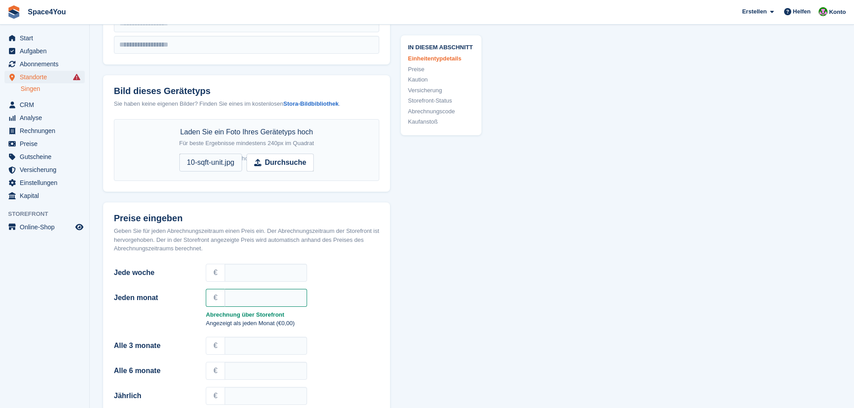
scroll to position [448, 0]
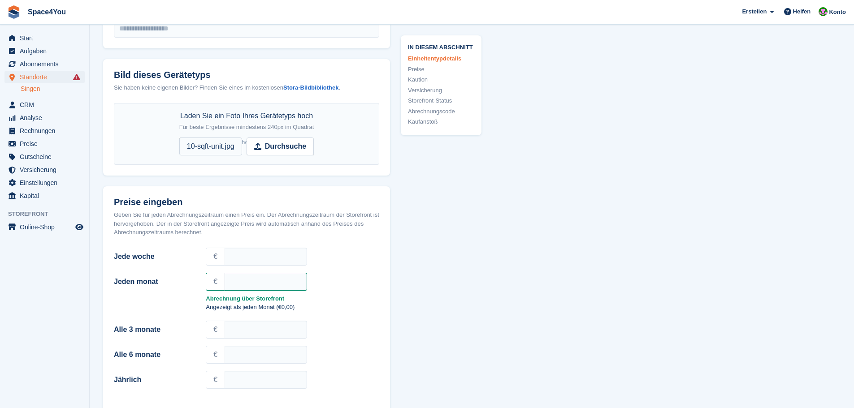
click at [250, 283] on input "Jeden monat" at bounding box center [266, 282] width 82 height 18
type input "***"
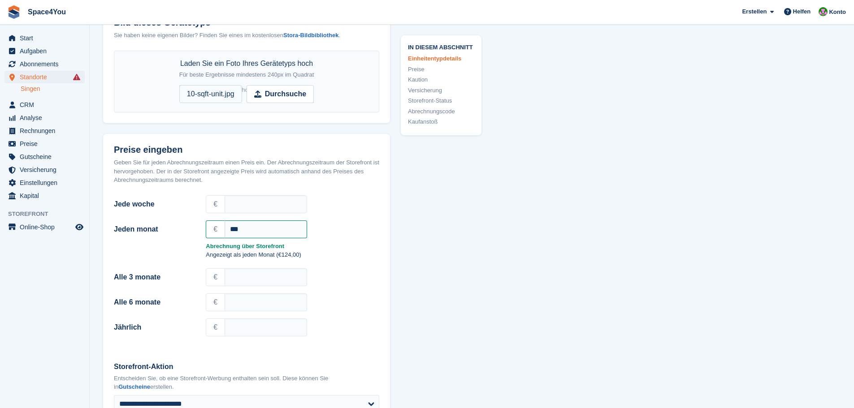
scroll to position [583, 0]
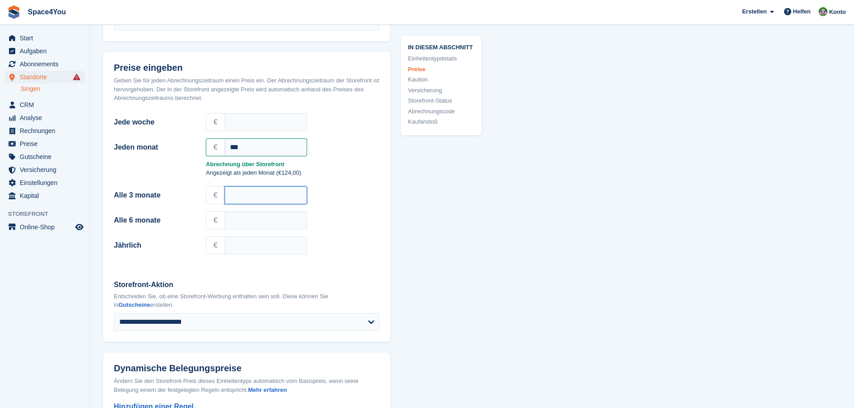
click at [275, 195] on input "Alle 3 monate" at bounding box center [266, 195] width 82 height 18
type input "*****"
click at [259, 216] on input "Alle 6 monate" at bounding box center [266, 221] width 82 height 18
type input "*****"
click at [256, 249] on input "Jährlich" at bounding box center [266, 246] width 82 height 18
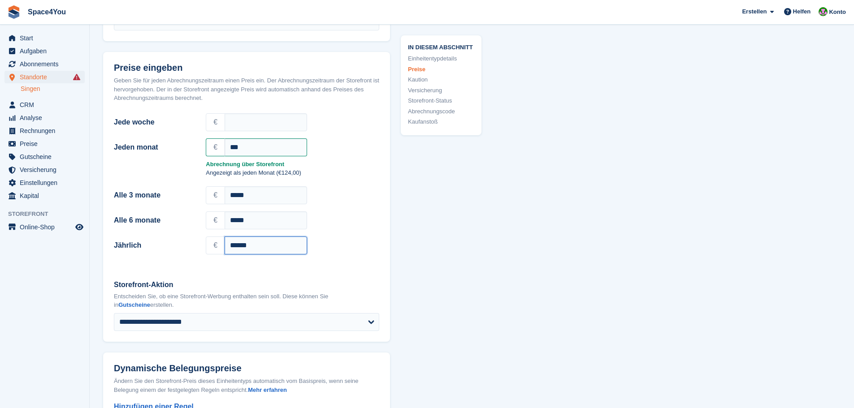
type input "******"
click at [625, 234] on div "**********" at bounding box center [471, 387] width 737 height 1790
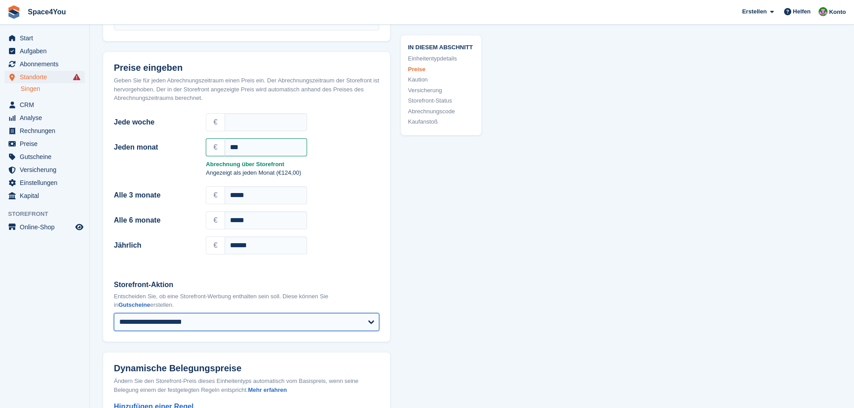
click at [305, 321] on select "**********" at bounding box center [246, 322] width 265 height 18
select select "****"
click at [114, 313] on select "**********" at bounding box center [246, 322] width 265 height 18
click at [591, 310] on div "**********" at bounding box center [471, 387] width 737 height 1790
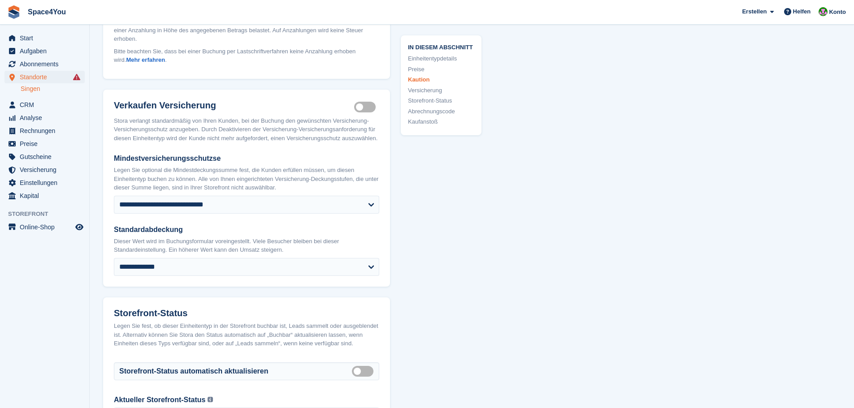
scroll to position [1031, 0]
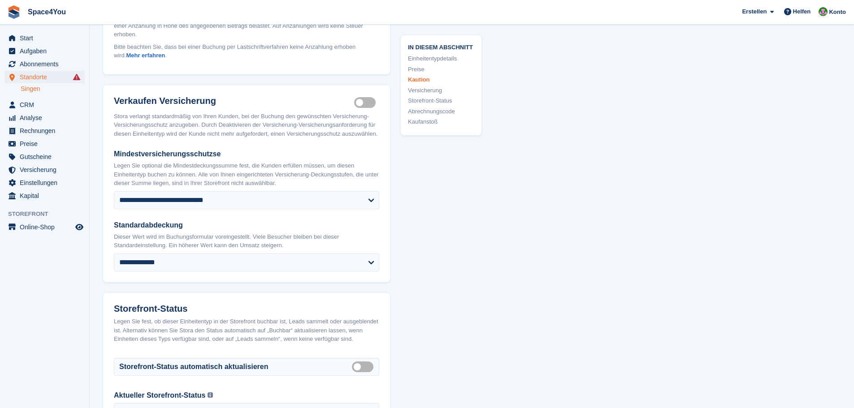
click at [281, 209] on div "**********" at bounding box center [246, 210] width 265 height 123
click at [278, 198] on select "**********" at bounding box center [246, 200] width 265 height 18
select select "****"
click at [114, 191] on select "**********" at bounding box center [246, 200] width 265 height 18
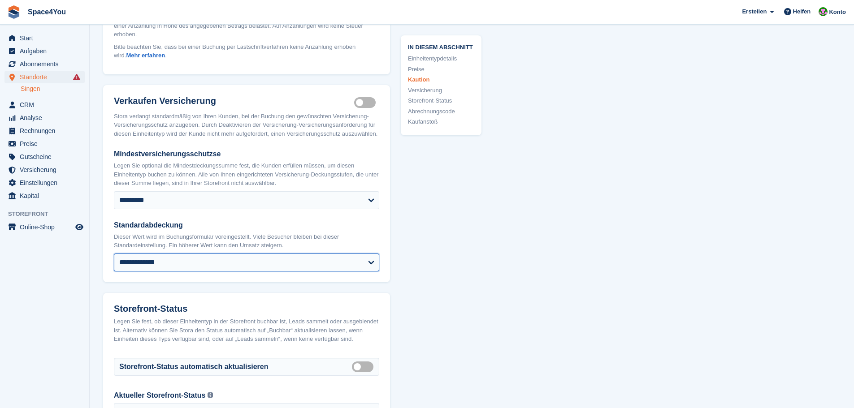
click at [224, 259] on select "**********" at bounding box center [246, 263] width 265 height 18
click at [114, 254] on select "**********" at bounding box center [246, 263] width 265 height 18
click at [344, 263] on select "**********" at bounding box center [246, 263] width 265 height 18
select select "****"
click at [114, 254] on select "**********" at bounding box center [246, 263] width 265 height 18
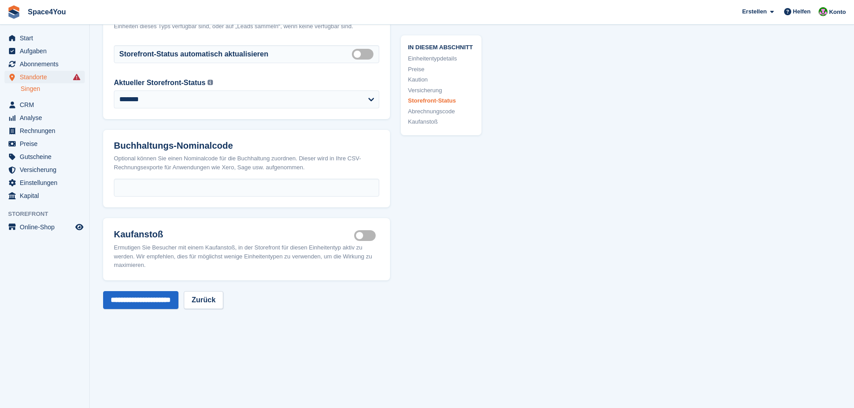
scroll to position [1345, 0]
click at [366, 236] on label "Is active" at bounding box center [366, 234] width 25 height 1
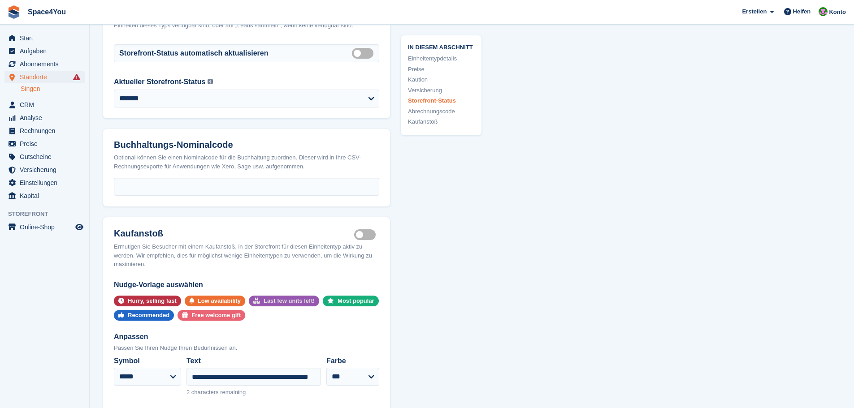
click at [267, 305] on div "Last few units left!" at bounding box center [289, 301] width 51 height 11
select select "*****"
type input "**********"
select select "******"
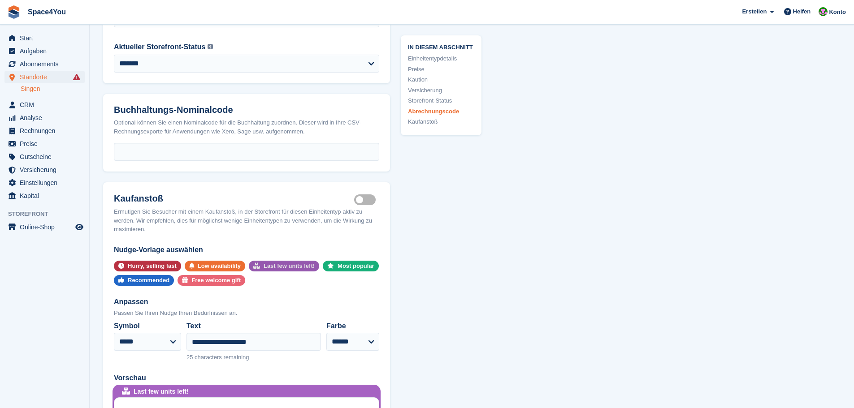
scroll to position [1479, 0]
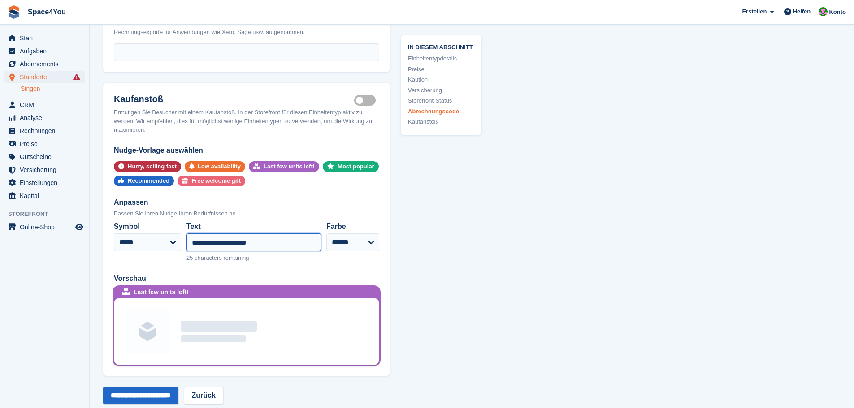
click at [253, 238] on input "**********" at bounding box center [253, 243] width 134 height 18
click at [257, 245] on input "**********" at bounding box center [253, 243] width 134 height 18
type input "**********"
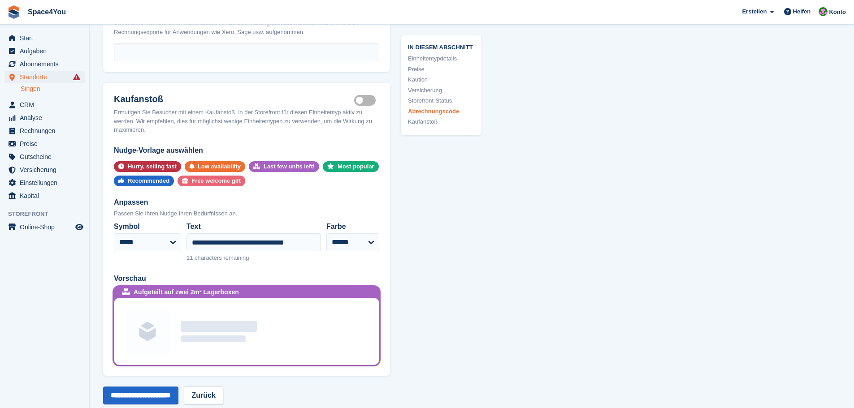
click at [140, 399] on input "**********" at bounding box center [140, 396] width 75 height 18
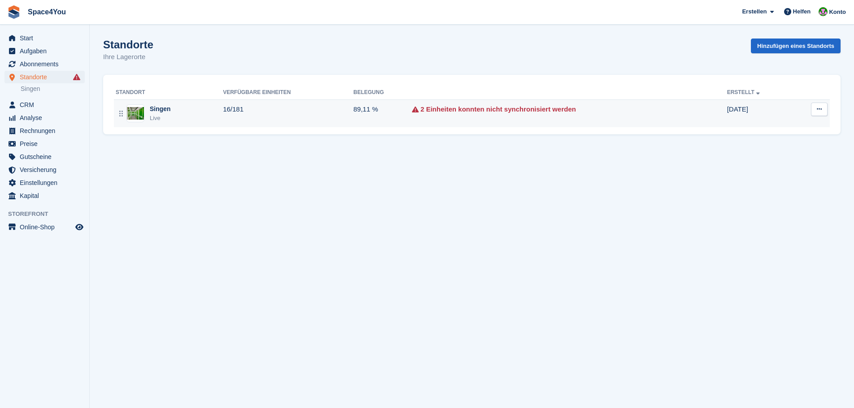
click at [188, 111] on div "Singen Live" at bounding box center [169, 113] width 107 height 18
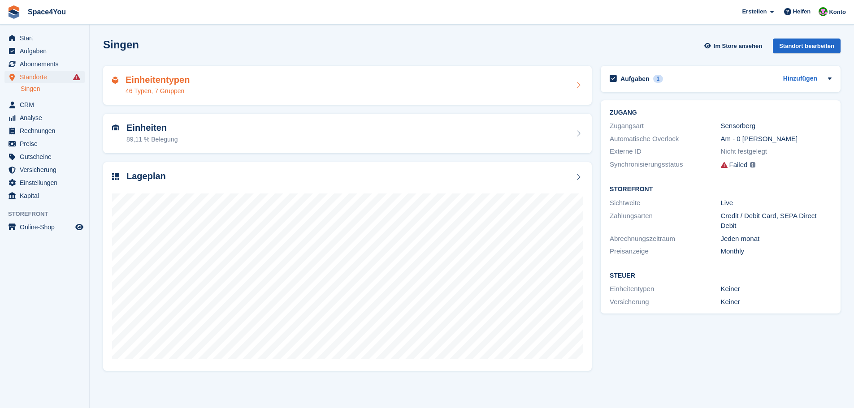
click at [199, 88] on div "Einheitentypen 46 Typen, 7 Gruppen" at bounding box center [347, 86] width 471 height 22
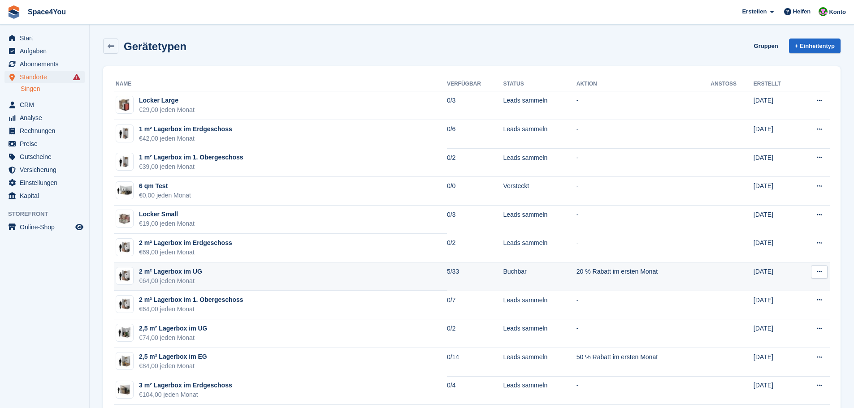
click at [197, 279] on div "€64,00 jeden Monat" at bounding box center [170, 281] width 63 height 9
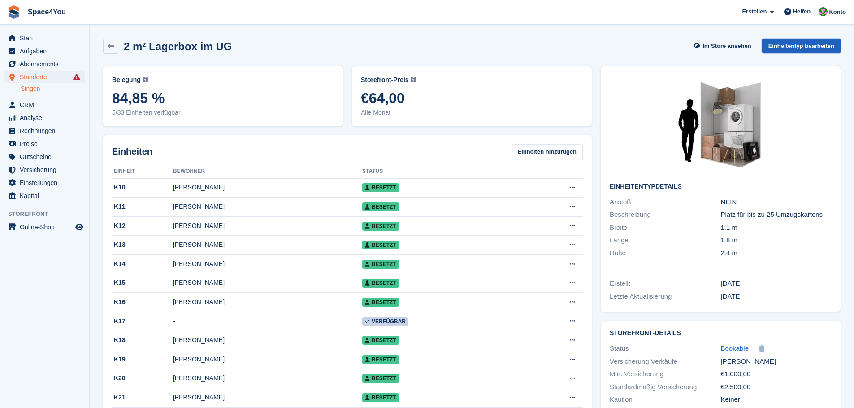
click at [780, 46] on link "Einheitentyp bearbeiten" at bounding box center [801, 46] width 78 height 15
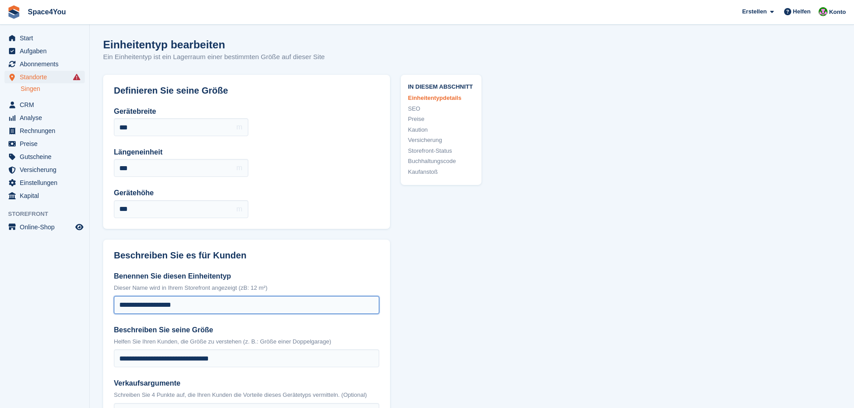
drag, startPoint x: 192, startPoint y: 307, endPoint x: 107, endPoint y: 310, distance: 85.2
click at [107, 310] on div "**********" at bounding box center [246, 378] width 287 height 236
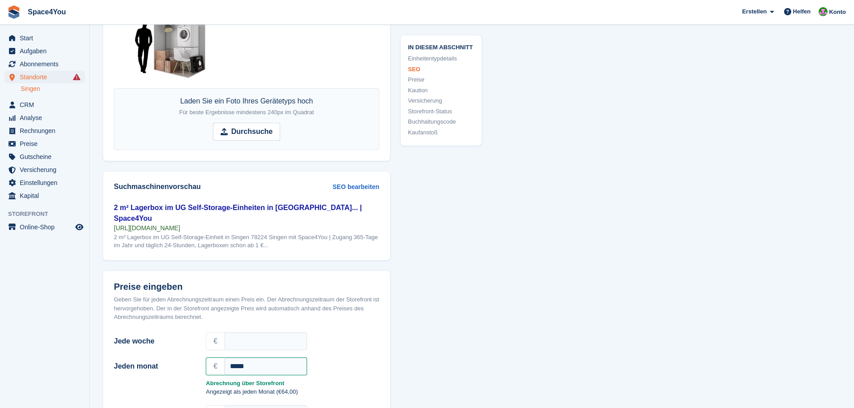
scroll to position [672, 0]
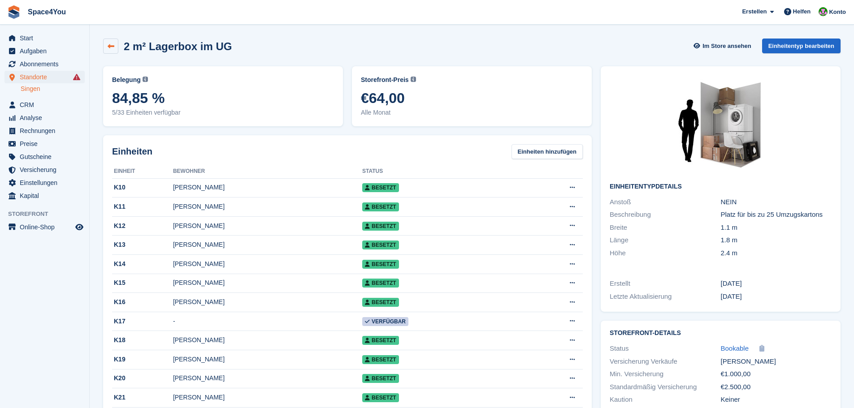
click at [112, 45] on icon at bounding box center [111, 46] width 7 height 7
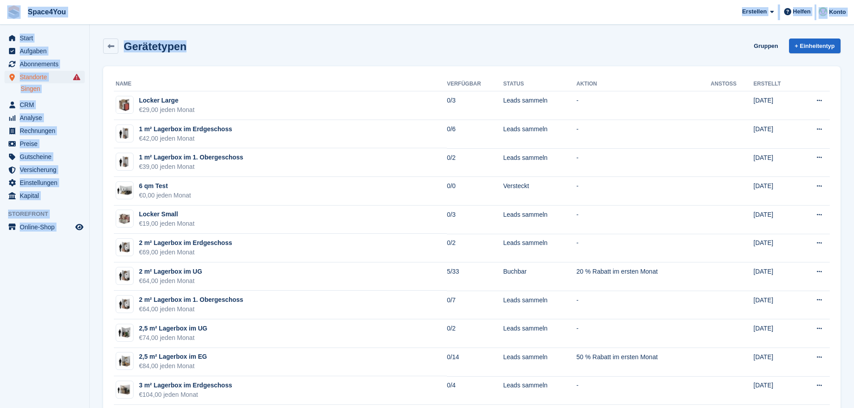
drag, startPoint x: 188, startPoint y: 45, endPoint x: 13, endPoint y: 14, distance: 177.5
click at [285, 47] on div "Gerätetypen Gruppen + Einheitentyp" at bounding box center [471, 46] width 737 height 15
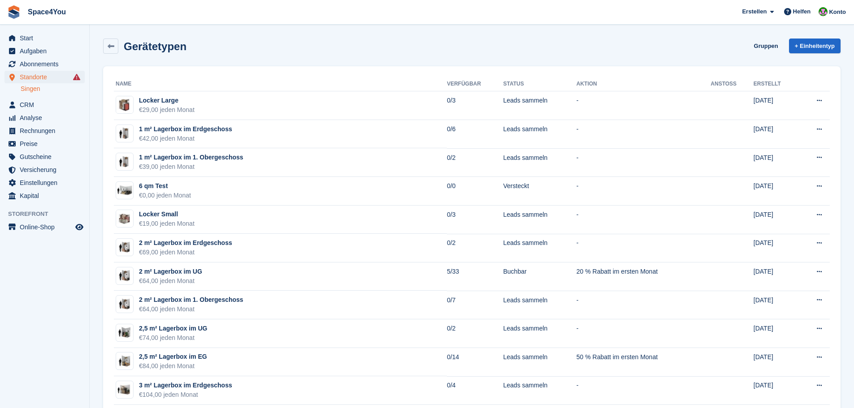
click at [191, 50] on div "Gerätetypen Gruppen + Einheitentyp" at bounding box center [471, 46] width 737 height 15
click at [48, 37] on span "Start" at bounding box center [47, 38] width 54 height 13
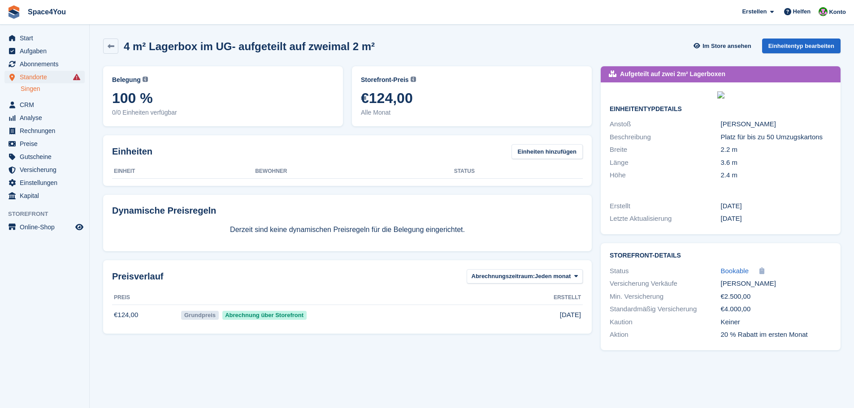
click at [387, 48] on div "4 m² Lagerbox im UG- aufgeteilt auf zweimal 2 m² Im Store ansehen Einheitentyp …" at bounding box center [471, 46] width 737 height 15
click at [405, 48] on div "4 m² Lagerbox im UG- aufgeteilt auf zweimal 2 m² Im Store ansehen Einheitentyp …" at bounding box center [471, 46] width 737 height 15
click at [783, 53] on link "Einheitentyp bearbeiten" at bounding box center [801, 46] width 78 height 15
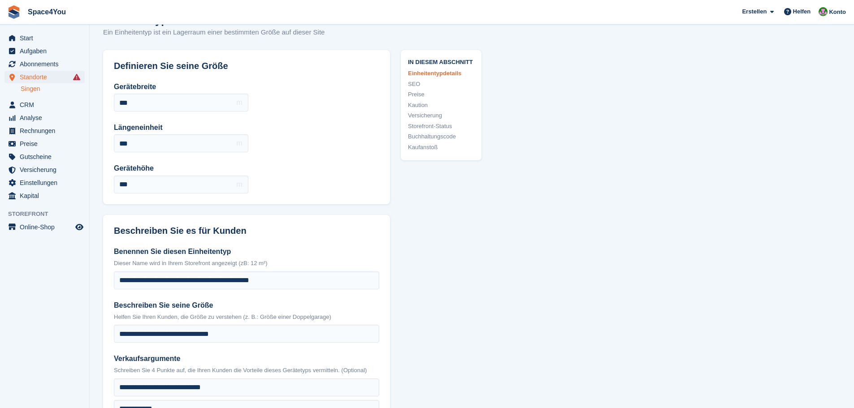
scroll to position [45, 0]
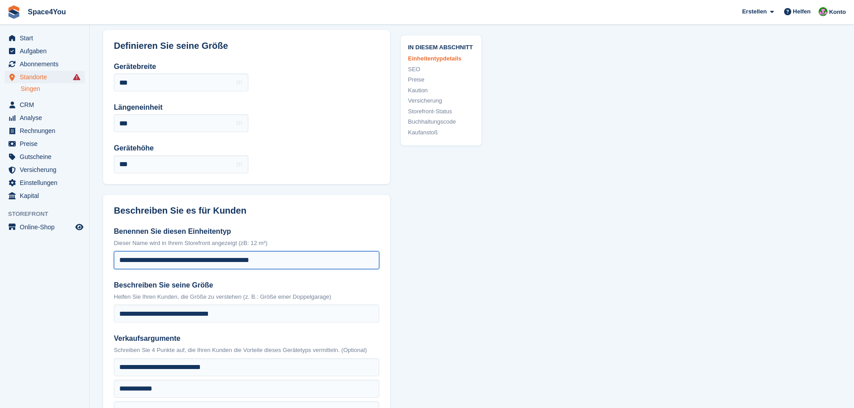
drag, startPoint x: 290, startPoint y: 262, endPoint x: 185, endPoint y: 269, distance: 105.1
click at [185, 269] on input "**********" at bounding box center [246, 260] width 265 height 18
type input "**********"
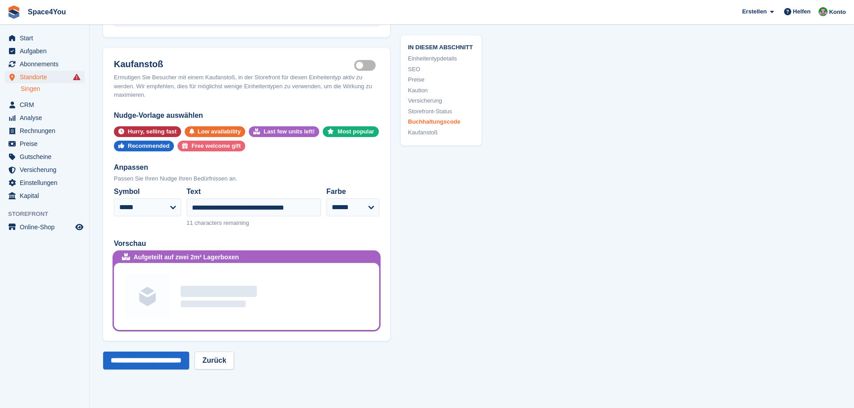
scroll to position [1886, 0]
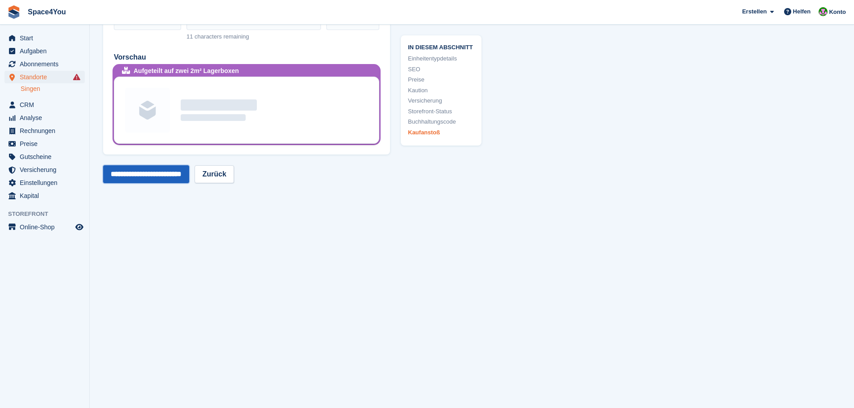
click at [140, 170] on input "**********" at bounding box center [146, 174] width 86 height 18
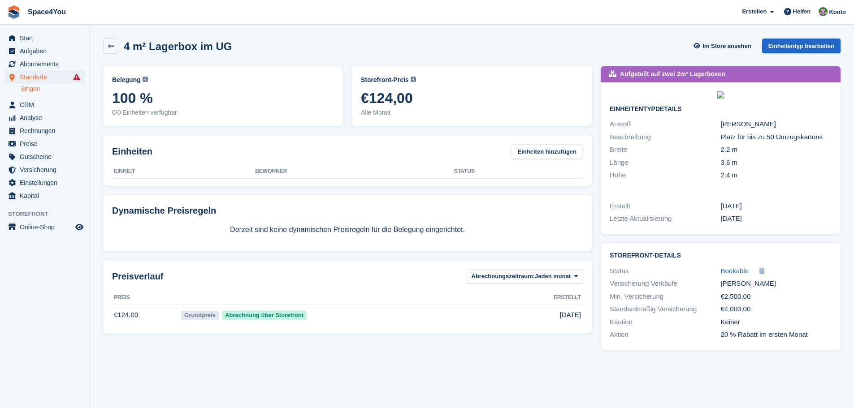
click at [268, 53] on div "4 m² Lagerbox im UG Im Store ansehen Einheitentyp bearbeiten" at bounding box center [471, 46] width 737 height 15
click at [265, 52] on div "4 m² Lagerbox im UG Im Store ansehen Einheitentyp bearbeiten" at bounding box center [471, 46] width 737 height 15
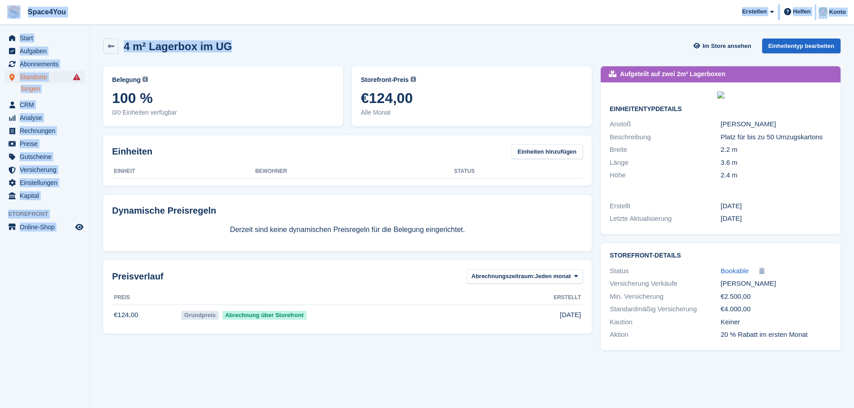
drag, startPoint x: 265, startPoint y: 52, endPoint x: 0, endPoint y: 10, distance: 268.6
click at [0, 10] on div "Space4You [GEOGRAPHIC_DATA] Abonnement Rechnung Kontakt Deal [GEOGRAPHIC_DATA] …" at bounding box center [427, 204] width 854 height 408
click at [258, 38] on div "4 m² Lagerbox im UG Im Store ansehen Einheitentyp bearbeiten" at bounding box center [472, 48] width 746 height 28
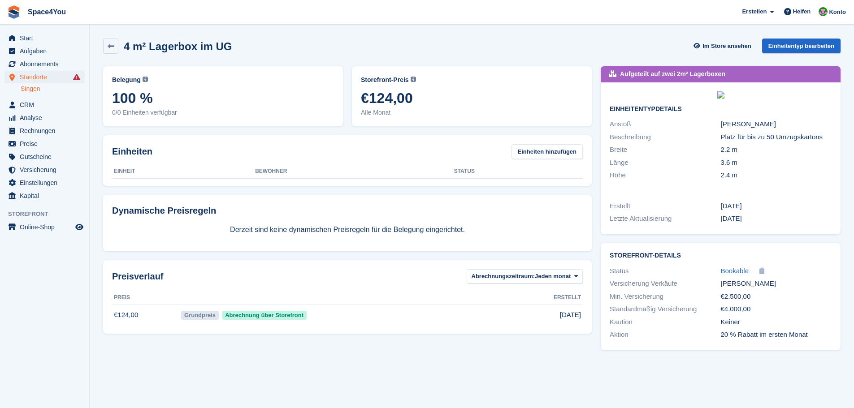
click at [261, 52] on div "4 m² Lagerbox im UG Im Store ansehen Einheitentyp bearbeiten" at bounding box center [471, 46] width 737 height 15
click at [278, 49] on div "4 m² Lagerbox im UG Im Store ansehen Einheitentyp bearbeiten" at bounding box center [471, 46] width 737 height 15
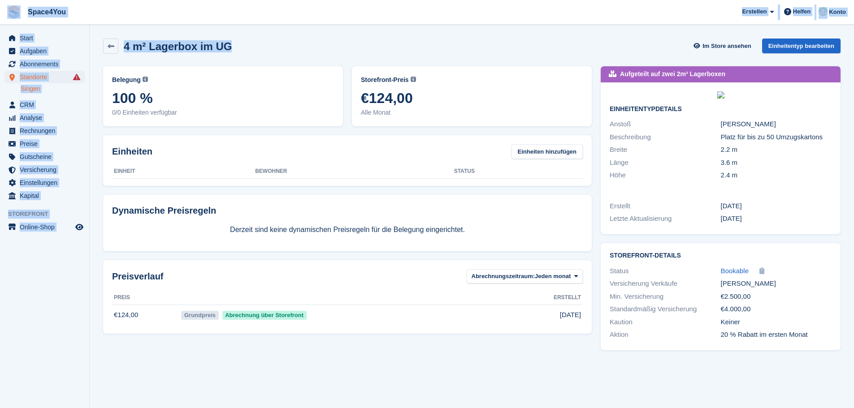
drag, startPoint x: 277, startPoint y: 48, endPoint x: 8, endPoint y: 21, distance: 270.3
click at [8, 21] on div "Space4You [GEOGRAPHIC_DATA] Abonnement Rechnung Kontakt Deal [GEOGRAPHIC_DATA] …" at bounding box center [427, 204] width 854 height 408
click at [93, 15] on span "Space4You [GEOGRAPHIC_DATA] Abonnement Rechnung Kontakt Deal [GEOGRAPHIC_DATA] …" at bounding box center [427, 12] width 854 height 24
drag, startPoint x: 233, startPoint y: 47, endPoint x: 12, endPoint y: 13, distance: 223.1
click at [12, 13] on div "Space4You [GEOGRAPHIC_DATA] Abonnement Rechnung Kontakt Deal [GEOGRAPHIC_DATA] …" at bounding box center [427, 204] width 854 height 408
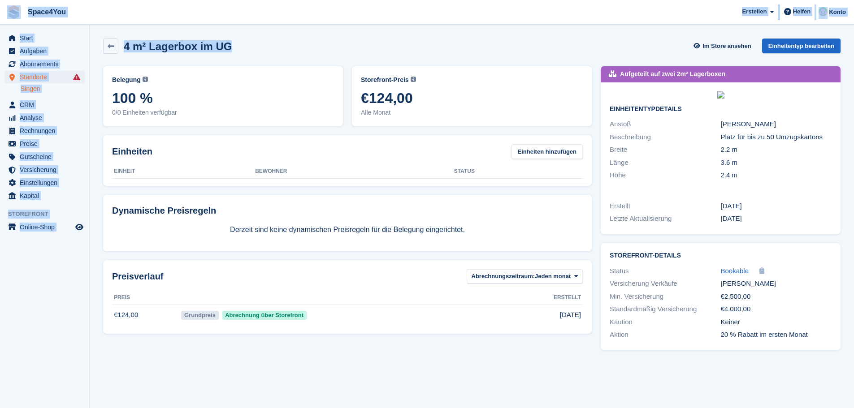
click at [158, 16] on span "Space4You [GEOGRAPHIC_DATA] Abonnement Rechnung Kontakt Deal [GEOGRAPHIC_DATA] …" at bounding box center [427, 12] width 854 height 24
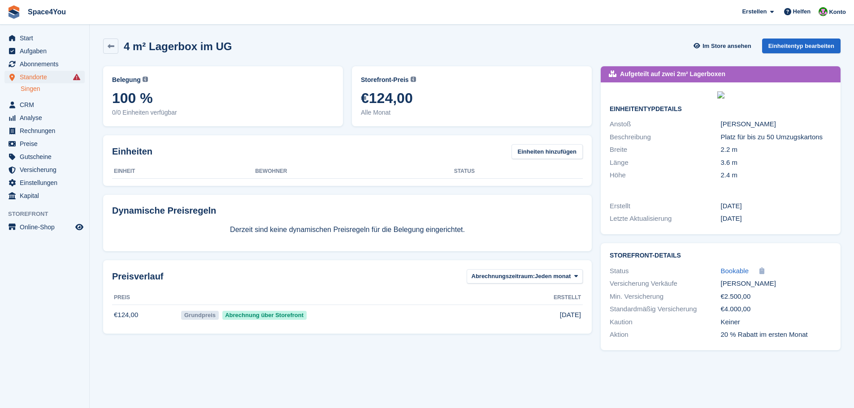
click at [429, 38] on div "4 m² Lagerbox im UG Im Store ansehen Einheitentyp bearbeiten" at bounding box center [472, 48] width 746 height 28
click at [789, 42] on link "Einheitentyp bearbeiten" at bounding box center [801, 46] width 78 height 15
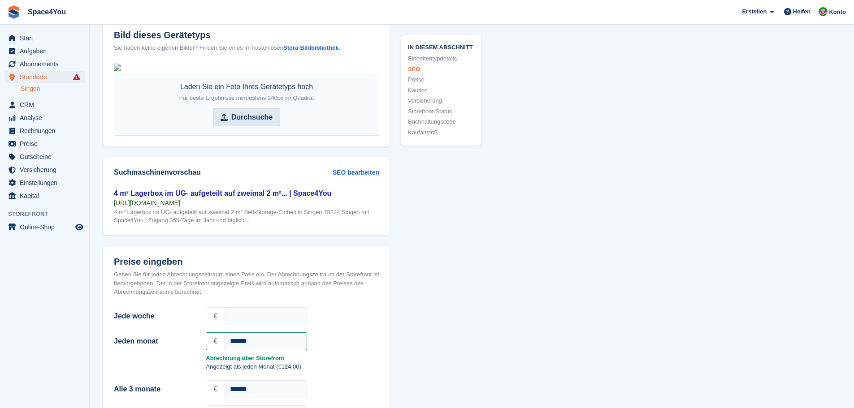
scroll to position [403, 0]
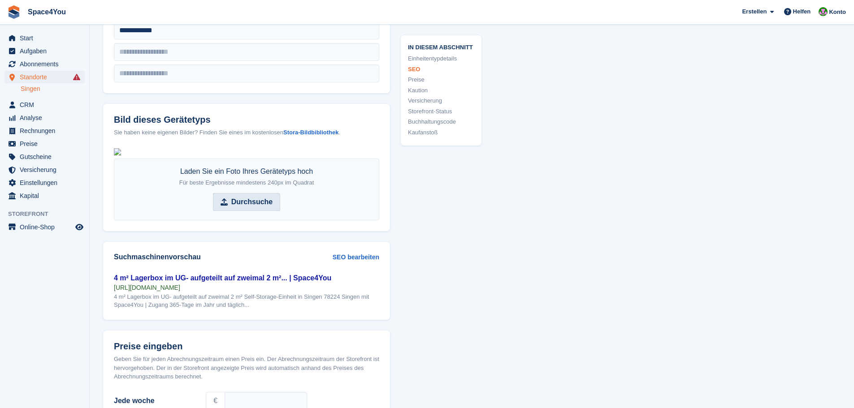
click at [245, 208] on strong "Durchsuche" at bounding box center [251, 202] width 41 height 11
click at [245, 211] on input "Durchsuche" at bounding box center [246, 202] width 67 height 18
type input "**********"
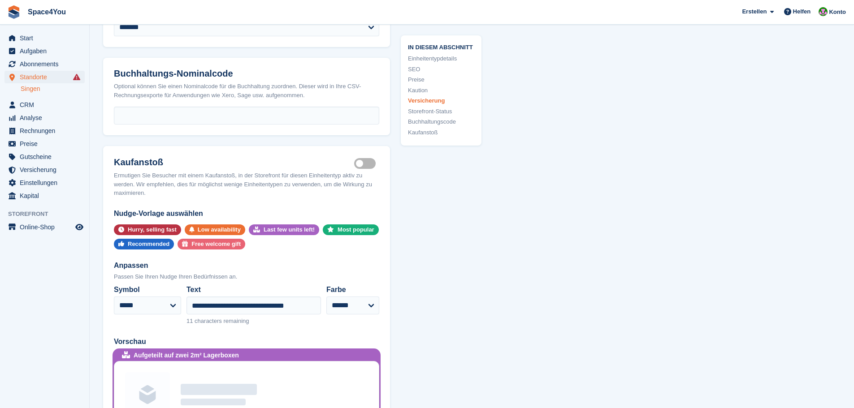
scroll to position [1658, 0]
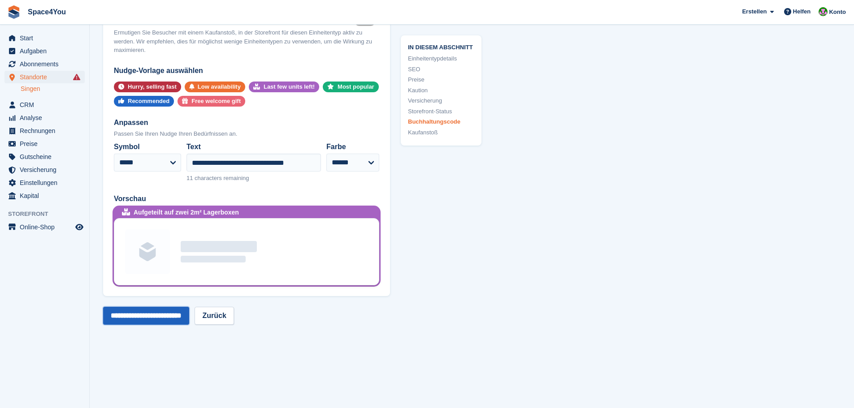
click at [178, 325] on input "**********" at bounding box center [146, 316] width 86 height 18
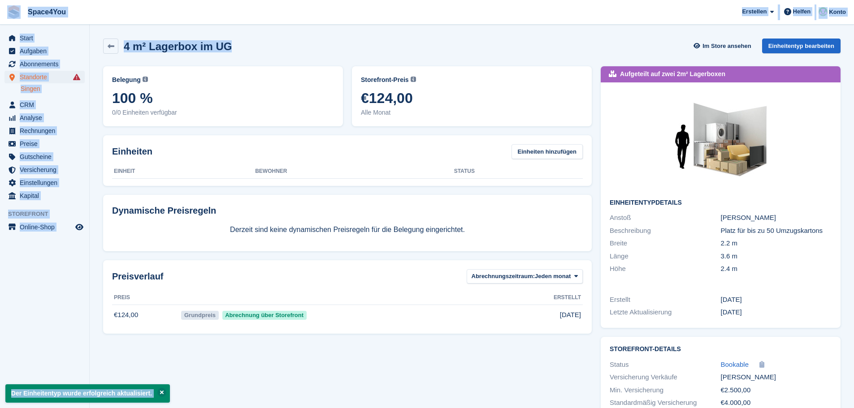
drag, startPoint x: 185, startPoint y: 50, endPoint x: 4, endPoint y: 14, distance: 184.1
click at [4, 14] on div "Space4You [GEOGRAPHIC_DATA] Abonnement Rechnung Kontakt Deal [GEOGRAPHIC_DATA] …" at bounding box center [427, 228] width 854 height 456
click at [291, 57] on div "4 m² Lagerbox im UG Im Store ansehen Einheitentyp bearbeiten" at bounding box center [472, 48] width 746 height 28
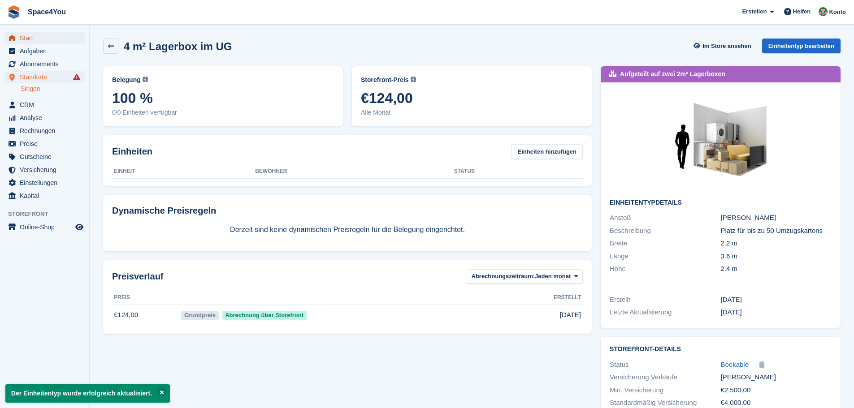
click at [48, 40] on span "Start" at bounding box center [47, 38] width 54 height 13
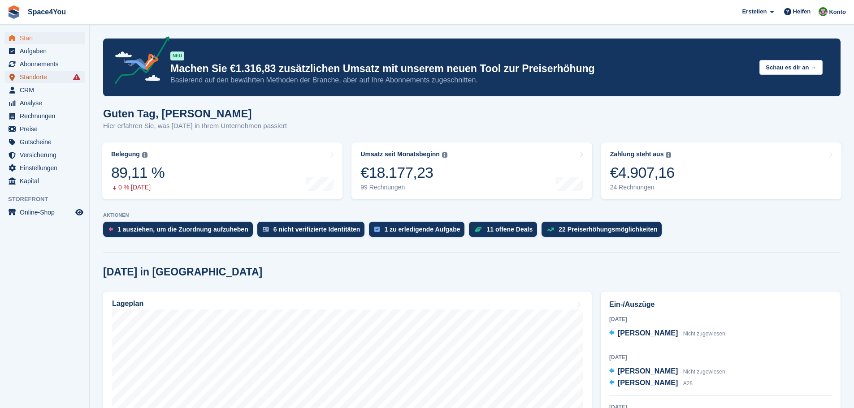
click at [43, 80] on span "Standorte" at bounding box center [47, 77] width 54 height 13
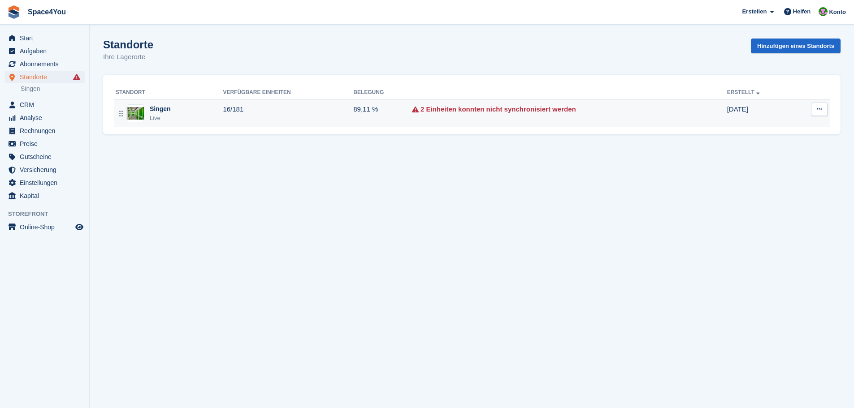
click at [182, 112] on div "Singen Live" at bounding box center [169, 113] width 107 height 18
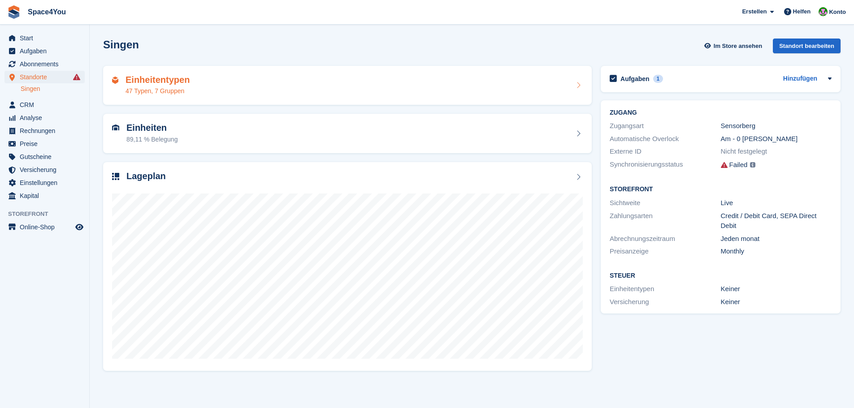
click at [186, 85] on h2 "Einheitentypen" at bounding box center [157, 80] width 64 height 10
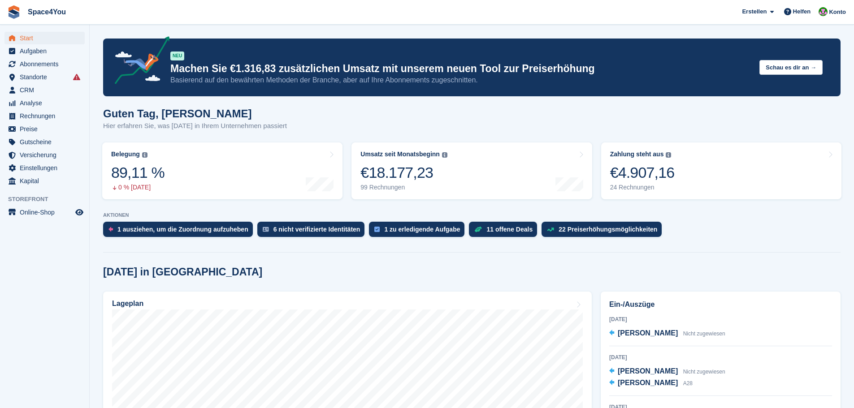
click at [284, 130] on div "Guten Tag, Luca-André Hier erfahren Sie, was heute in Ihrem Unternehmen passiert" at bounding box center [471, 125] width 737 height 35
click at [303, 128] on div "Guten Tag, Luca-André Hier erfahren Sie, was heute in Ihrem Unternehmen passiert" at bounding box center [471, 125] width 737 height 35
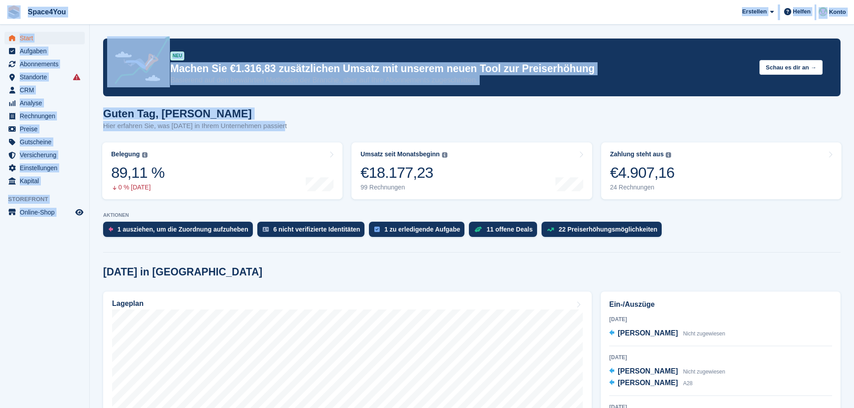
drag, startPoint x: 280, startPoint y: 127, endPoint x: 16, endPoint y: 8, distance: 289.8
drag, startPoint x: 148, startPoint y: 14, endPoint x: 218, endPoint y: 37, distance: 73.7
click at [148, 14] on span "Space4You Erstellen Abonnement Rechnung Kontakt Deal Rabatt Seite Helfen Chat-S…" at bounding box center [427, 12] width 854 height 24
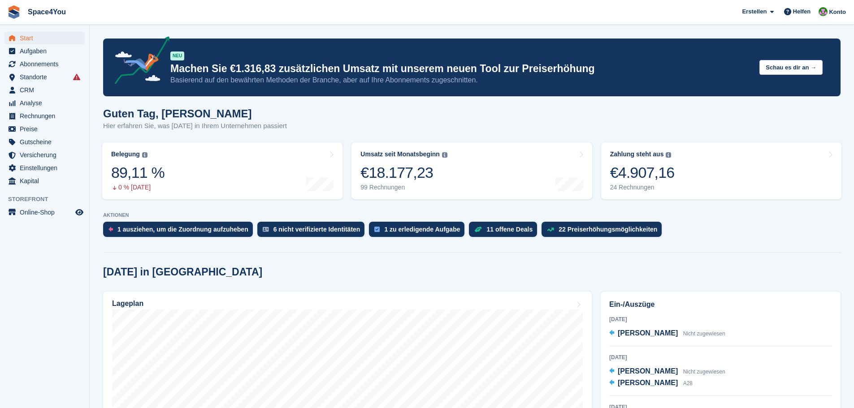
click at [318, 131] on div "Guten Tag, Luca-André Hier erfahren Sie, was heute in Ihrem Unternehmen passiert" at bounding box center [471, 125] width 737 height 35
click at [301, 139] on turbo-frame "Belegung Flächenprozentsatz aller aktuell belegten Einheiten. Beinhaltet Einhei…" at bounding box center [222, 171] width 249 height 66
drag, startPoint x: 295, startPoint y: 128, endPoint x: 107, endPoint y: 110, distance: 189.5
click at [107, 110] on div "Guten Tag, Luca-André Hier erfahren Sie, was heute in Ihrem Unternehmen passiert" at bounding box center [471, 125] width 737 height 35
click at [107, 110] on h1 "Guten Tag, Luca-André" at bounding box center [195, 114] width 184 height 12
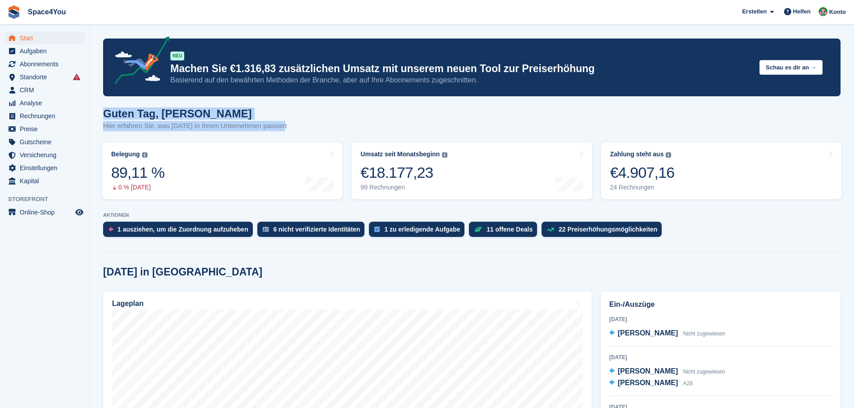
drag, startPoint x: 109, startPoint y: 114, endPoint x: 281, endPoint y: 123, distance: 171.9
click at [281, 123] on div "Guten Tag, Luca-André Hier erfahren Sie, was heute in Ihrem Unternehmen passiert" at bounding box center [471, 125] width 737 height 35
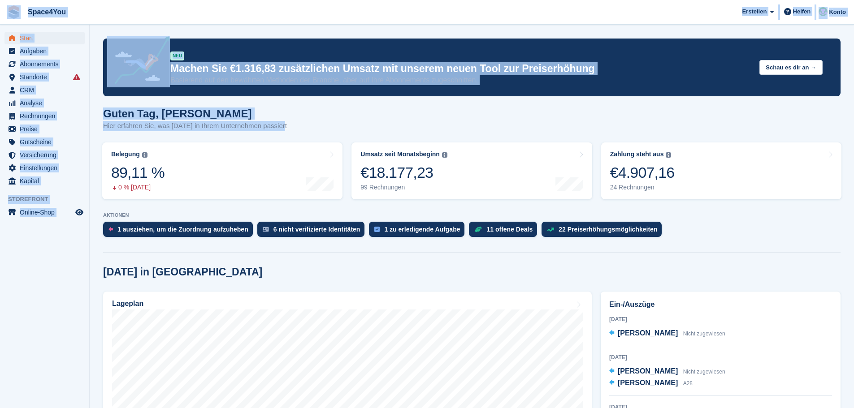
drag, startPoint x: 282, startPoint y: 129, endPoint x: 4, endPoint y: 7, distance: 303.3
click at [179, 9] on span "Space4You [GEOGRAPHIC_DATA] Abonnement Rechnung Kontakt Deal [GEOGRAPHIC_DATA] …" at bounding box center [427, 12] width 854 height 24
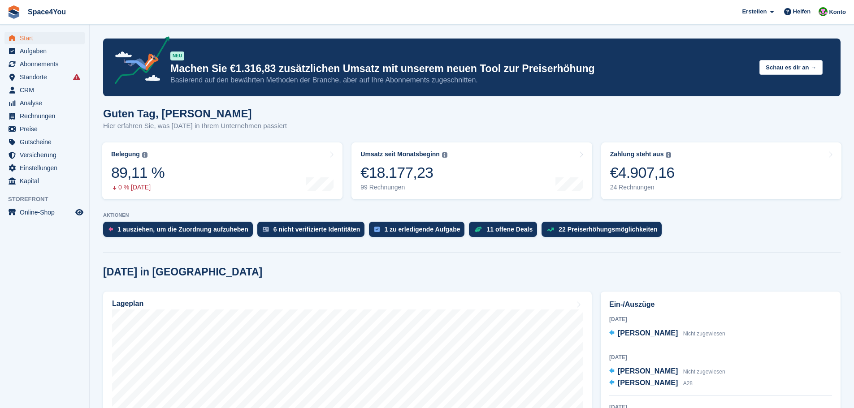
click at [178, 12] on span "Space4You [GEOGRAPHIC_DATA] Abonnement Rechnung Kontakt Deal [GEOGRAPHIC_DATA] …" at bounding box center [427, 12] width 854 height 24
drag, startPoint x: 105, startPoint y: 115, endPoint x: 335, endPoint y: 130, distance: 230.4
click at [335, 130] on div "Guten Tag, Luca-André Hier erfahren Sie, was heute in Ihrem Unternehmen passiert" at bounding box center [471, 125] width 737 height 35
click at [795, 69] on button "Schau es dir an →" at bounding box center [790, 67] width 63 height 15
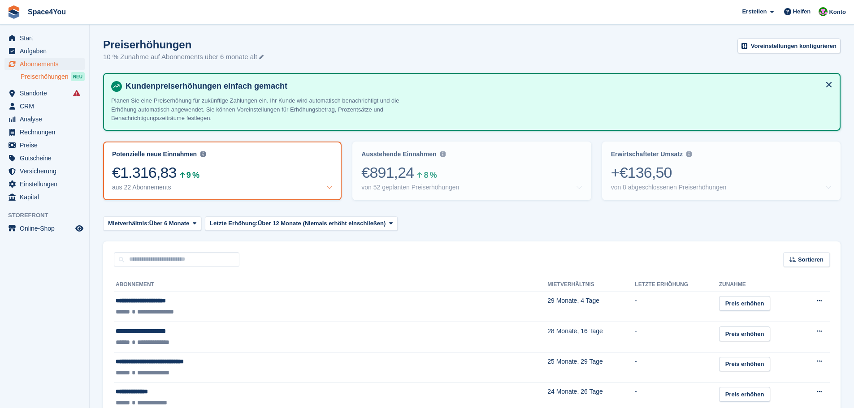
drag, startPoint x: 290, startPoint y: 58, endPoint x: 11, endPoint y: 13, distance: 282.0
click at [267, 54] on div "Preiserhöhungen 10 % Zunahme auf Abonnements über 6 monate alt Voreinstellungen…" at bounding box center [471, 56] width 737 height 35
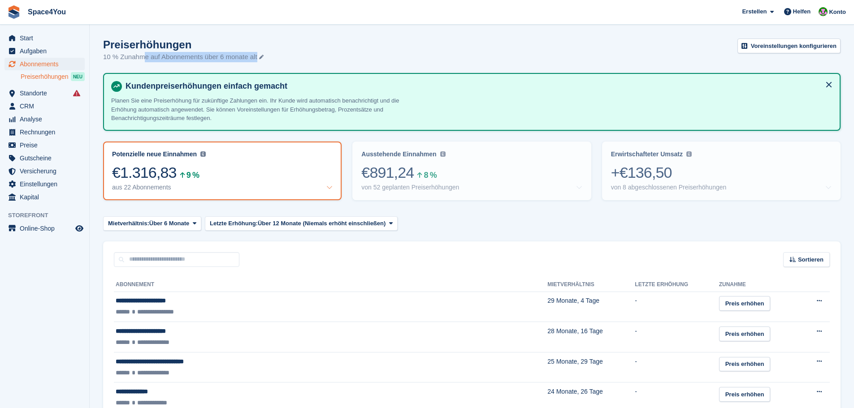
click at [267, 54] on div "Preiserhöhungen 10 % Zunahme auf Abonnements über 6 monate alt Voreinstellungen…" at bounding box center [471, 56] width 737 height 35
drag, startPoint x: 78, startPoint y: 15, endPoint x: 8, endPoint y: 13, distance: 69.9
click at [8, 13] on span "Space4You [GEOGRAPHIC_DATA] Abonnement Rechnung Kontakt Deal [GEOGRAPHIC_DATA] …" at bounding box center [427, 12] width 854 height 24
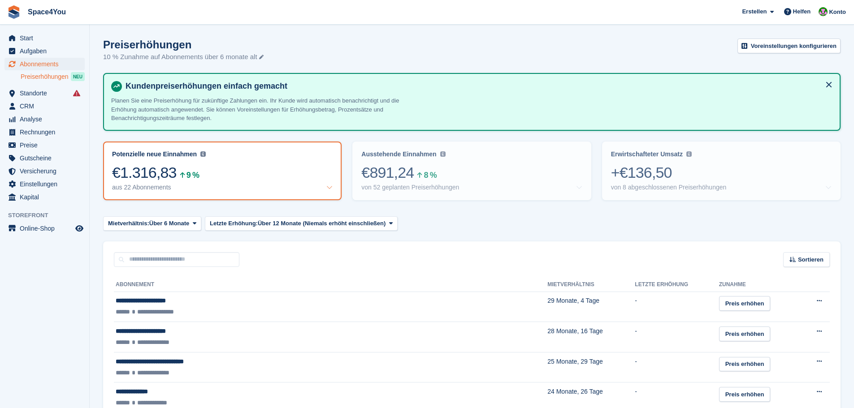
click at [275, 17] on span "Space4You [GEOGRAPHIC_DATA] Abonnement Rechnung Kontakt Deal [GEOGRAPHIC_DATA] …" at bounding box center [427, 12] width 854 height 24
drag, startPoint x: 278, startPoint y: 57, endPoint x: 5, endPoint y: 19, distance: 276.0
click at [304, 57] on div "Preiserhöhungen 10 % Zunahme auf Abonnements über 6 monate alt Voreinstellungen…" at bounding box center [471, 56] width 737 height 35
click at [282, 60] on div "Preiserhöhungen 10 % Zunahme auf Abonnements über 6 monate alt Voreinstellungen…" at bounding box center [471, 56] width 737 height 35
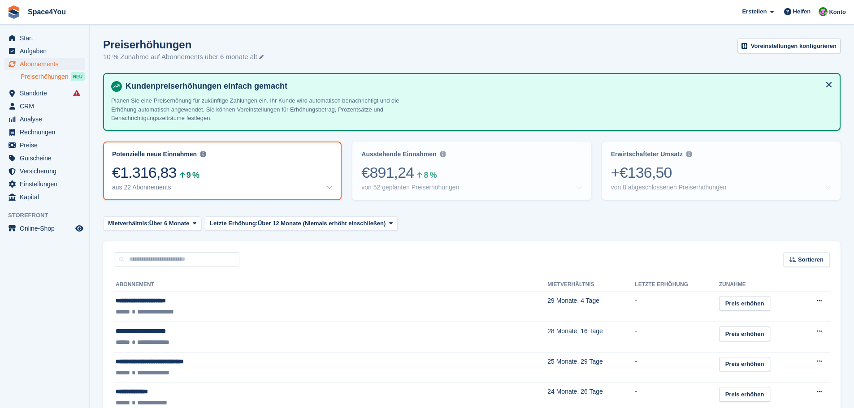
drag, startPoint x: 295, startPoint y: 58, endPoint x: 13, endPoint y: 12, distance: 286.0
click at [115, 22] on span "Space4You [GEOGRAPHIC_DATA] Abonnement Rechnung Kontakt Deal [GEOGRAPHIC_DATA] …" at bounding box center [427, 12] width 854 height 24
drag, startPoint x: 283, startPoint y: 59, endPoint x: 0, endPoint y: 18, distance: 285.7
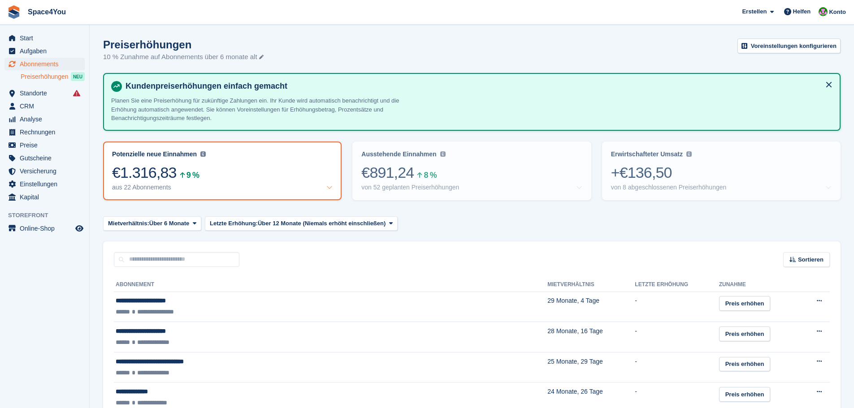
click at [403, 58] on div "Preiserhöhungen 10 % Zunahme auf Abonnements über 6 monate alt Voreinstellungen…" at bounding box center [471, 56] width 737 height 35
click at [675, 180] on div "+€136,50" at bounding box center [721, 173] width 221 height 18
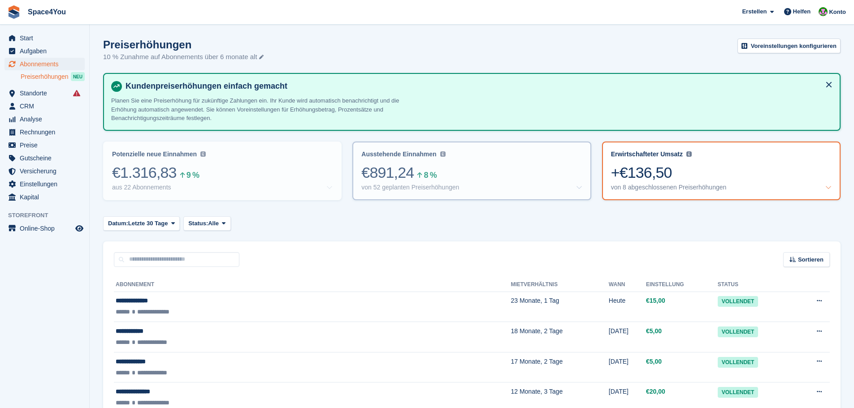
click at [516, 182] on div "€891,24 8 % von 52 geplanten Preiserhöhungen" at bounding box center [471, 178] width 221 height 28
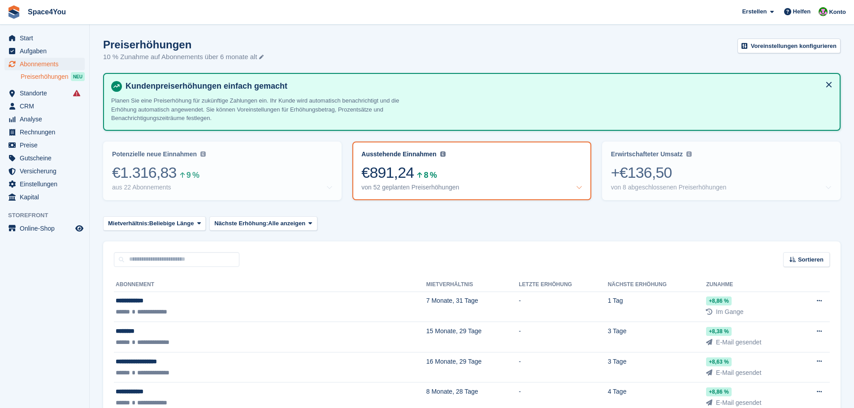
drag, startPoint x: 277, startPoint y: 54, endPoint x: 6, endPoint y: 8, distance: 275.1
drag, startPoint x: 310, startPoint y: 60, endPoint x: 2, endPoint y: 8, distance: 312.3
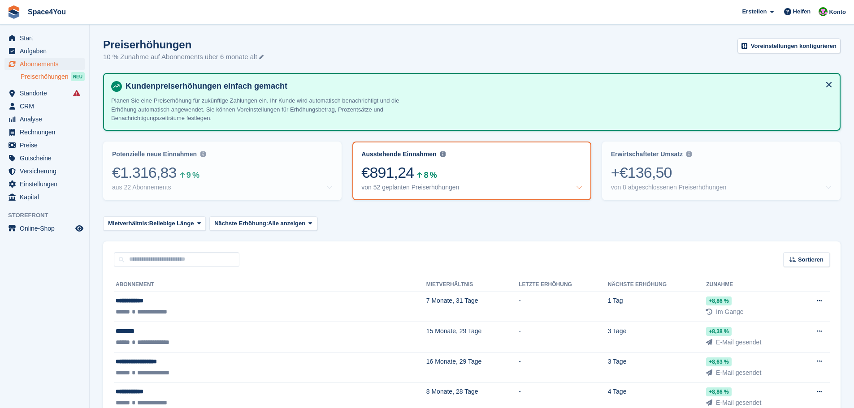
drag, startPoint x: 281, startPoint y: 61, endPoint x: 305, endPoint y: 48, distance: 26.5
click at [305, 48] on div "Preiserhöhungen 10 % Zunahme auf Abonnements über 6 monate alt Voreinstellungen…" at bounding box center [471, 56] width 737 height 35
drag, startPoint x: 282, startPoint y: 57, endPoint x: 9, endPoint y: 23, distance: 275.1
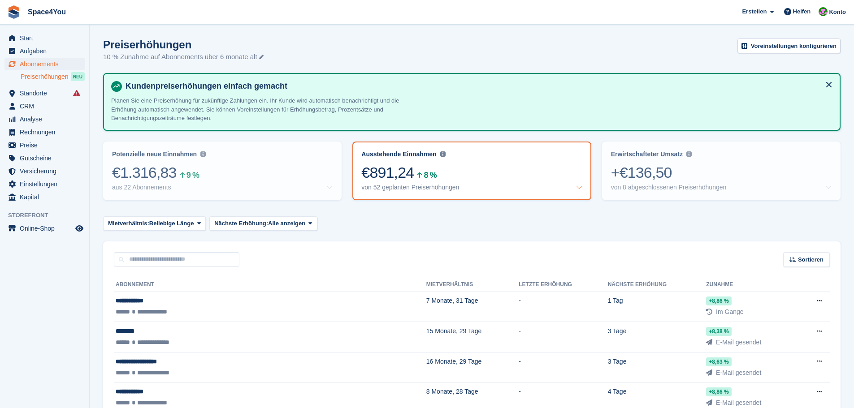
click at [185, 19] on span "Space4You [GEOGRAPHIC_DATA] Abonnement Rechnung Kontakt Deal [GEOGRAPHIC_DATA] …" at bounding box center [427, 12] width 854 height 24
click at [260, 154] on div "Potenzielle neue Einnahmen Potenzielle wiederkehrende Einnahmen basierend auf 1…" at bounding box center [222, 155] width 221 height 8
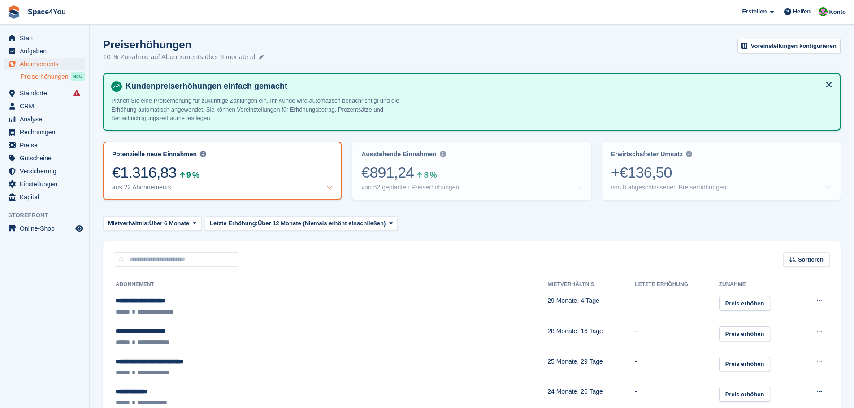
drag, startPoint x: 268, startPoint y: 61, endPoint x: 120, endPoint y: 48, distance: 149.4
click at [120, 48] on div "Preiserhöhungen 10 % Zunahme auf Abonnements über 6 monate alt Voreinstellungen…" at bounding box center [471, 56] width 737 height 35
click at [155, 42] on h1 "Preiserhöhungen" at bounding box center [183, 45] width 160 height 12
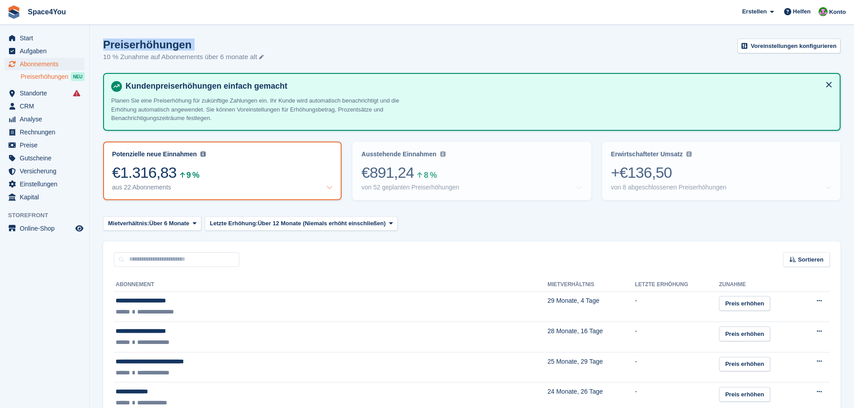
click at [155, 42] on h1 "Preiserhöhungen" at bounding box center [183, 45] width 160 height 12
click at [19, 319] on aside "Start Aufgaben Abonnements Abonnements Abonnements Preiserhöhungen NEU Preiserh…" at bounding box center [44, 206] width 89 height 363
click at [298, 49] on div "Preiserhöhungen 10 % Zunahme auf Abonnements über 6 monate alt Voreinstellungen…" at bounding box center [471, 56] width 737 height 35
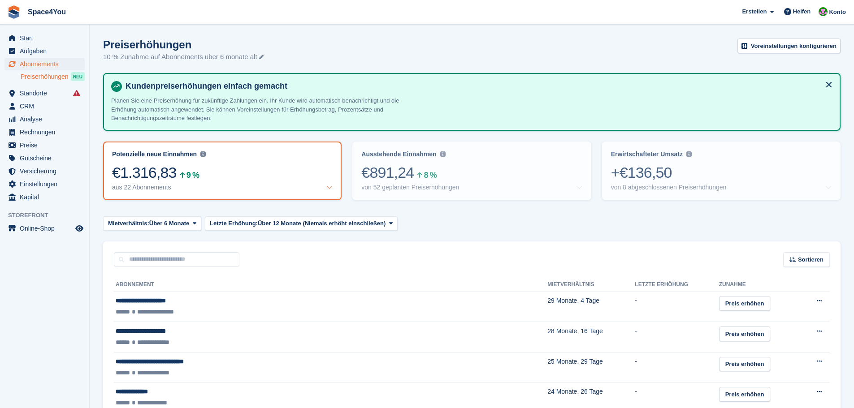
click at [298, 49] on div "Preiserhöhungen 10 % Zunahme auf Abonnements über 6 monate alt Voreinstellungen…" at bounding box center [471, 56] width 737 height 35
drag, startPoint x: 285, startPoint y: 59, endPoint x: 7, endPoint y: 17, distance: 281.6
